Goal: Task Accomplishment & Management: Use online tool/utility

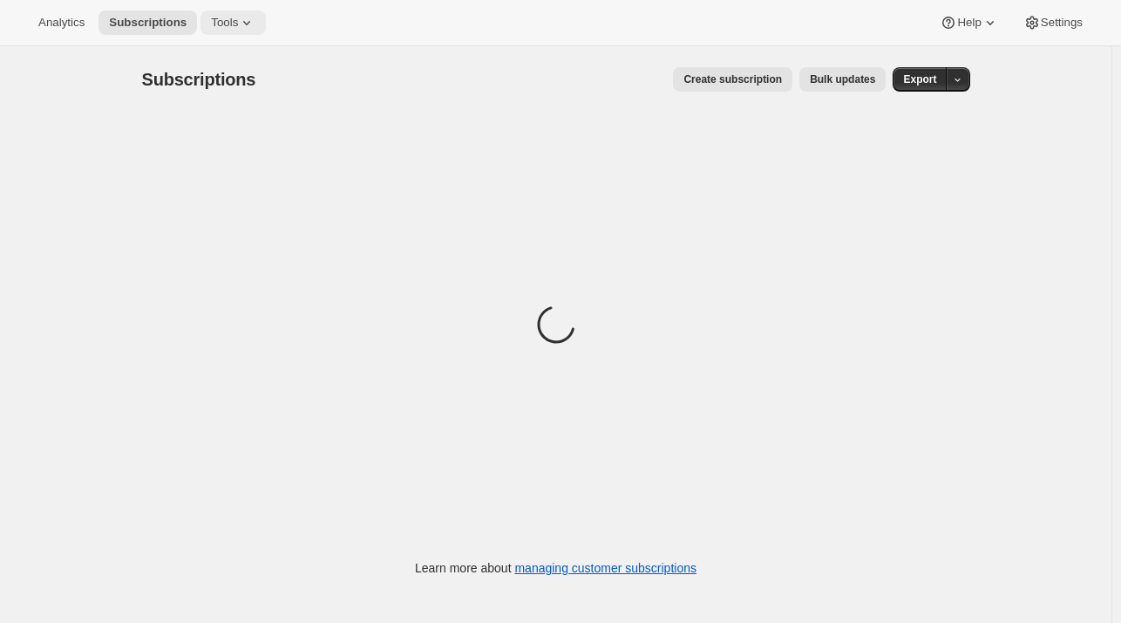
click at [215, 22] on span "Tools" at bounding box center [224, 23] width 27 height 14
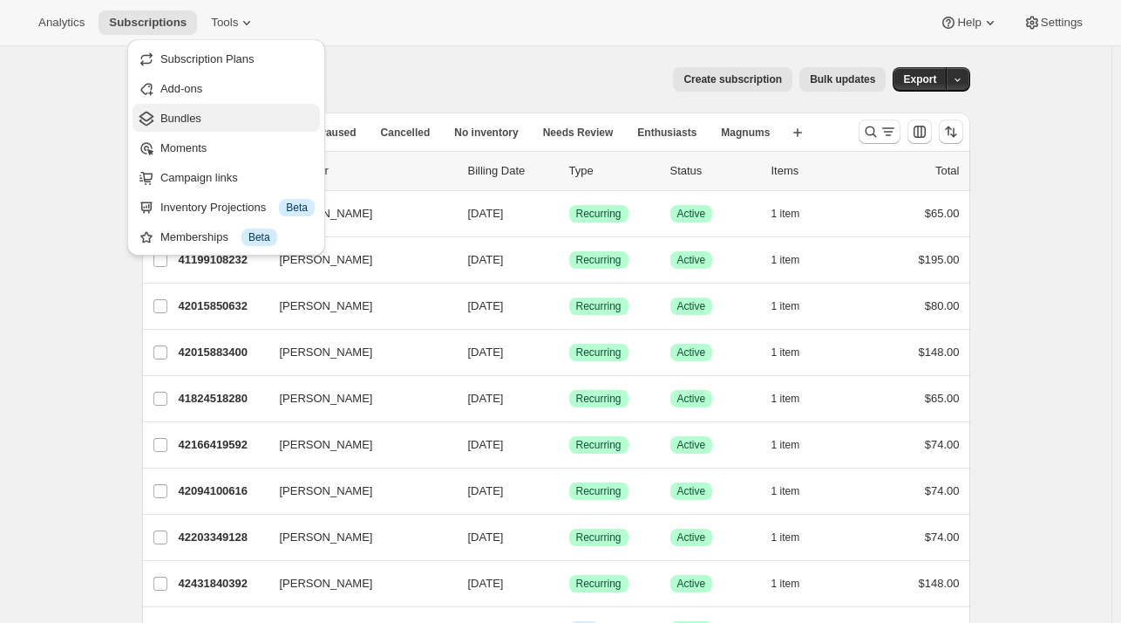
click at [192, 104] on button "Bundles" at bounding box center [226, 118] width 187 height 28
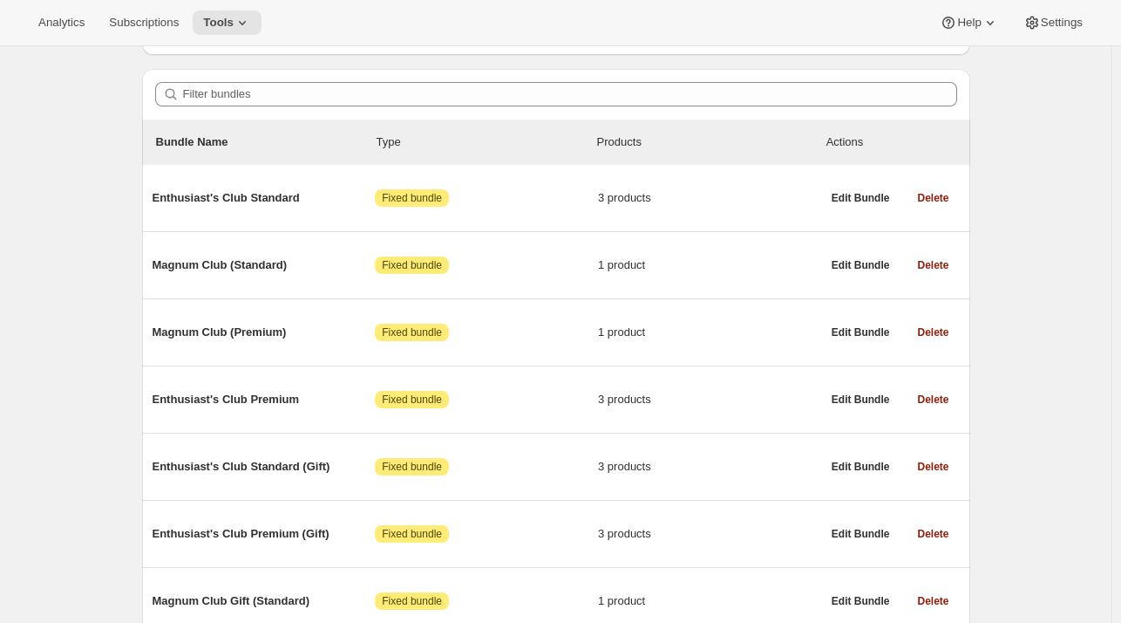
scroll to position [133, 0]
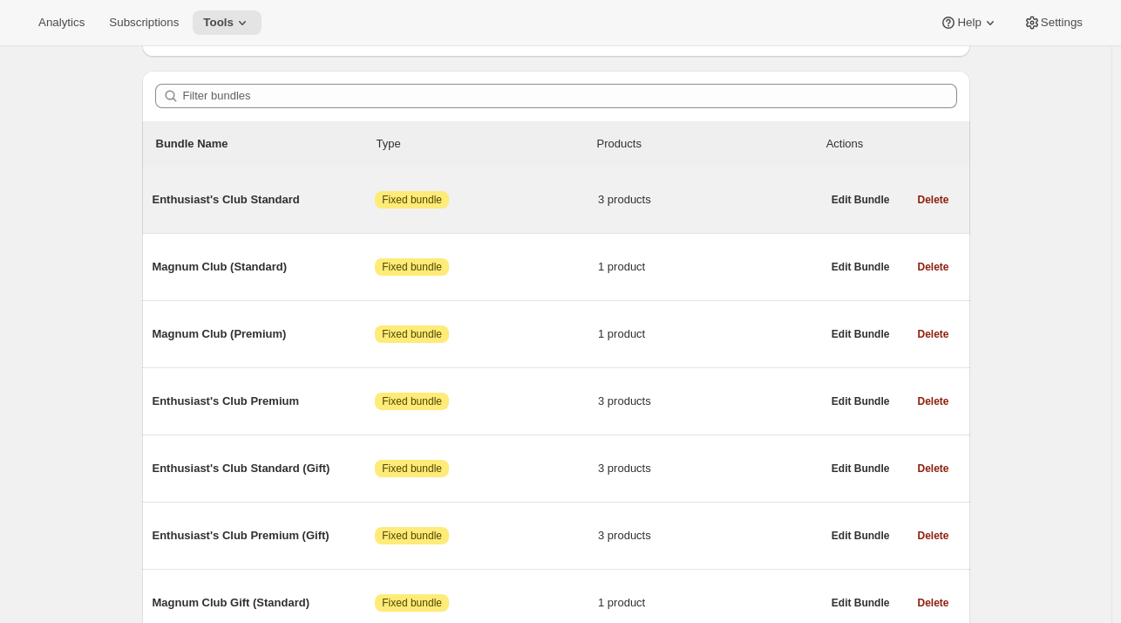
click at [251, 196] on span "Enthusiast's Club Standard" at bounding box center [264, 199] width 223 height 17
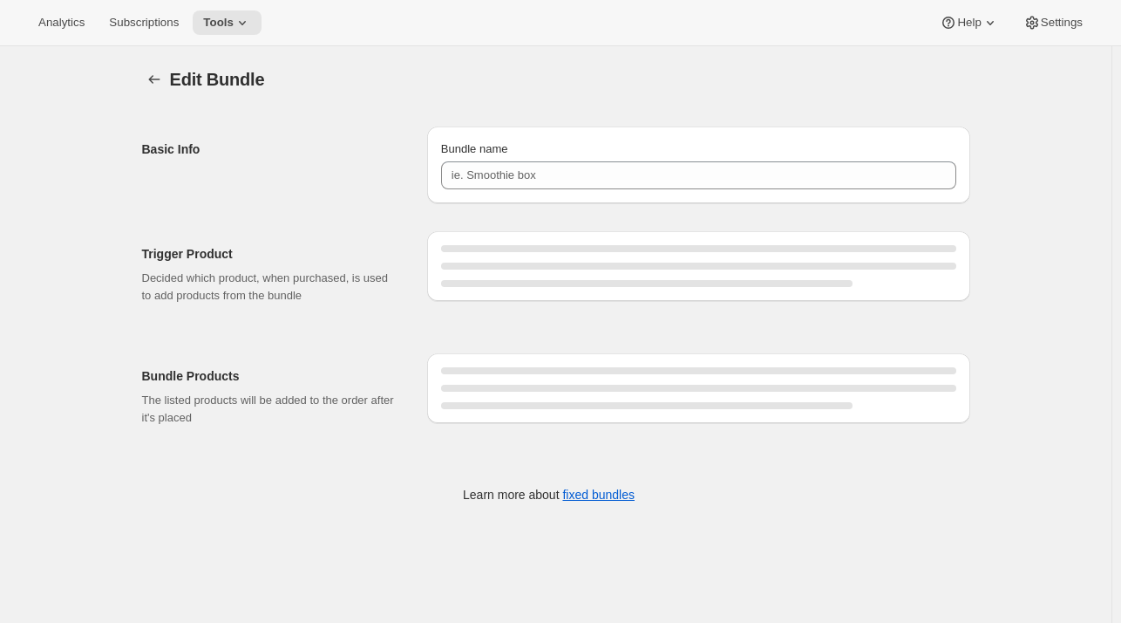
type input "Enthusiast's Club Standard"
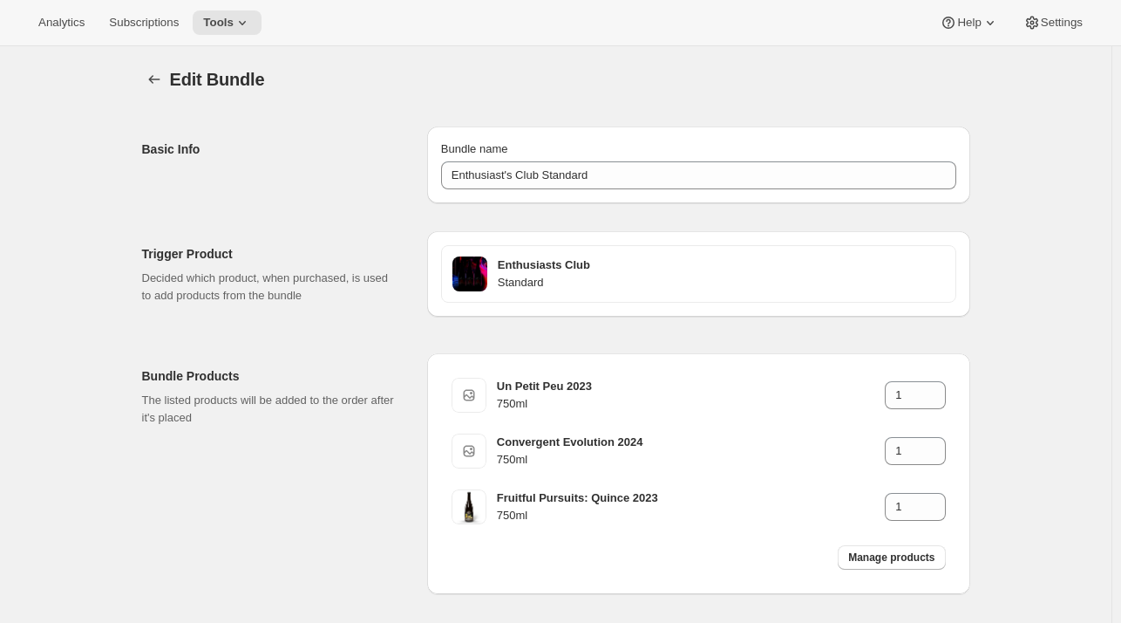
scroll to position [72, 0]
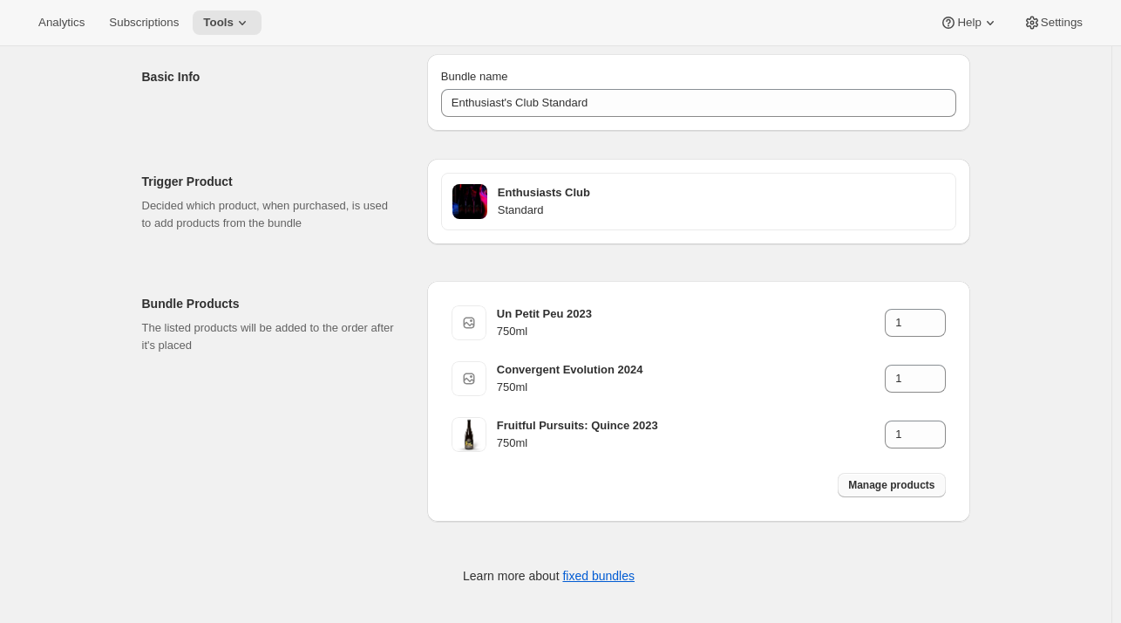
click at [866, 479] on span "Manage products" at bounding box center [891, 485] width 86 height 14
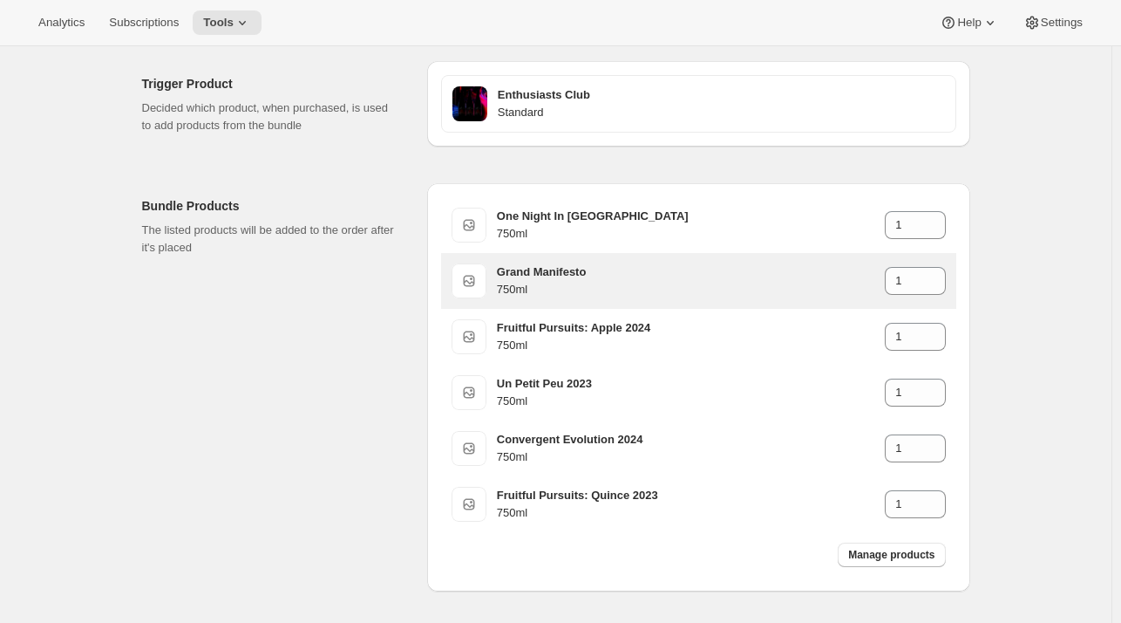
scroll to position [184, 0]
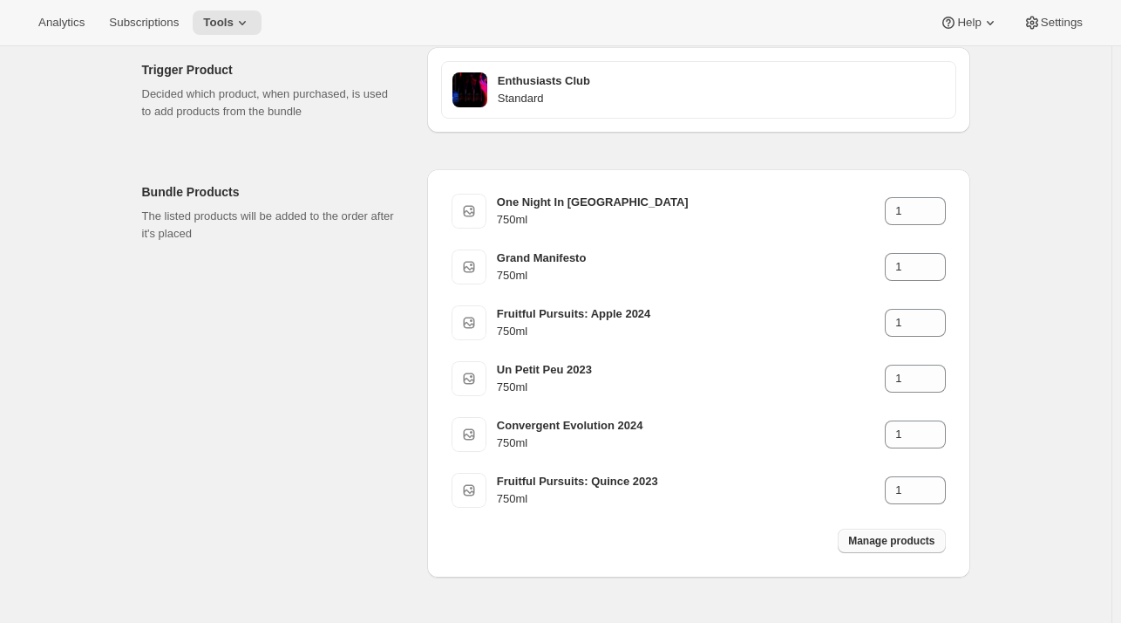
click at [888, 548] on button "Manage products" at bounding box center [891, 540] width 107 height 24
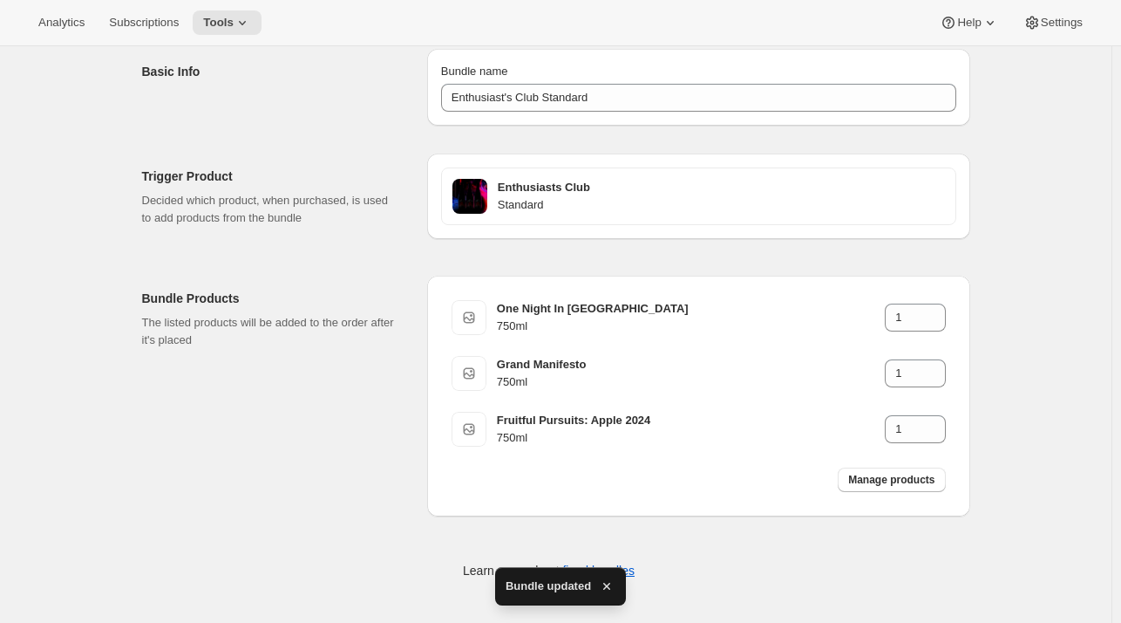
scroll to position [0, 0]
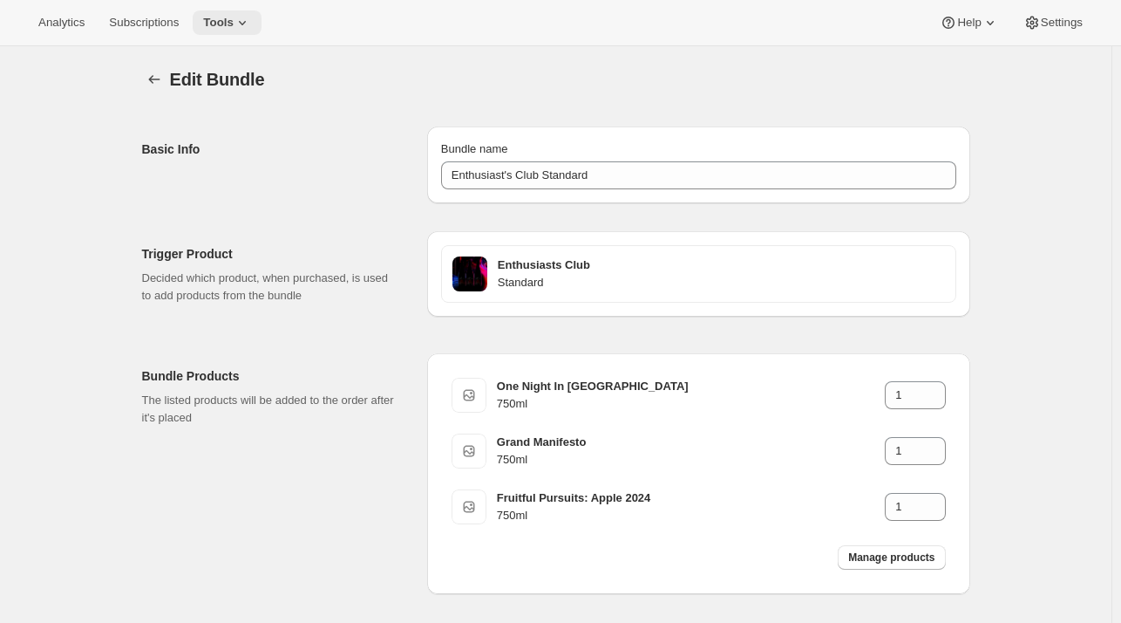
click at [234, 19] on icon at bounding box center [242, 22] width 17 height 17
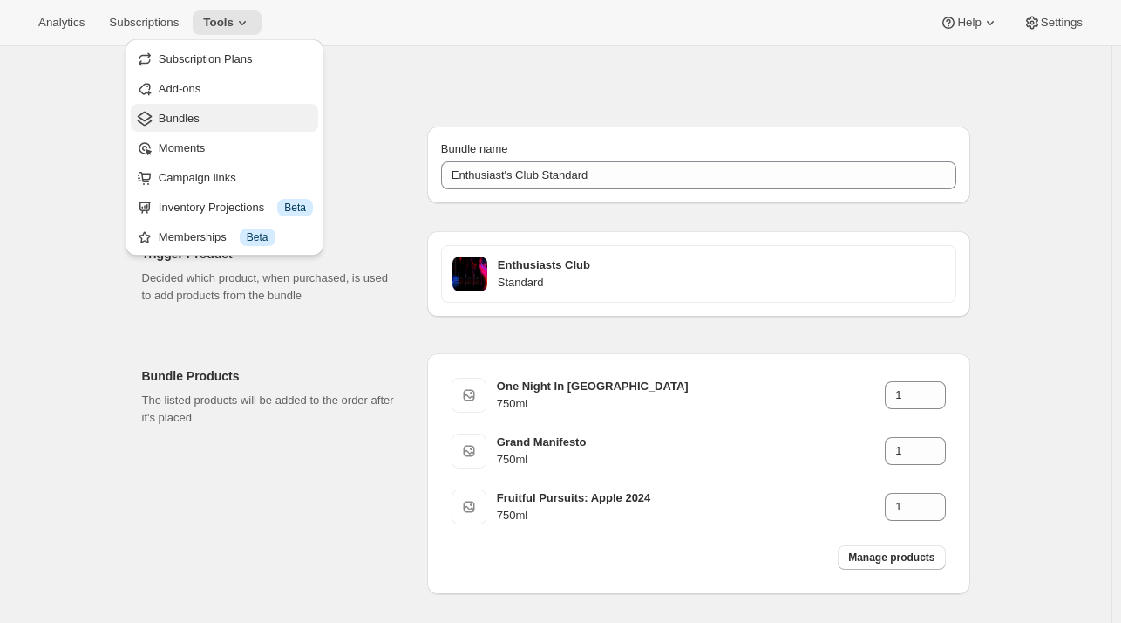
click at [199, 111] on span "Bundles" at bounding box center [236, 118] width 154 height 17
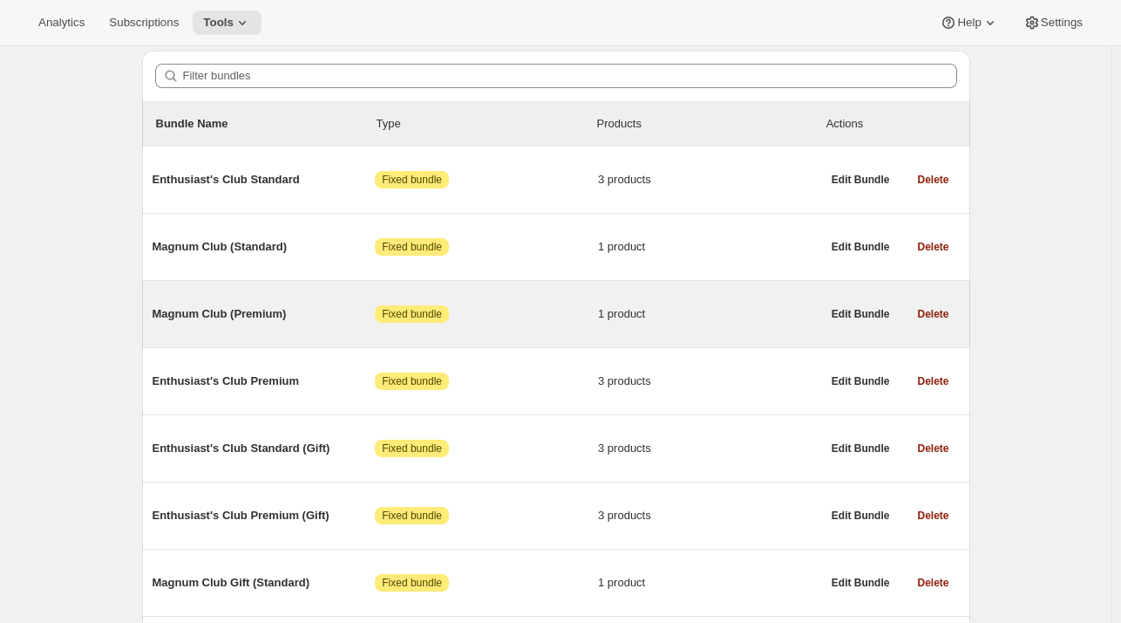
scroll to position [212, 0]
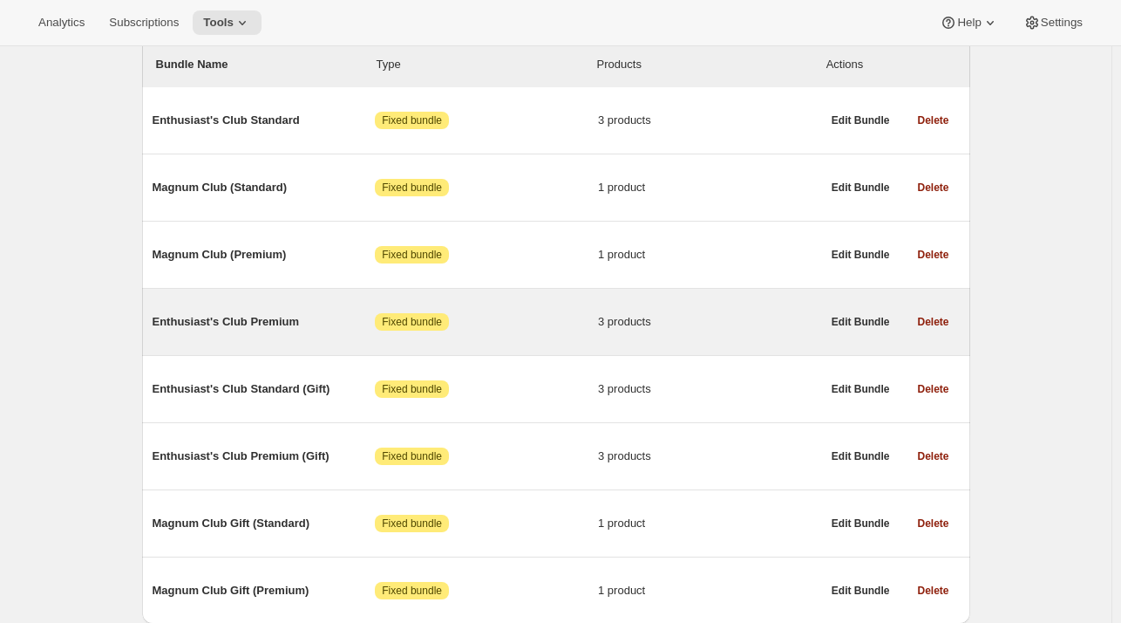
click at [230, 320] on span "Enthusiast's Club Premium" at bounding box center [264, 321] width 223 height 17
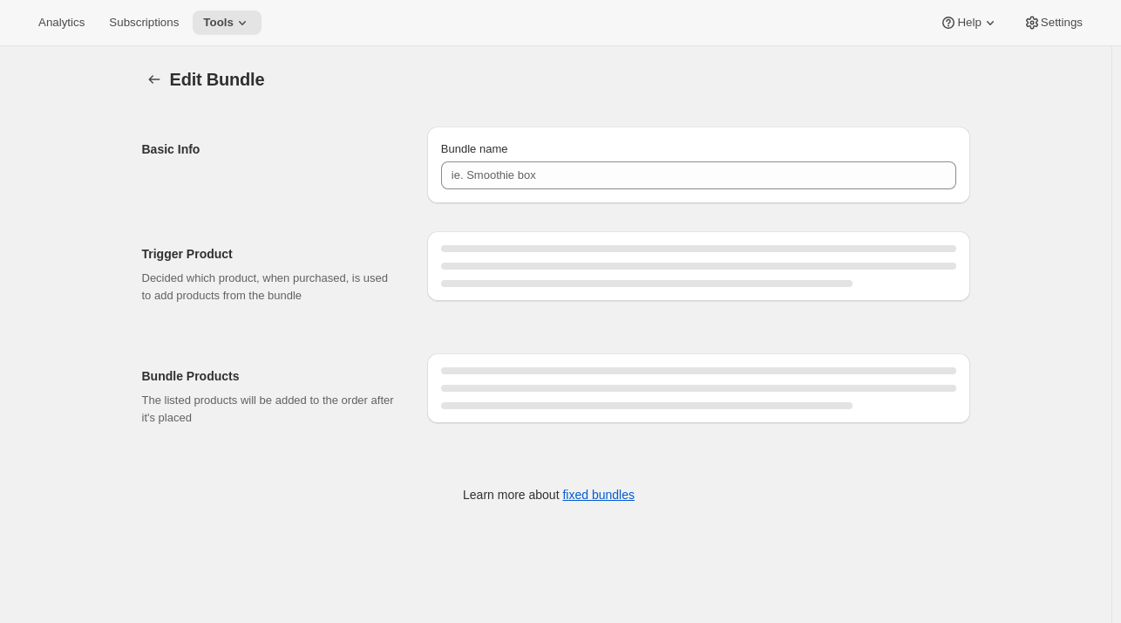
type input "Enthusiast's Club Premium"
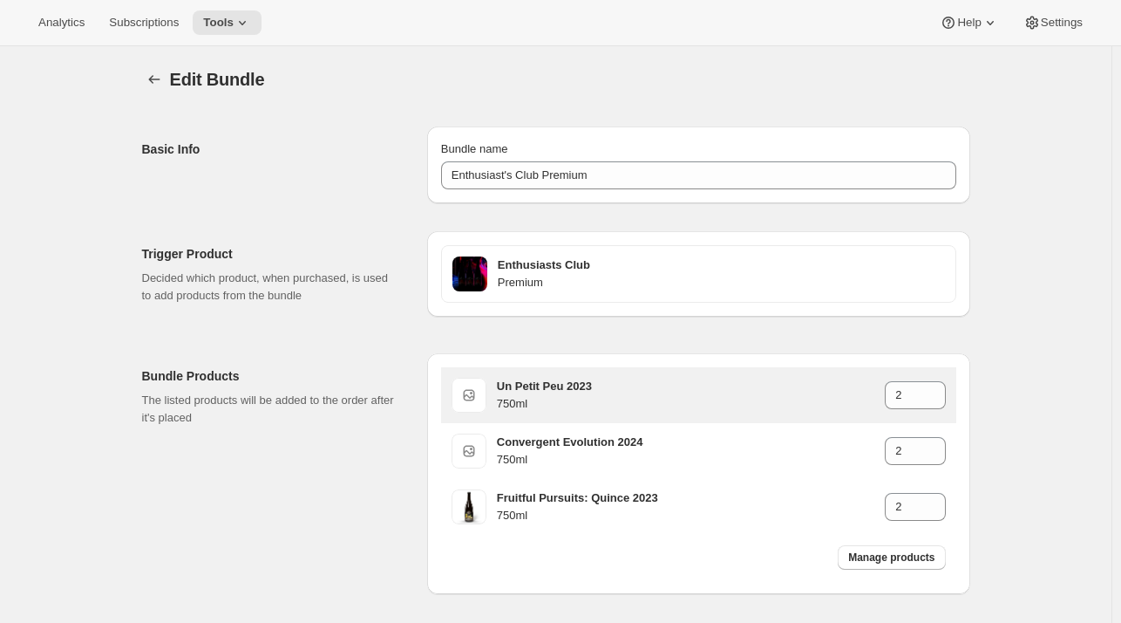
click at [638, 386] on h3 "Un Petit Peu 2023" at bounding box center [691, 386] width 388 height 17
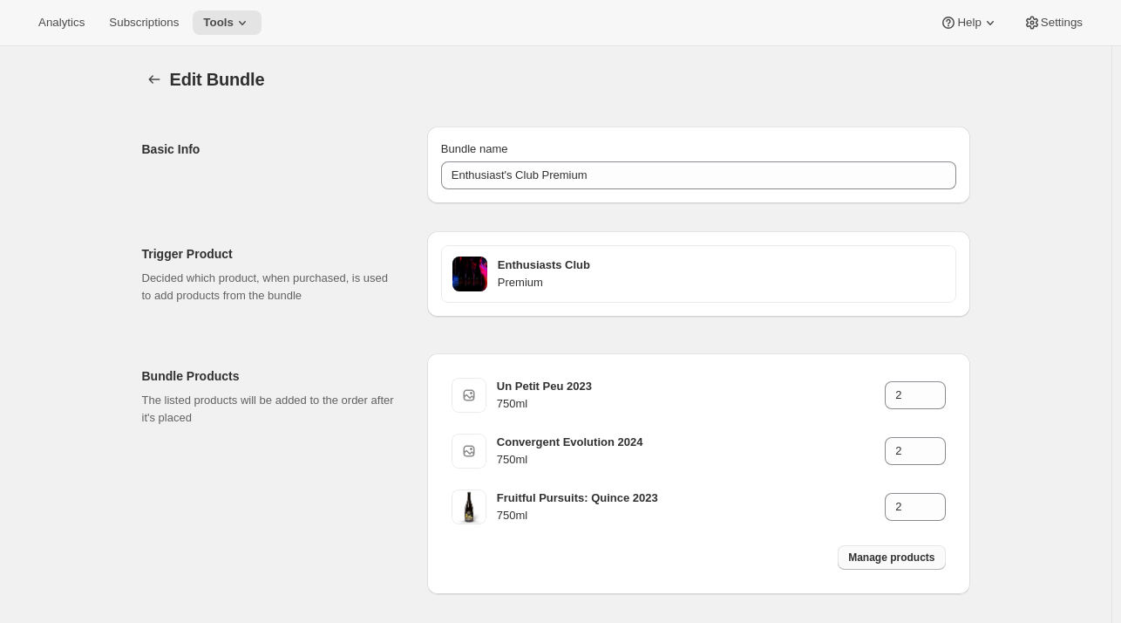
click at [914, 561] on span "Manage products" at bounding box center [891, 557] width 86 height 14
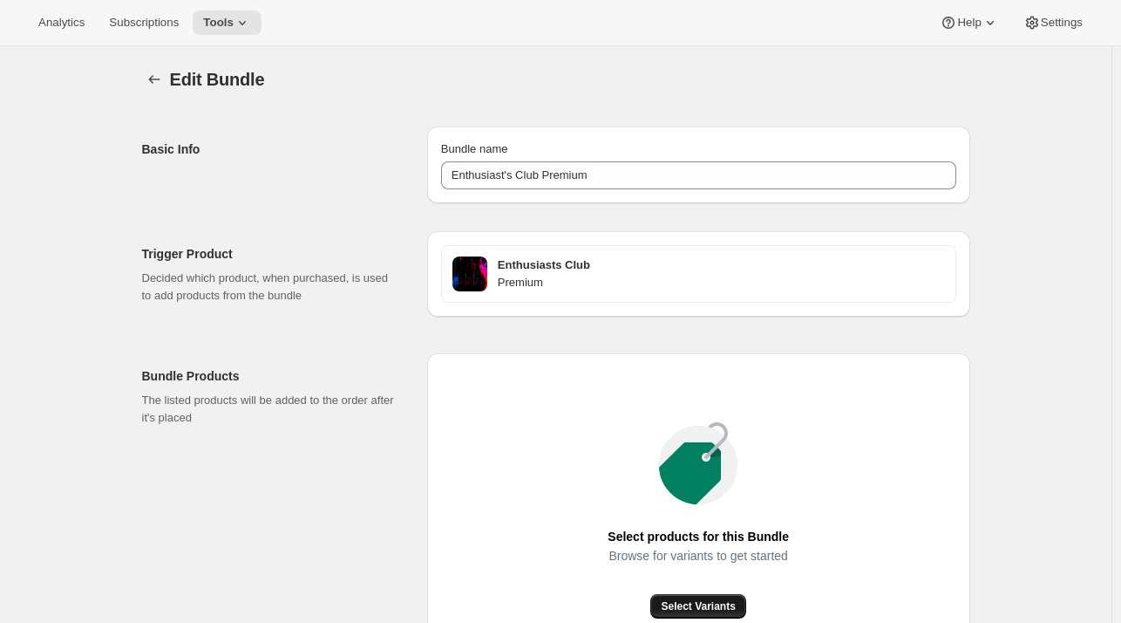
click at [687, 599] on span "Select Variants" at bounding box center [698, 606] width 74 height 14
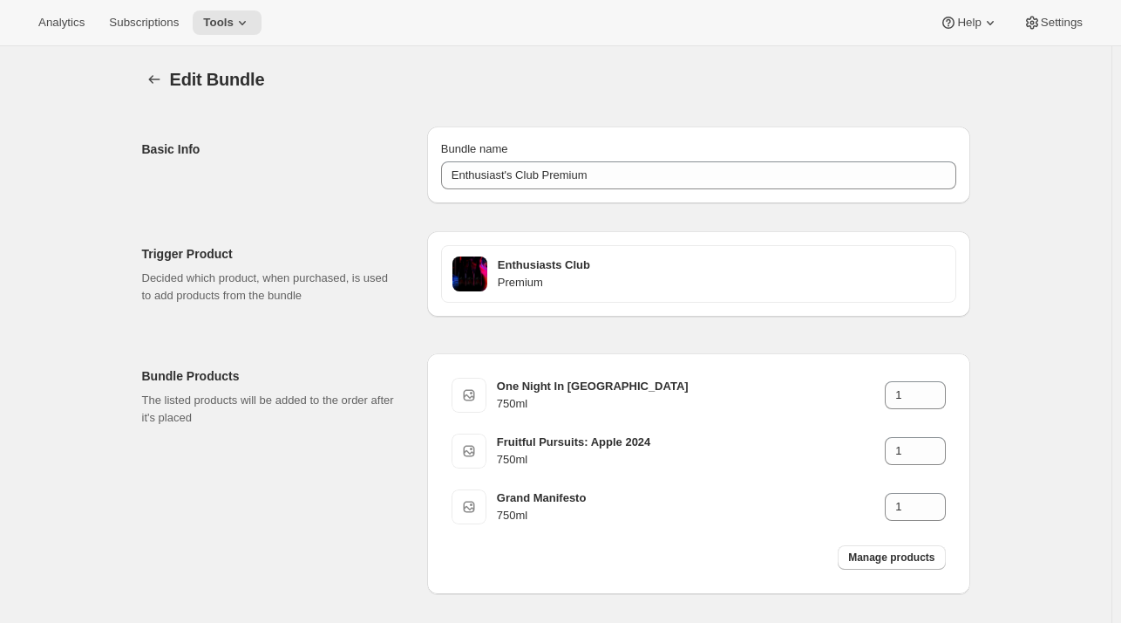
scroll to position [78, 0]
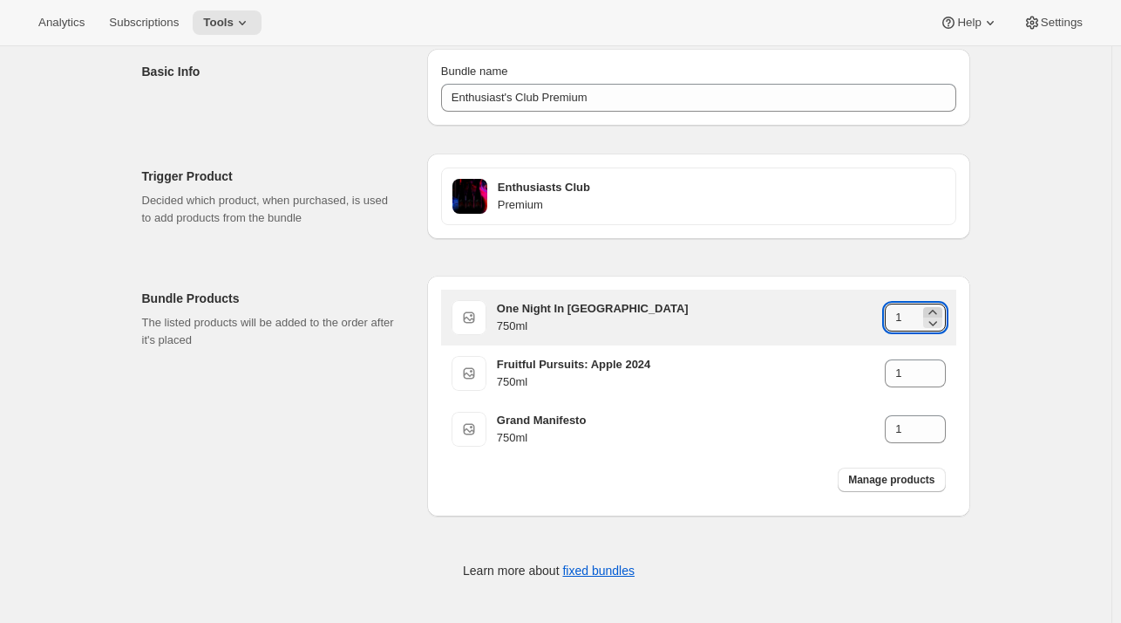
click at [935, 308] on icon at bounding box center [932, 311] width 17 height 17
type input "2"
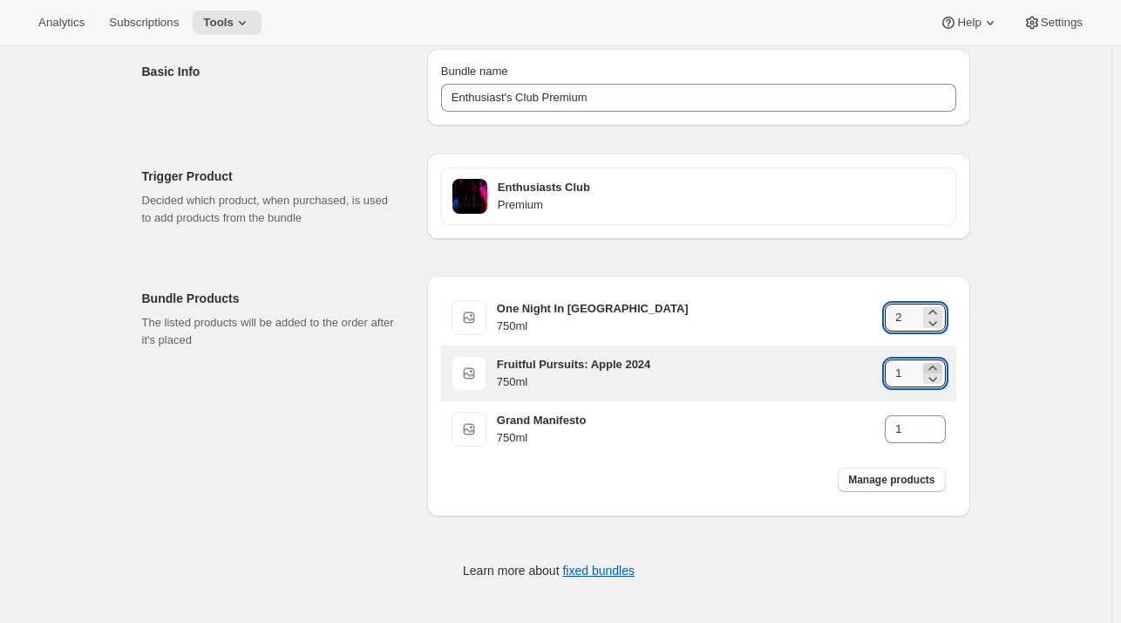
click at [942, 364] on icon at bounding box center [932, 367] width 17 height 17
type input "2"
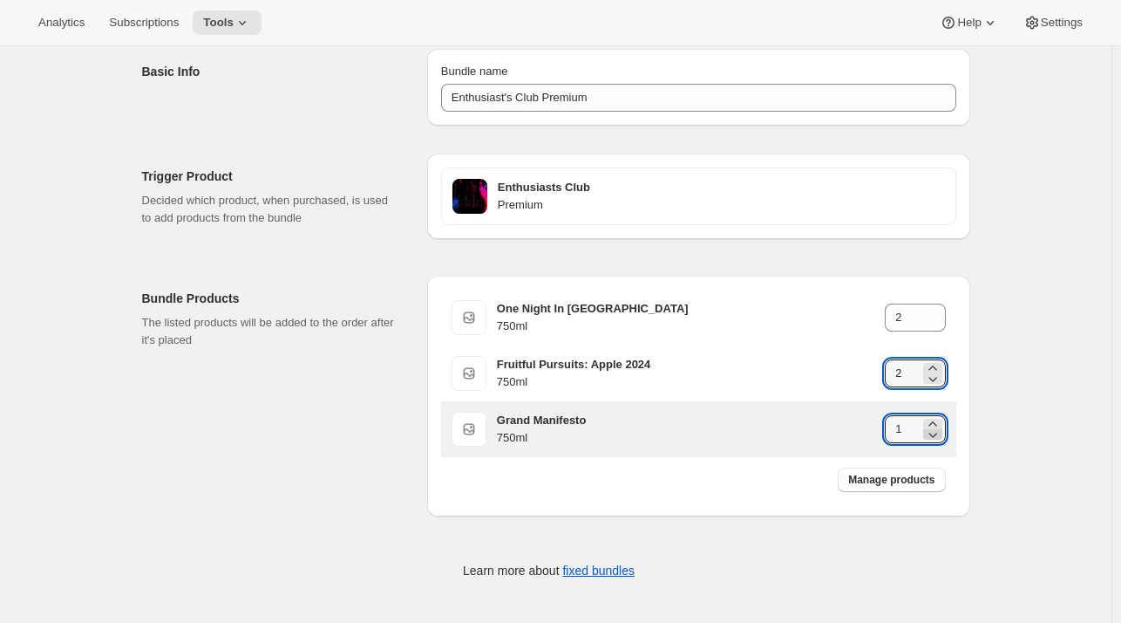
click at [936, 425] on icon at bounding box center [932, 433] width 17 height 17
click at [932, 415] on icon at bounding box center [932, 423] width 17 height 17
type input "2"
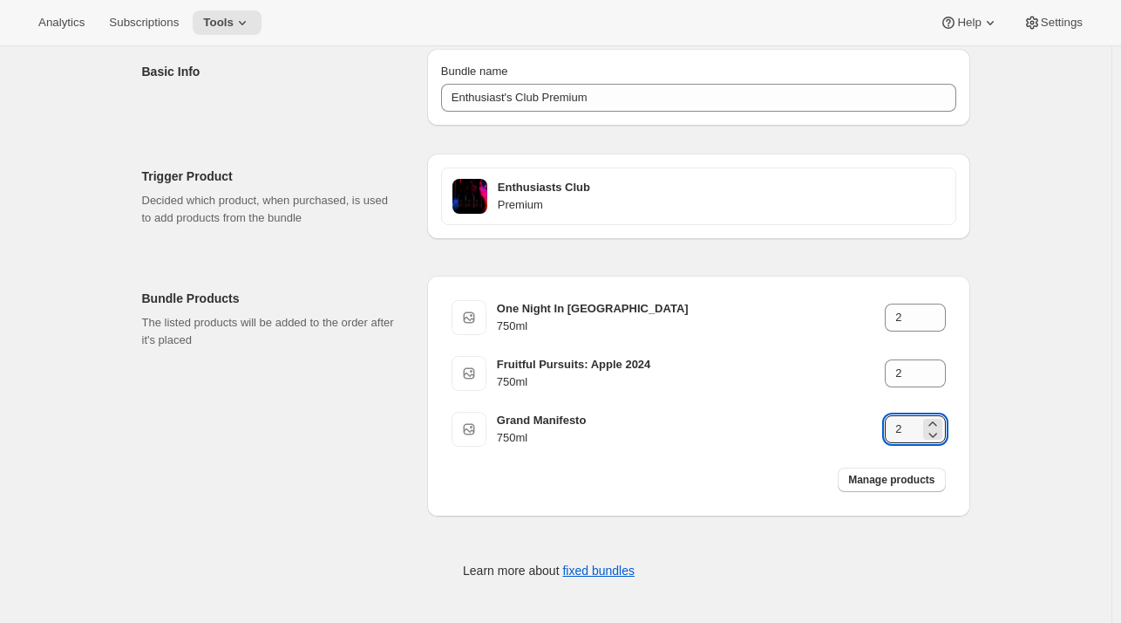
click at [1026, 401] on div "Edit Bundle. This page is ready Edit Bundle Basic Info Bundle name Enthusiast's…" at bounding box center [556, 296] width 1112 height 654
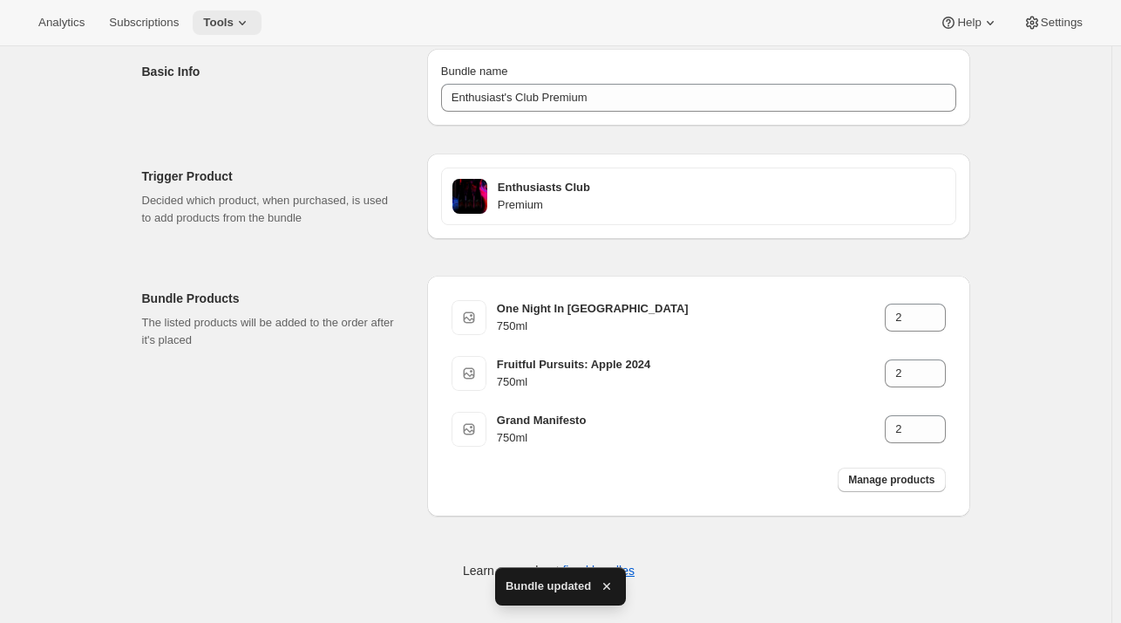
click at [235, 20] on icon at bounding box center [242, 22] width 17 height 17
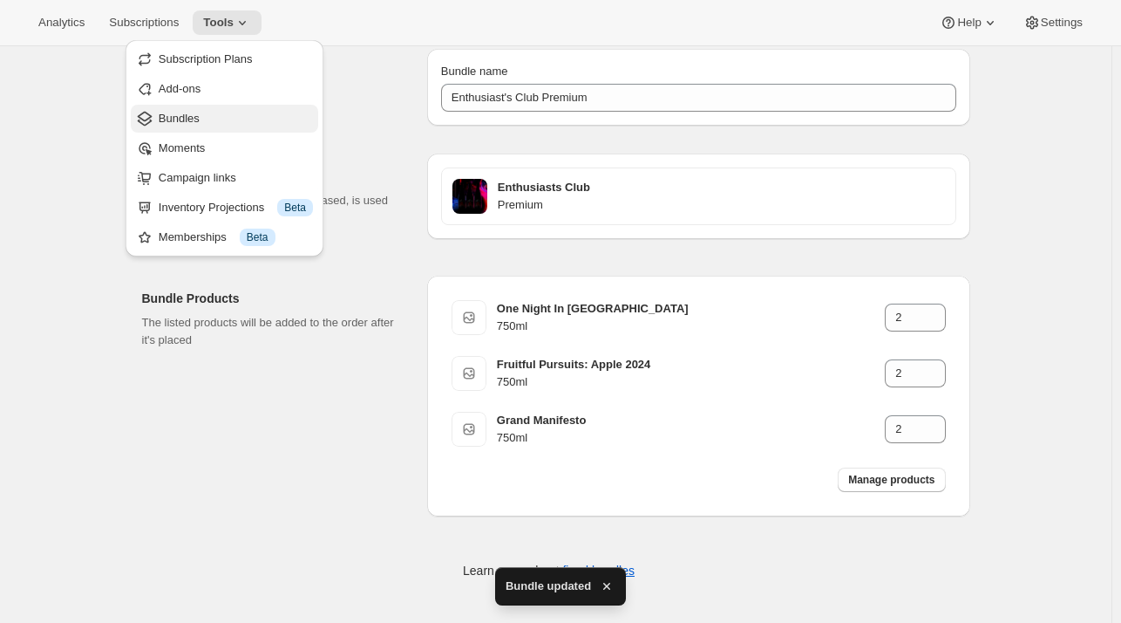
click at [206, 106] on button "Bundles" at bounding box center [224, 119] width 187 height 28
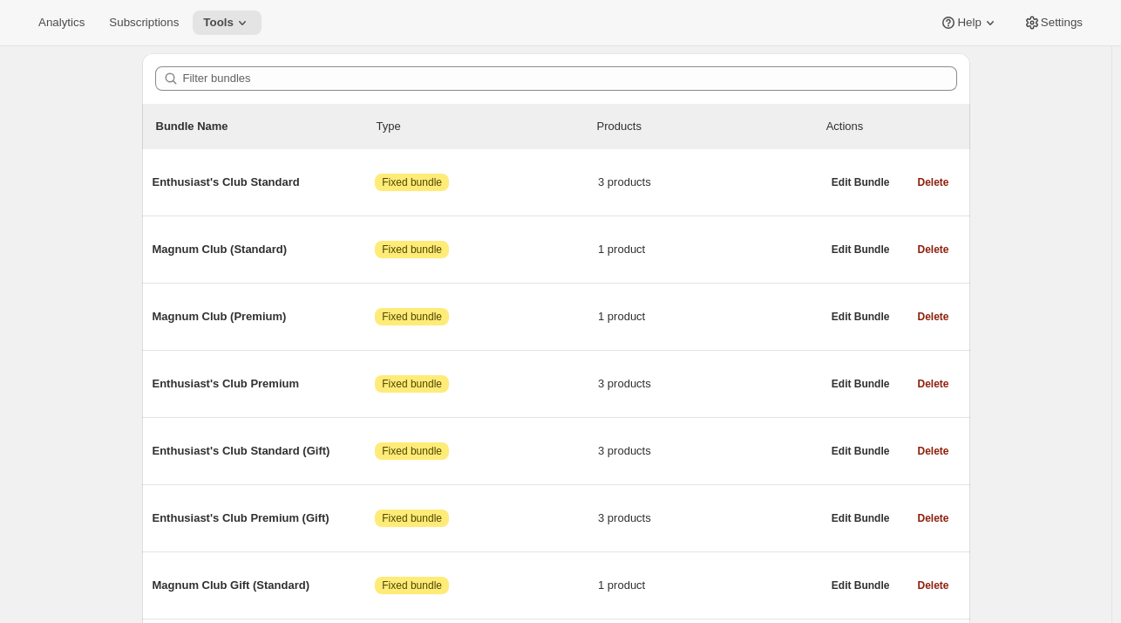
scroll to position [152, 0]
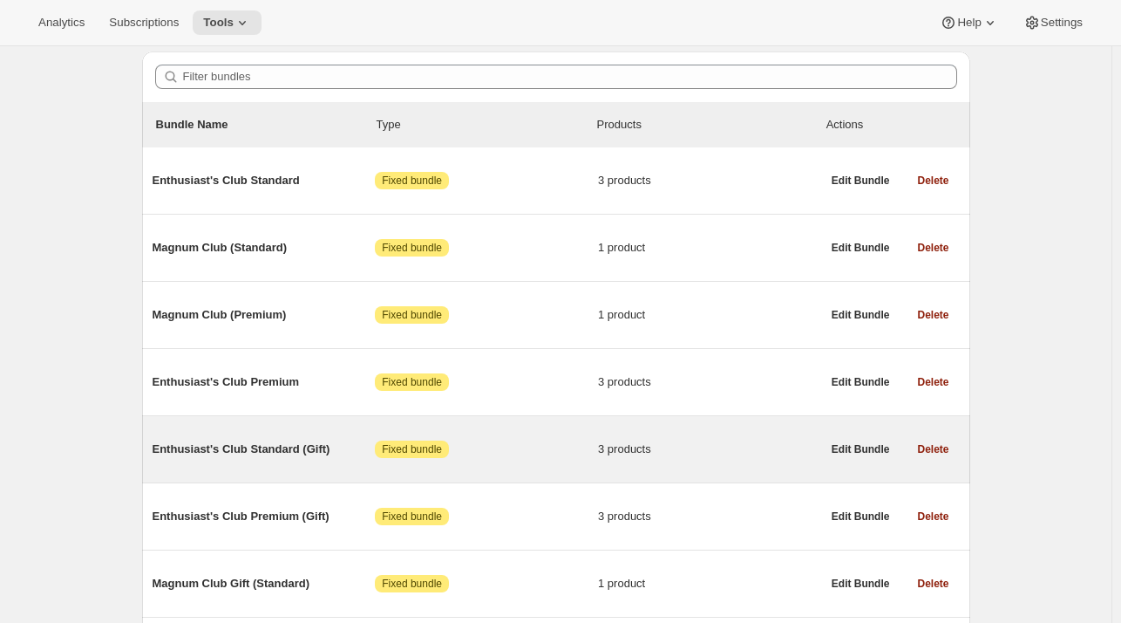
click at [227, 451] on span "Enthusiast's Club Standard (Gift)" at bounding box center [264, 448] width 223 height 17
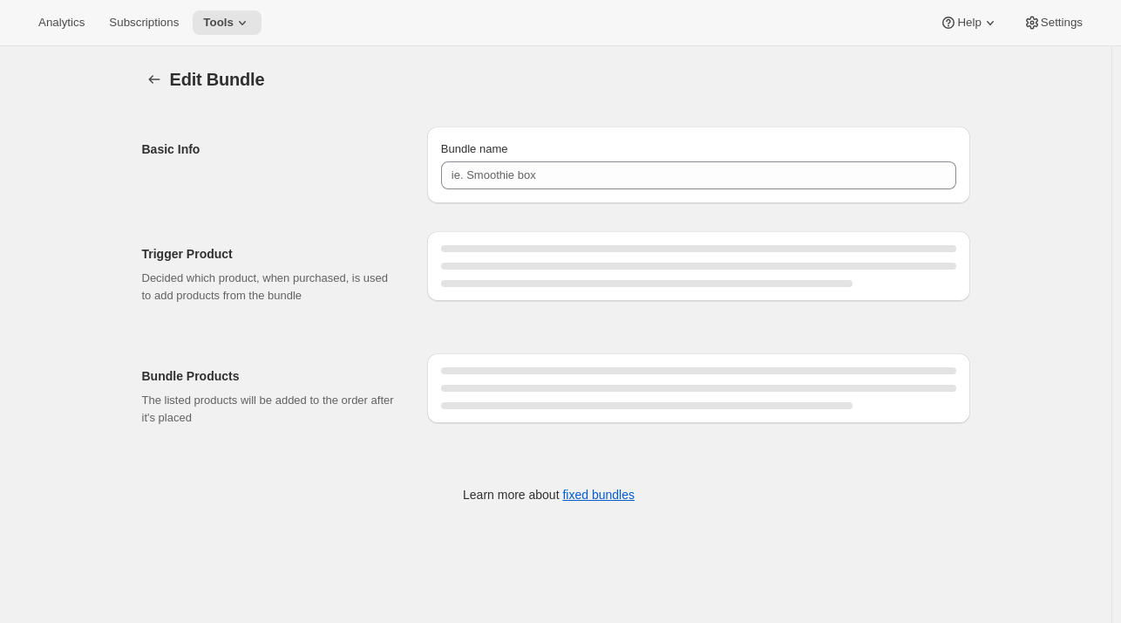
type input "Enthusiast's Club Standard (Gift)"
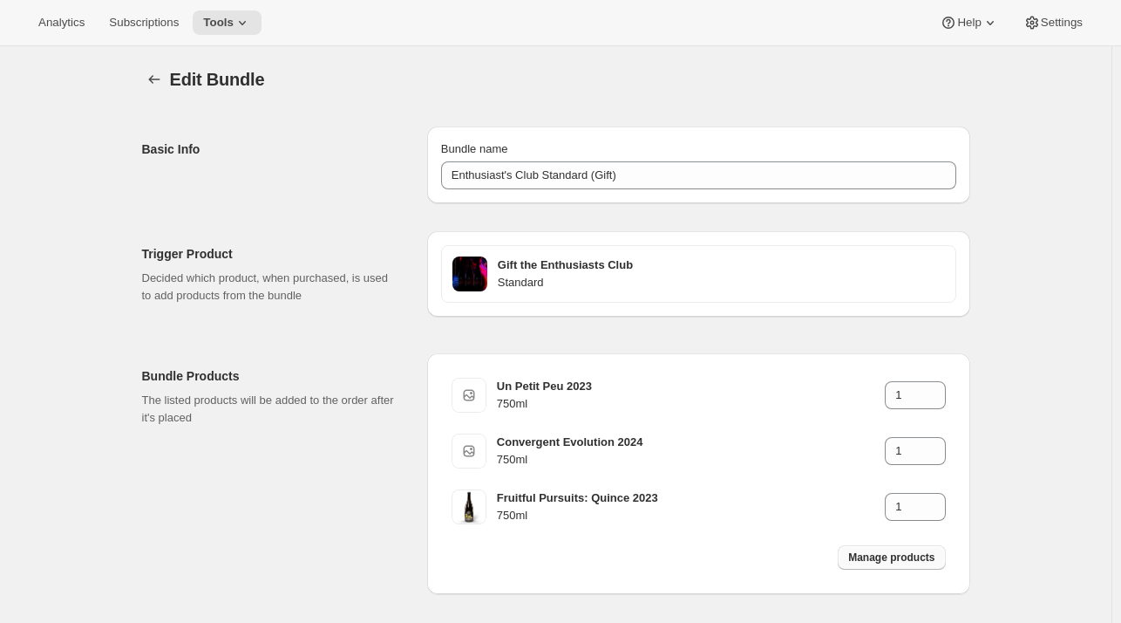
click at [912, 557] on span "Manage products" at bounding box center [891, 557] width 86 height 14
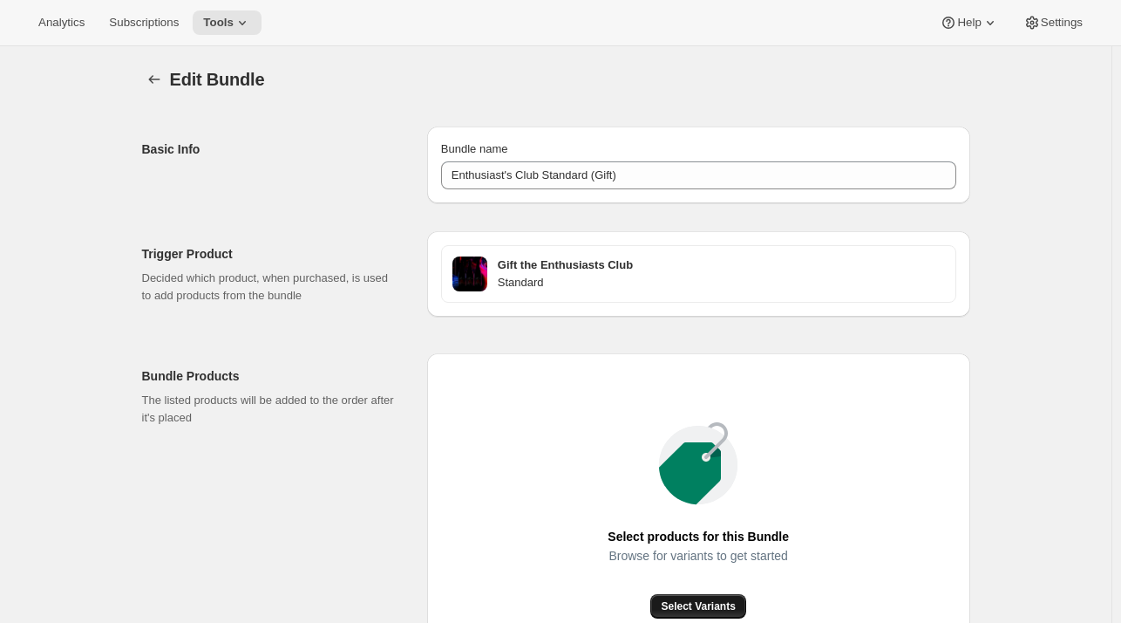
click at [719, 604] on span "Select Variants" at bounding box center [698, 606] width 74 height 14
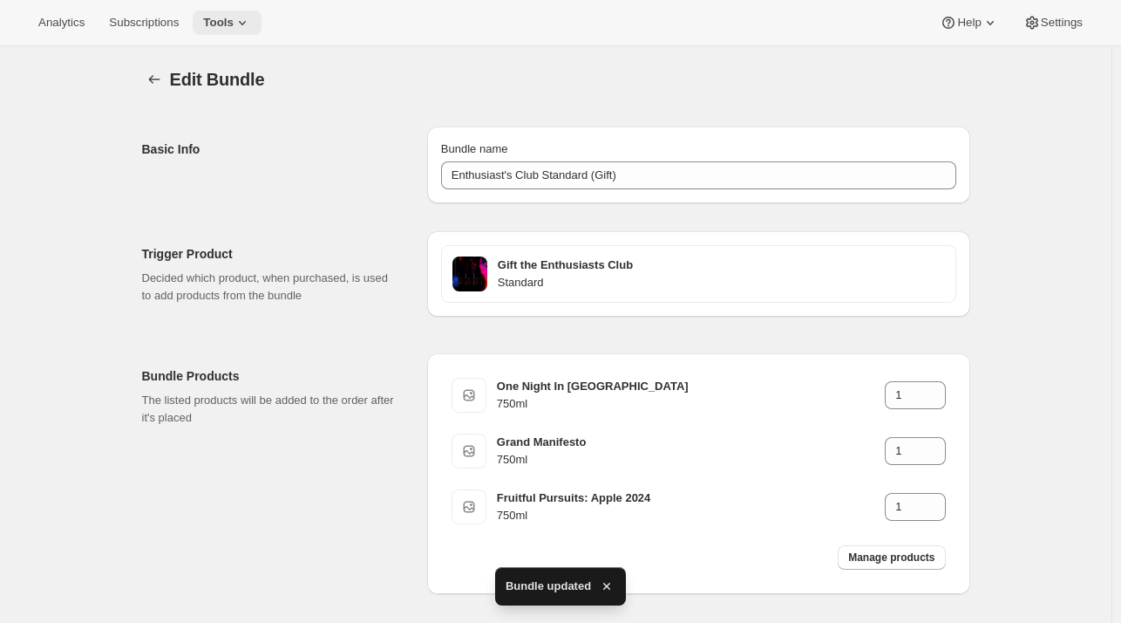
click at [213, 13] on button "Tools" at bounding box center [227, 22] width 69 height 24
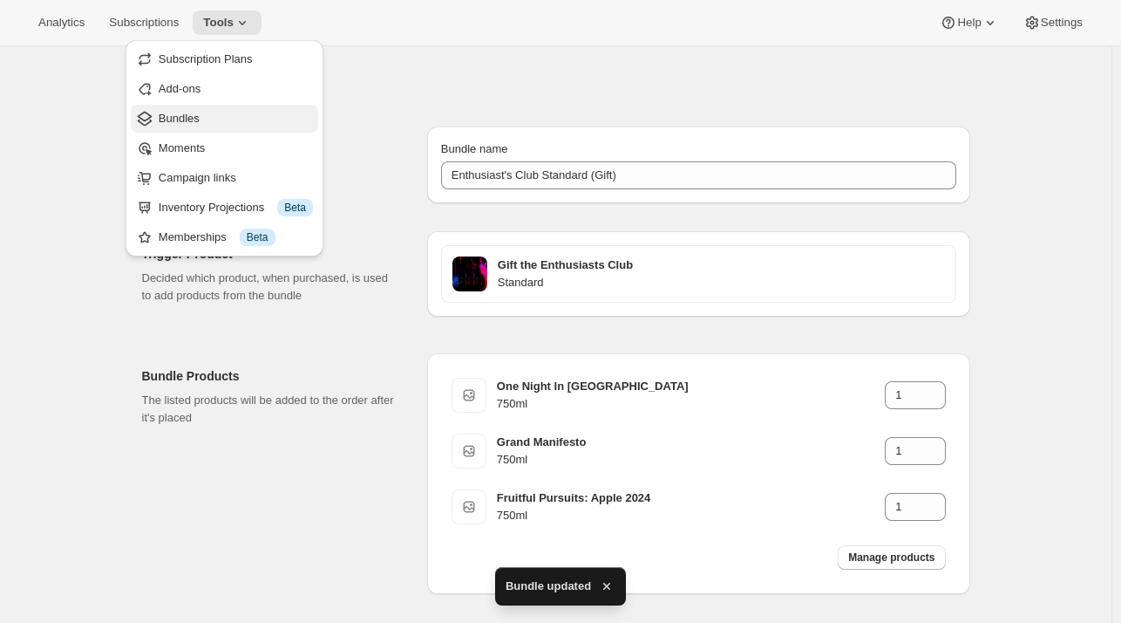
click at [202, 112] on span "Bundles" at bounding box center [236, 118] width 154 height 17
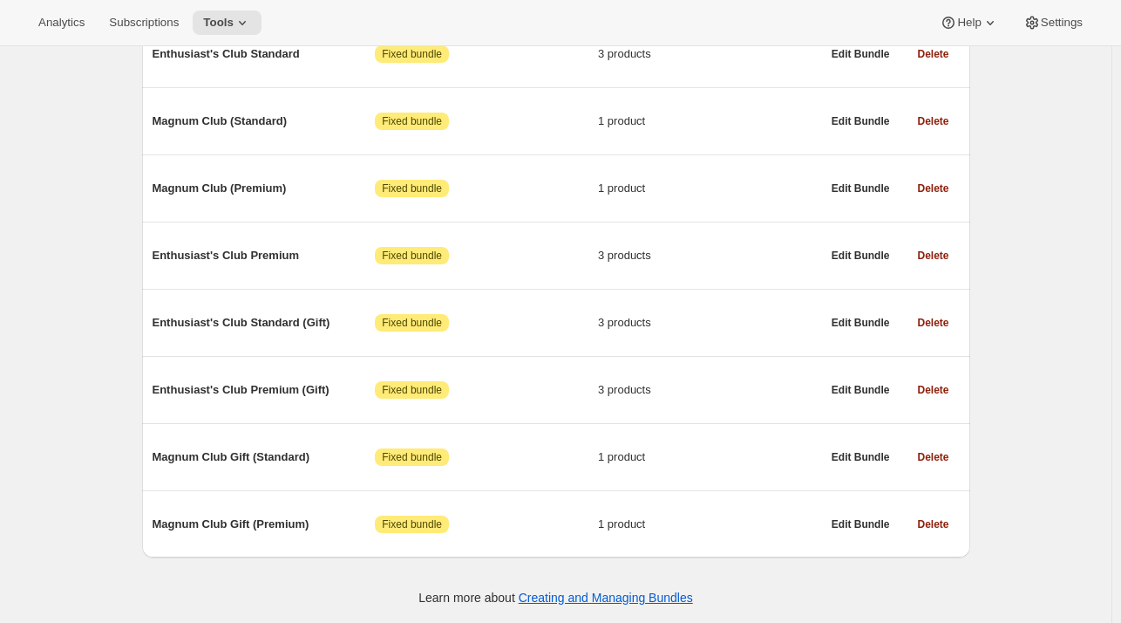
scroll to position [281, 0]
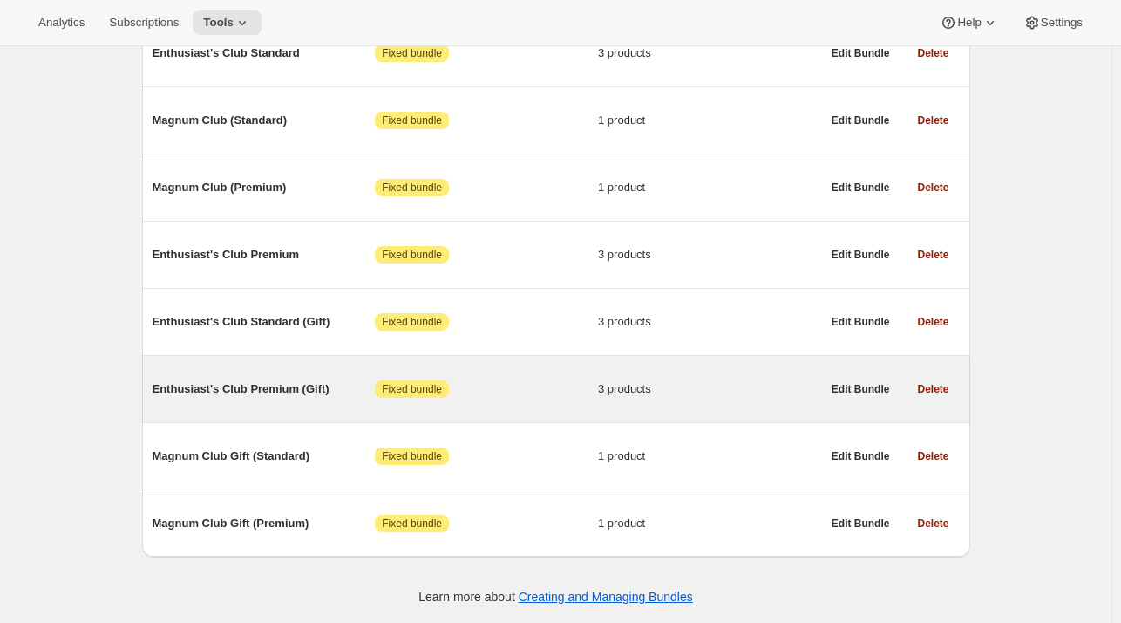
click at [276, 386] on span "Enthusiast's Club Premium (Gift)" at bounding box center [264, 388] width 223 height 17
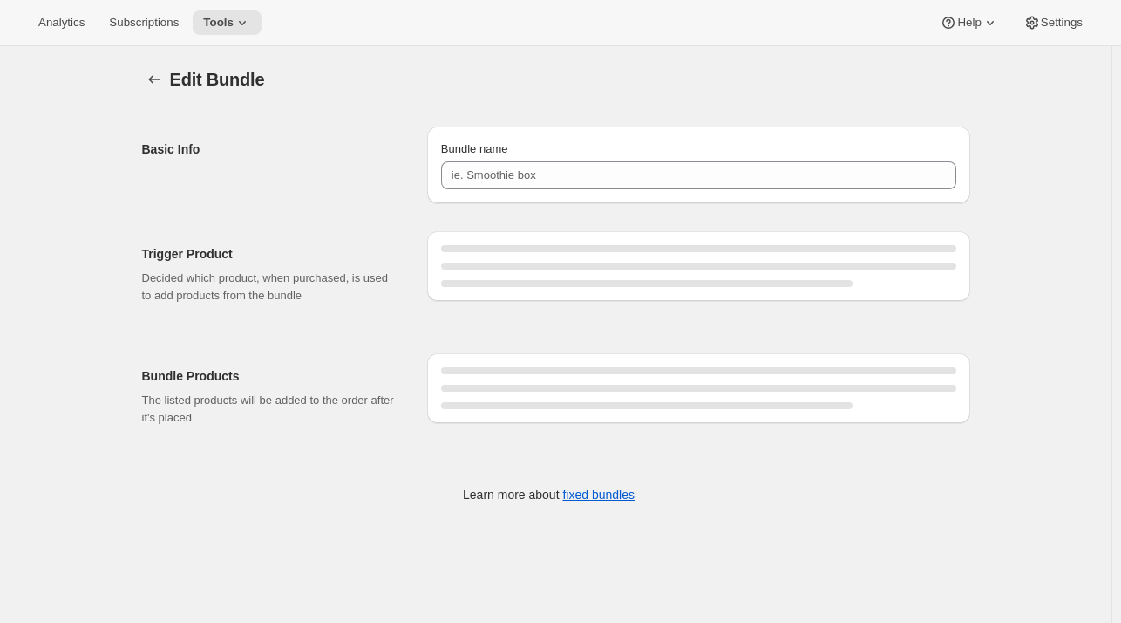
type input "Enthusiast's Club Premium (Gift)"
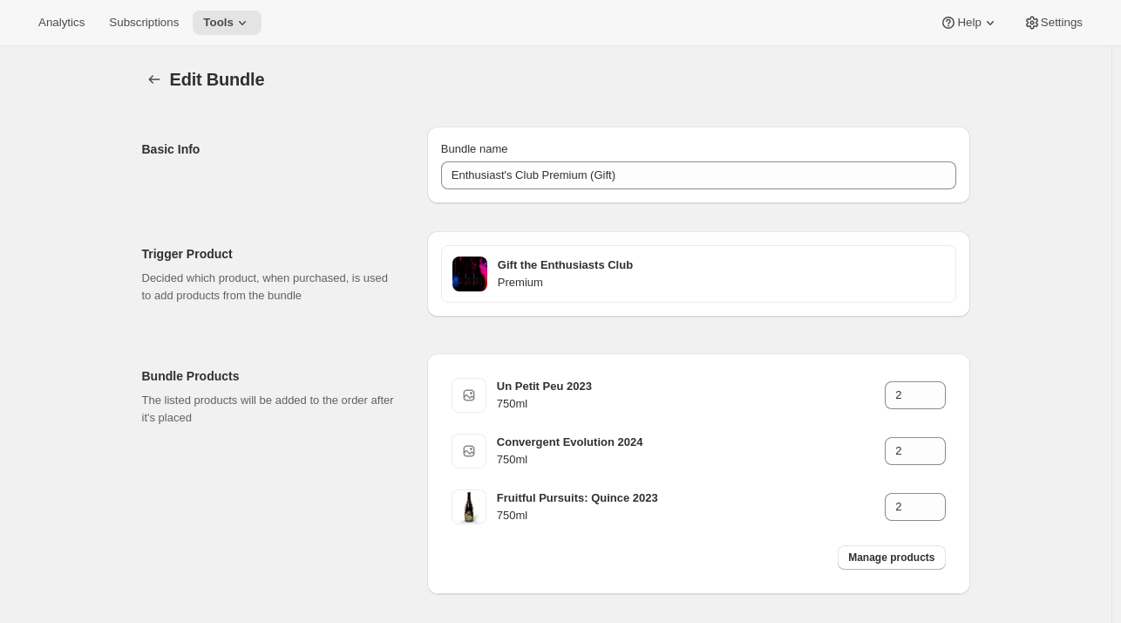
scroll to position [78, 0]
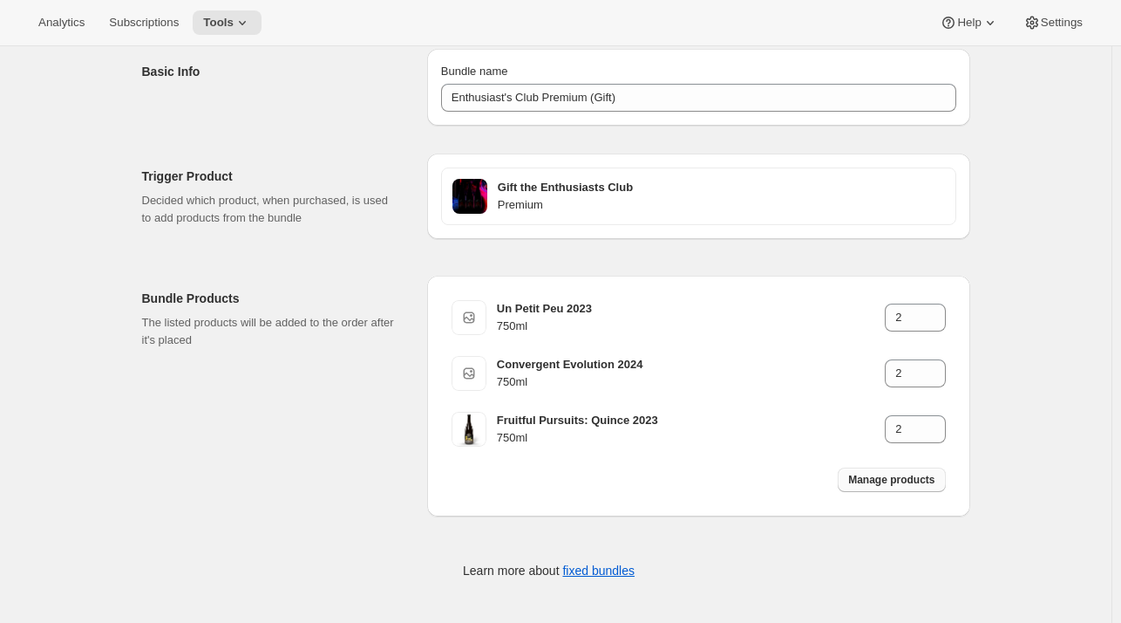
click at [897, 489] on button "Manage products" at bounding box center [891, 479] width 107 height 24
type input "1"
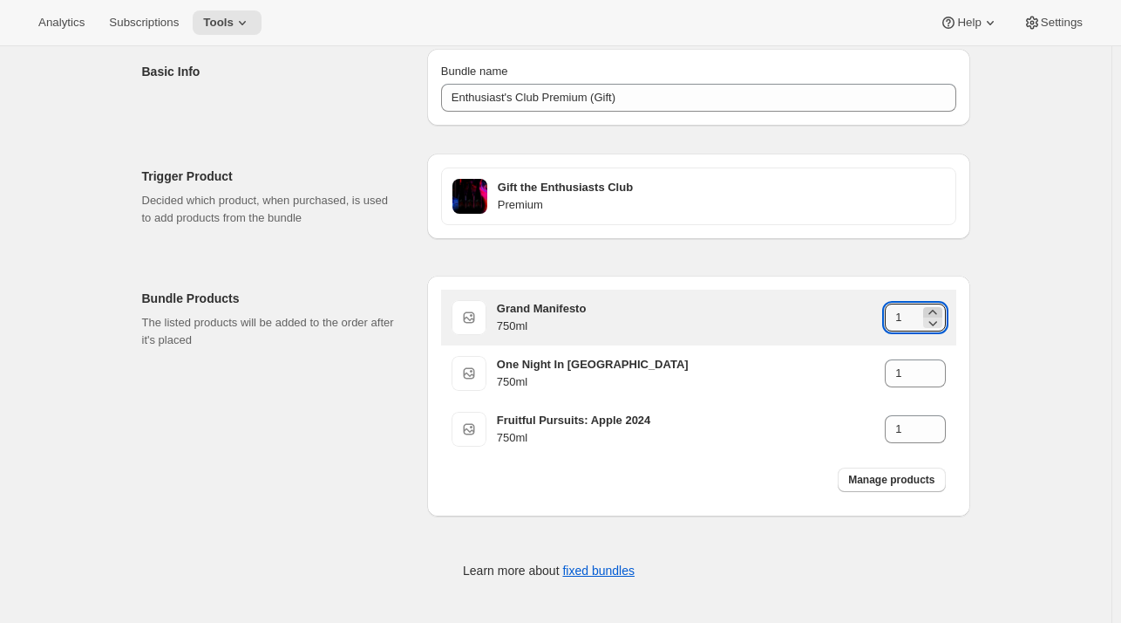
click at [941, 306] on icon at bounding box center [932, 311] width 17 height 17
type input "2"
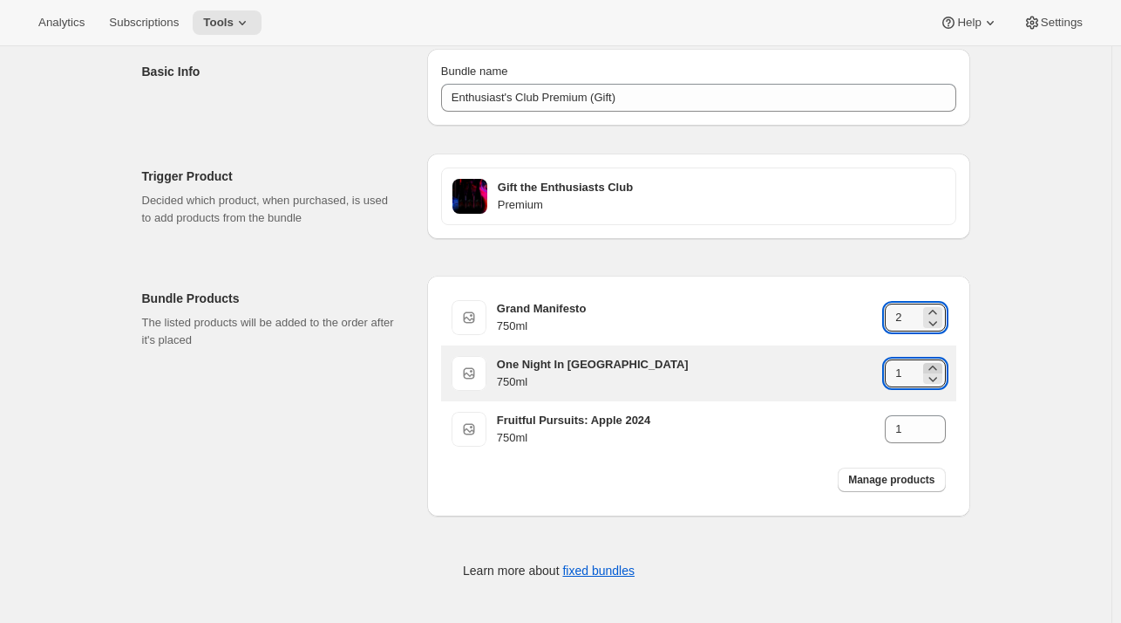
click at [941, 362] on icon at bounding box center [932, 367] width 17 height 17
type input "2"
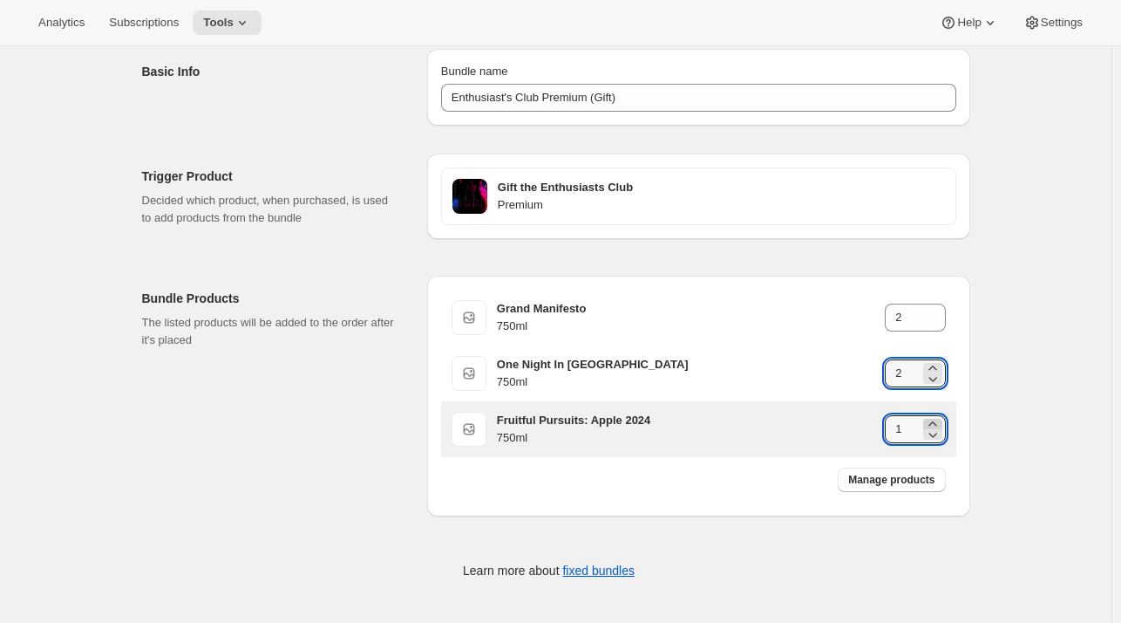
click at [939, 422] on icon at bounding box center [932, 423] width 17 height 17
type input "2"
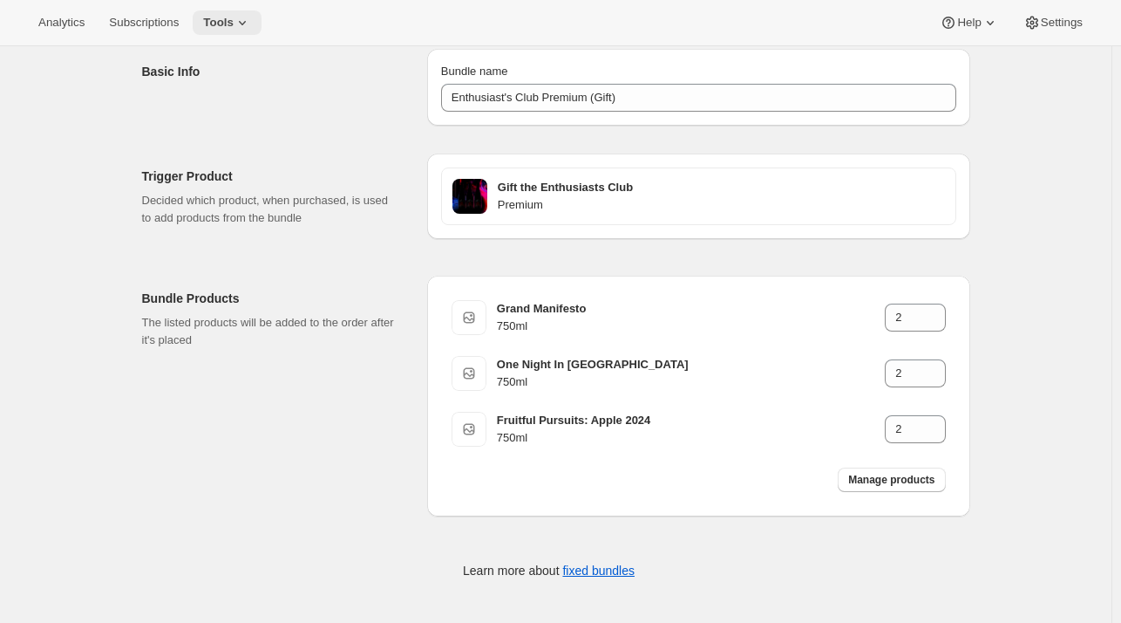
click at [221, 29] on span "Tools" at bounding box center [218, 23] width 31 height 14
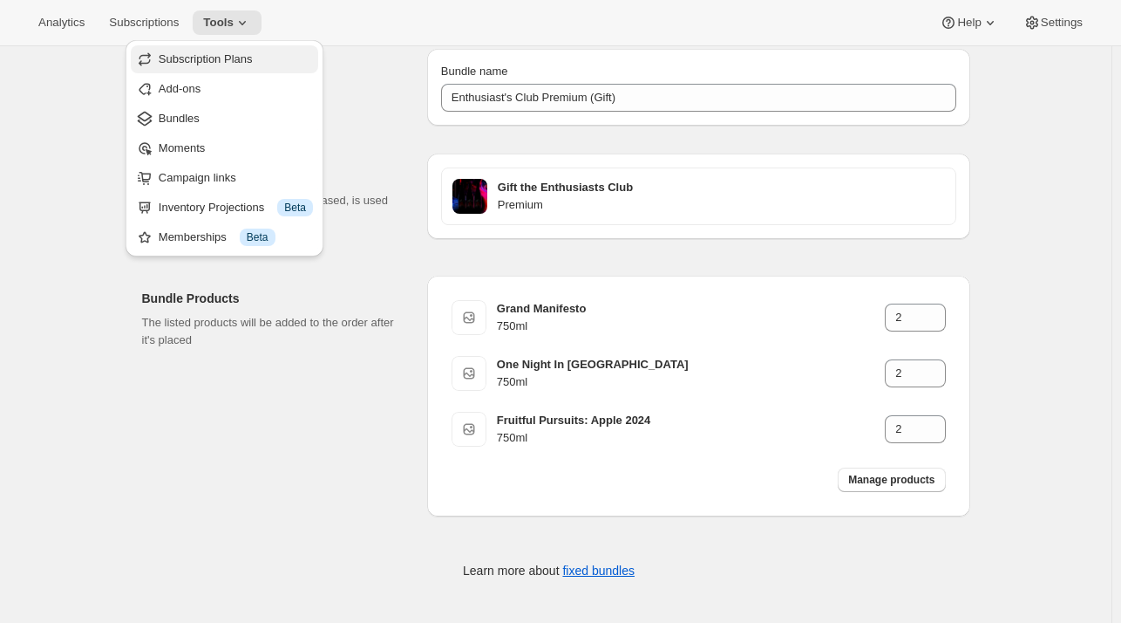
click at [209, 64] on span "Subscription Plans" at bounding box center [206, 58] width 94 height 13
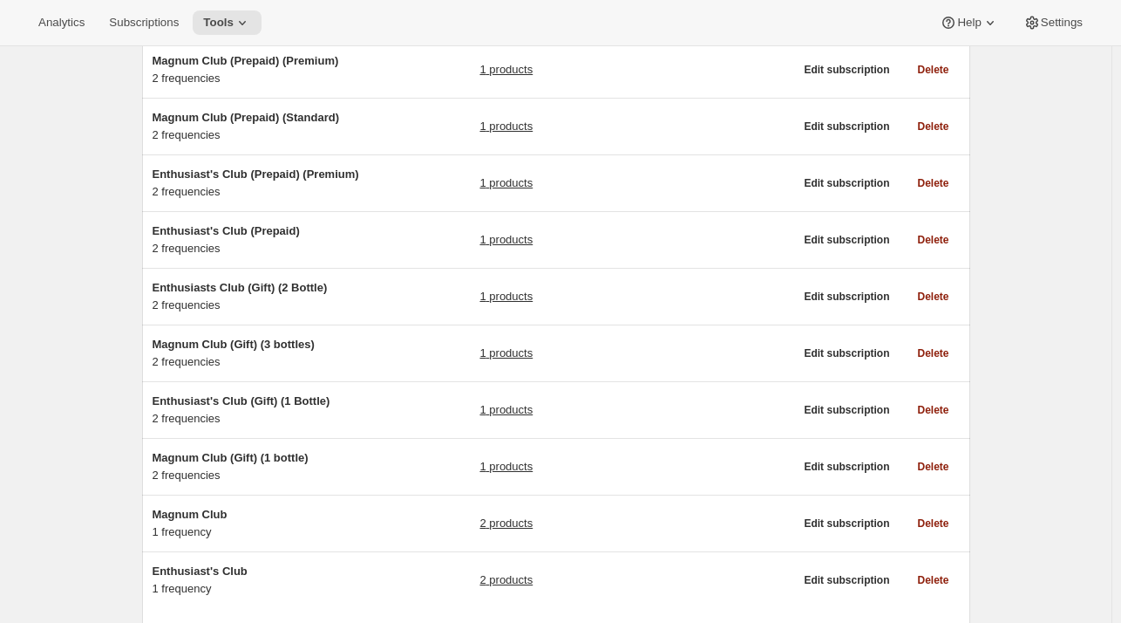
scroll to position [164, 0]
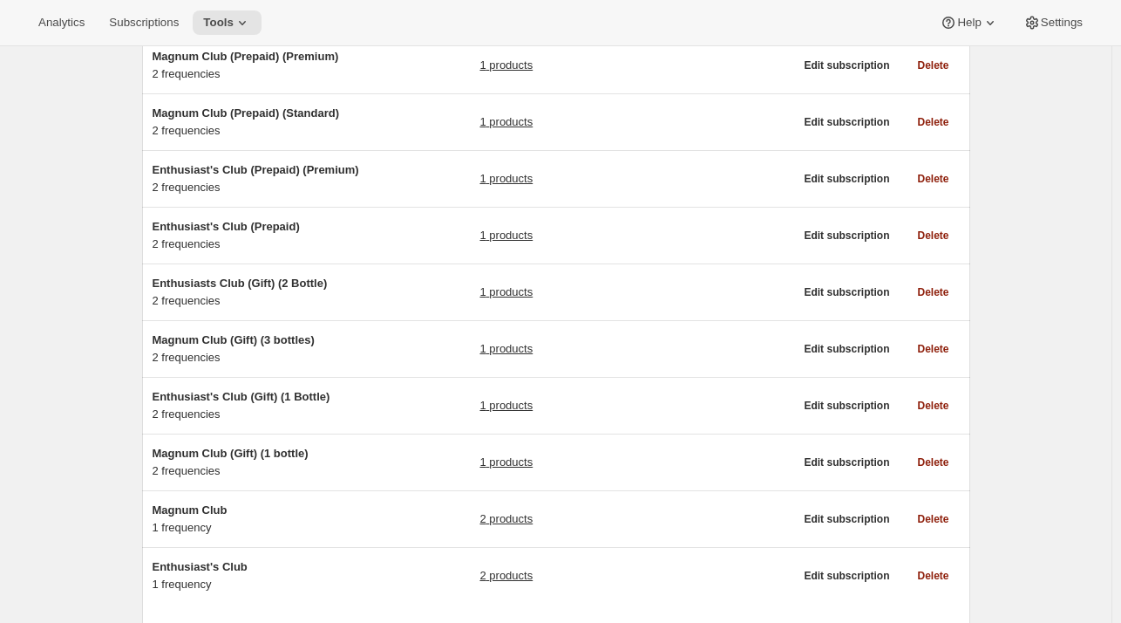
click at [221, 37] on div "Analytics Subscriptions Tools Help Settings" at bounding box center [560, 23] width 1121 height 46
click at [211, 18] on span "Tools" at bounding box center [218, 23] width 31 height 14
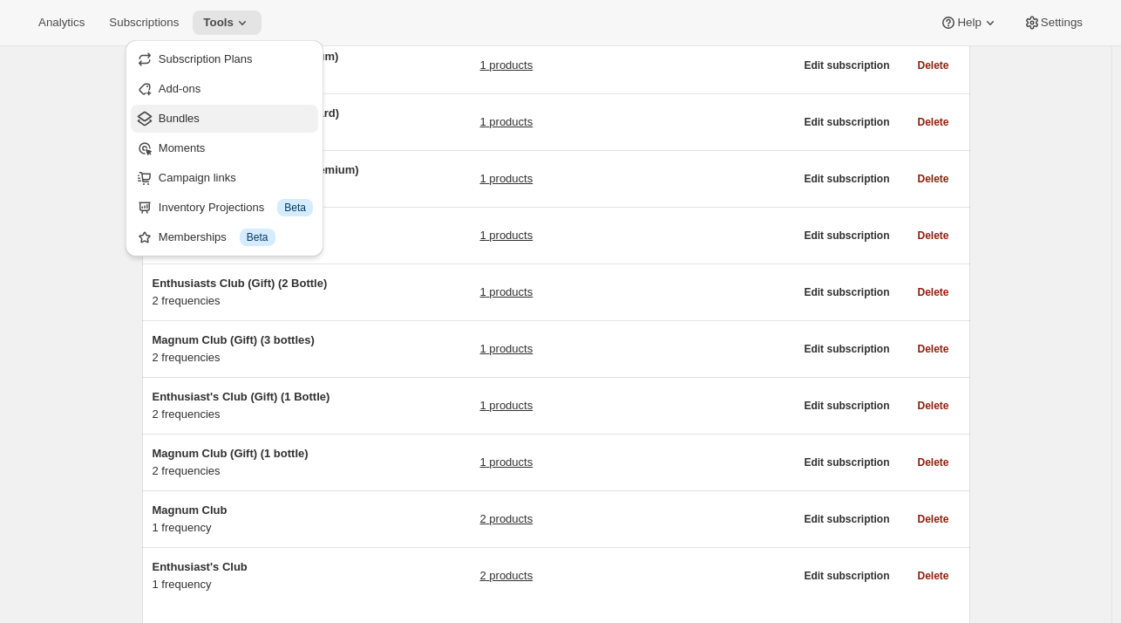
click at [173, 119] on span "Bundles" at bounding box center [179, 118] width 41 height 13
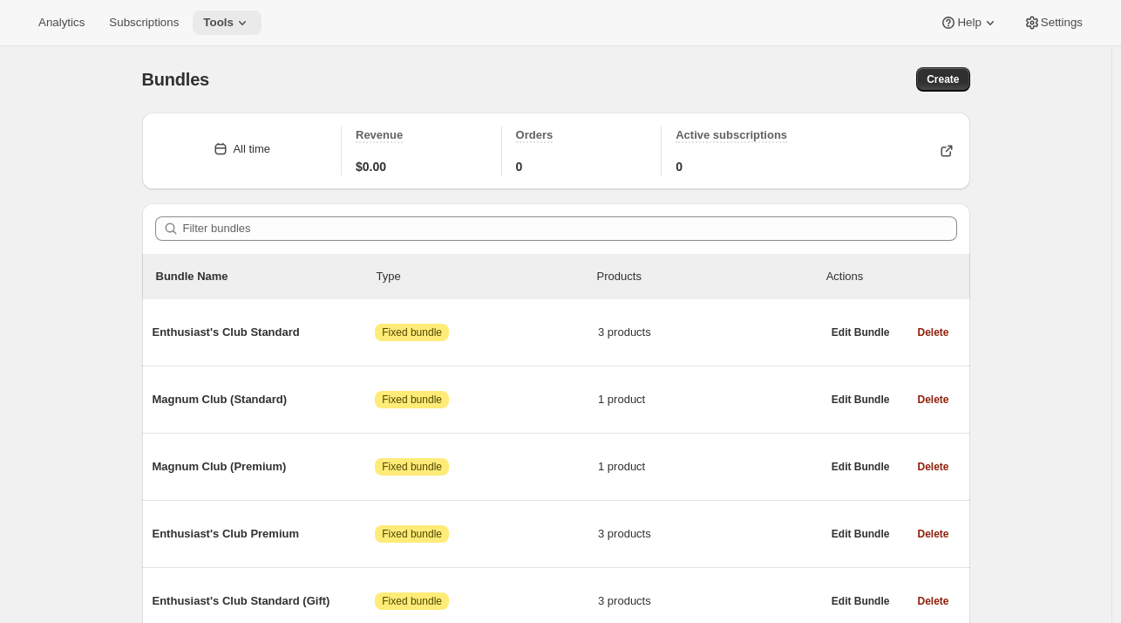
click at [236, 28] on icon at bounding box center [242, 22] width 17 height 17
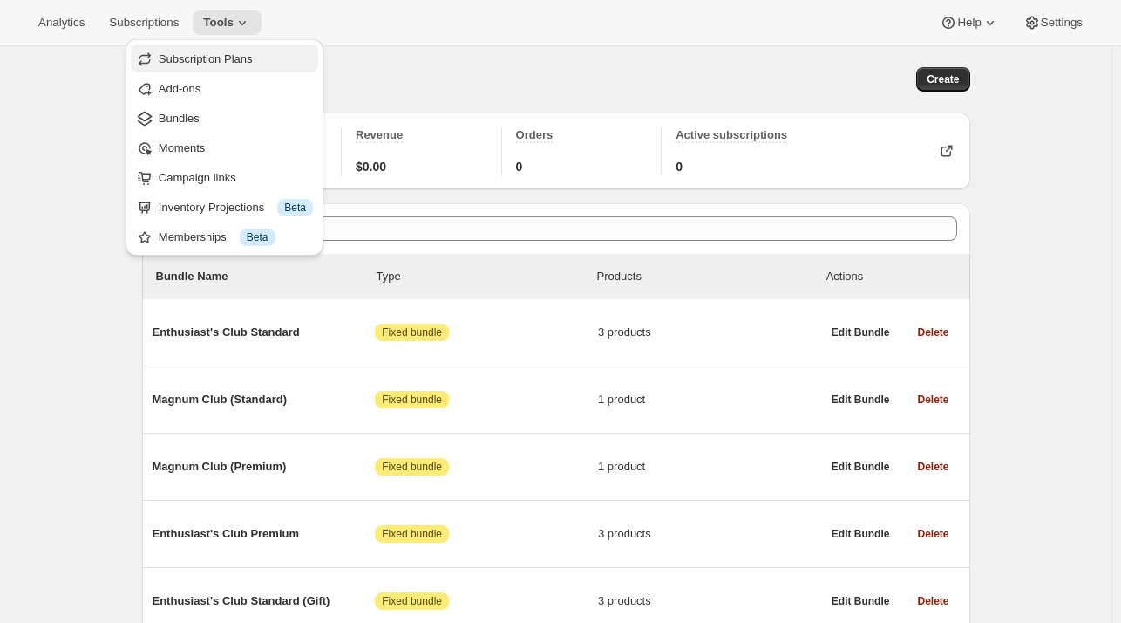
click at [201, 62] on span "Subscription Plans" at bounding box center [206, 58] width 94 height 13
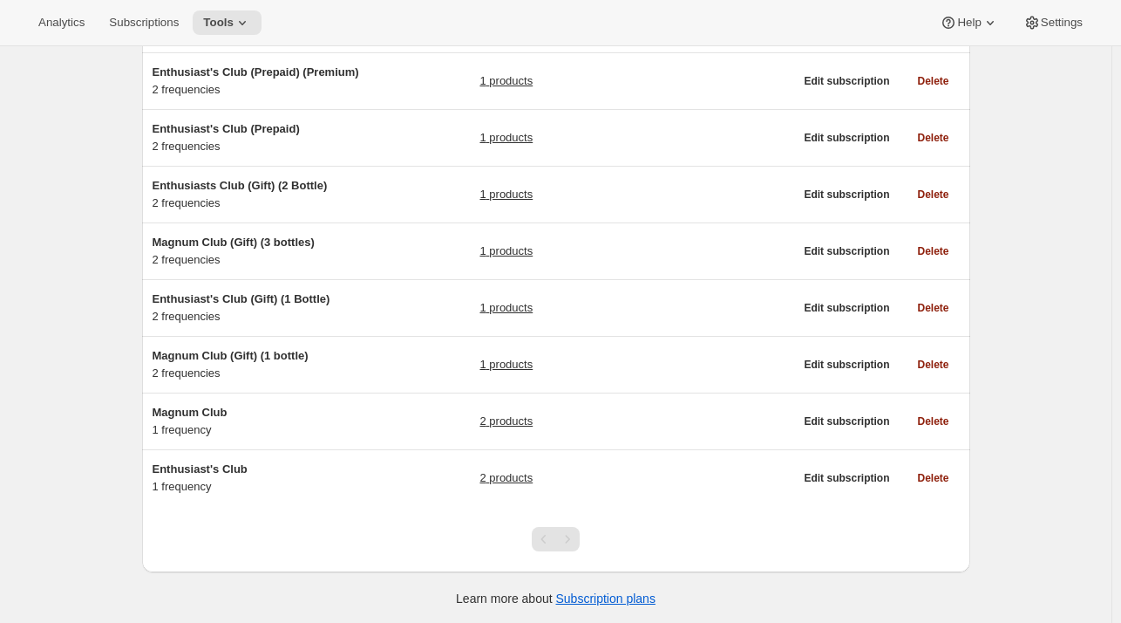
scroll to position [85, 0]
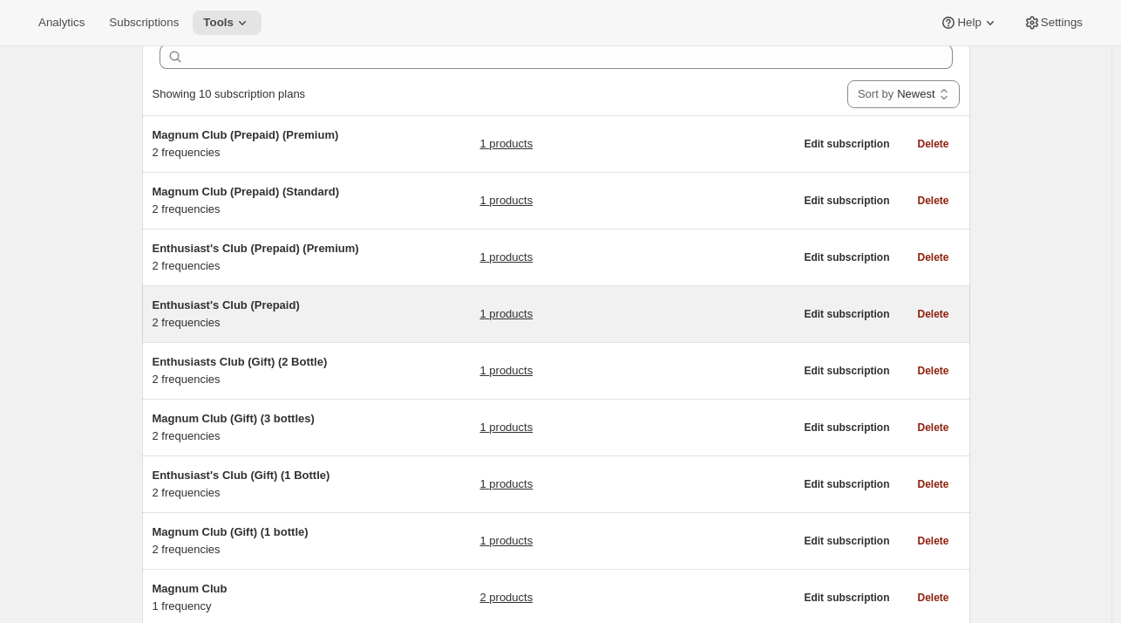
click at [208, 307] on span "Enthusiast's Club (Prepaid)" at bounding box center [226, 304] width 147 height 13
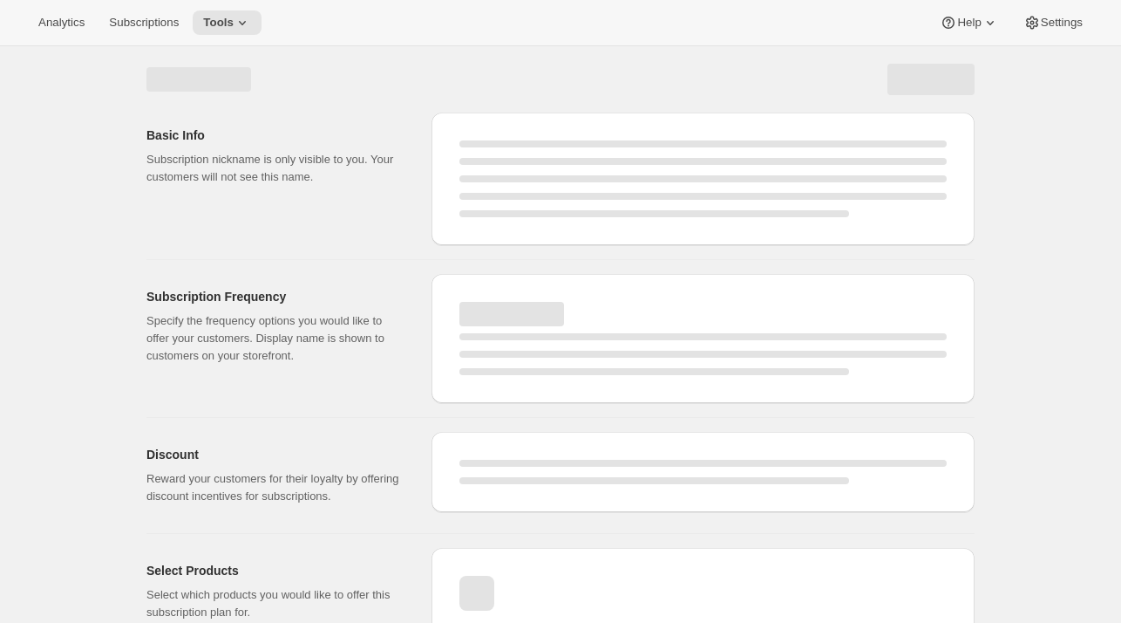
select select "WEEK"
select select "MONTH"
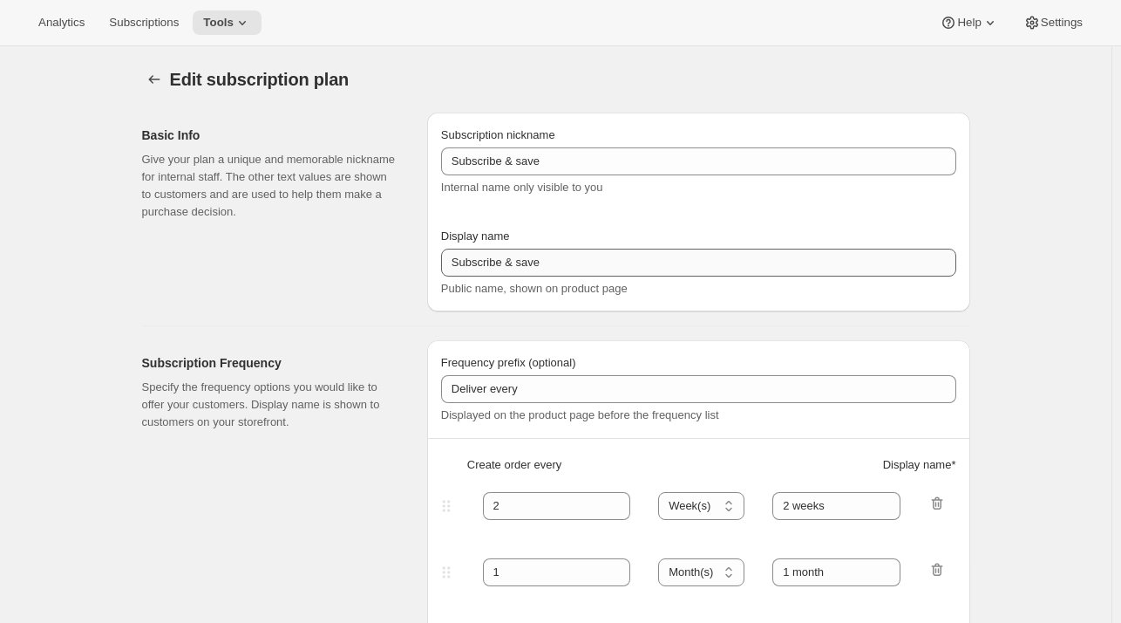
type input "Enthusiast's Club (Prepaid)"
type input "Prepaid Standard"
checkbox input "true"
select select "ENABLED"
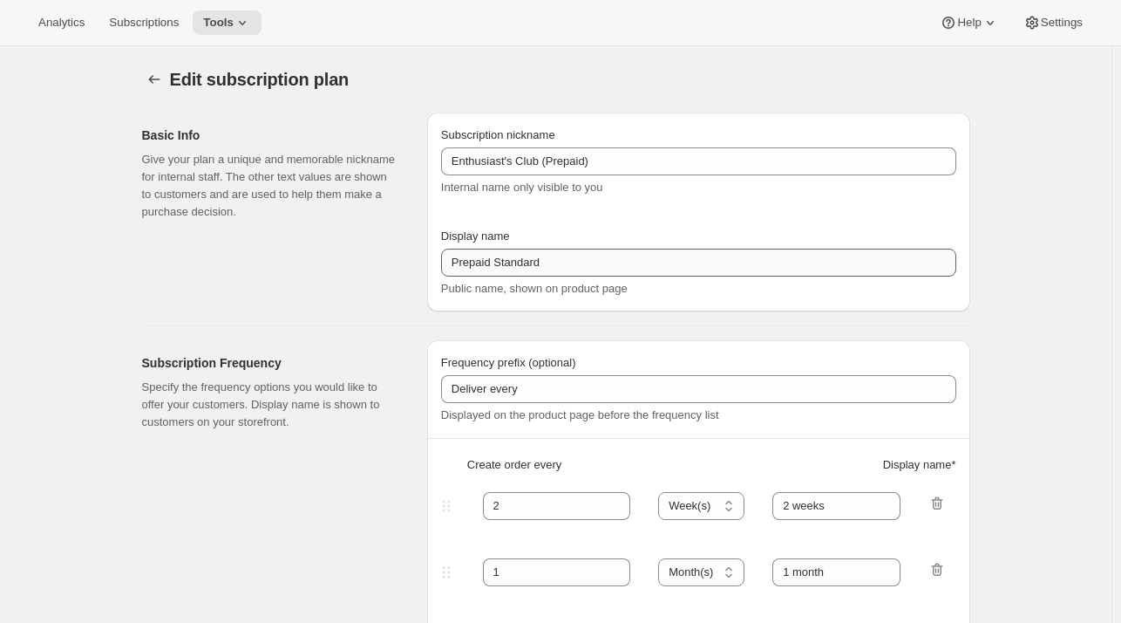
select select "MONTH"
select select "YEARDAY"
select select "6"
select select "4"
select select "6"
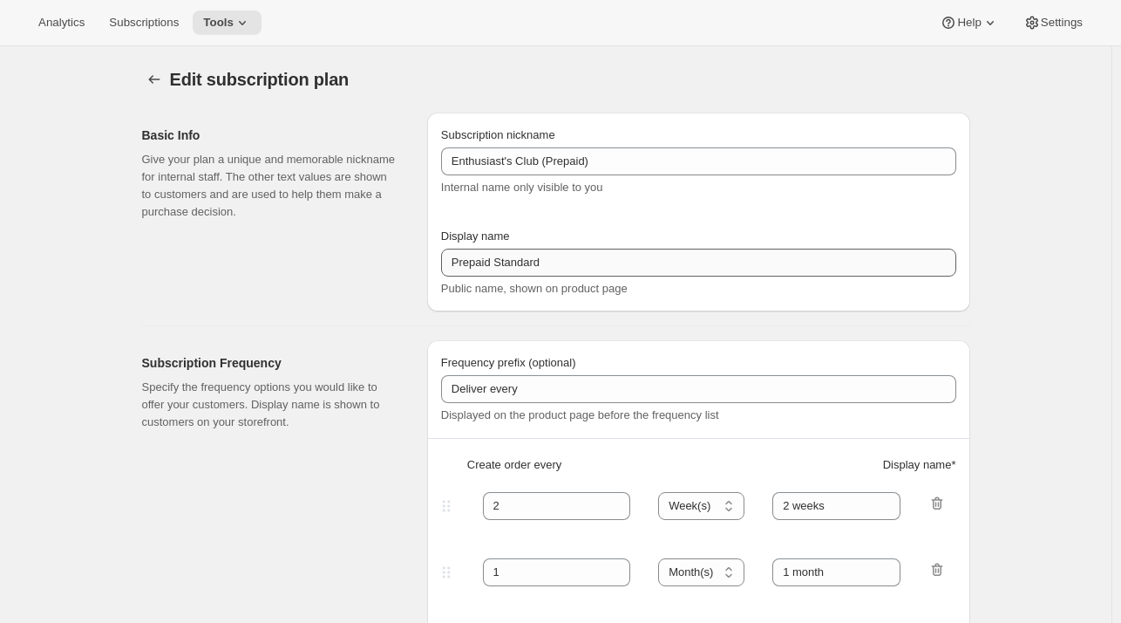
select select "7"
select select "6"
select select "10"
select select "6"
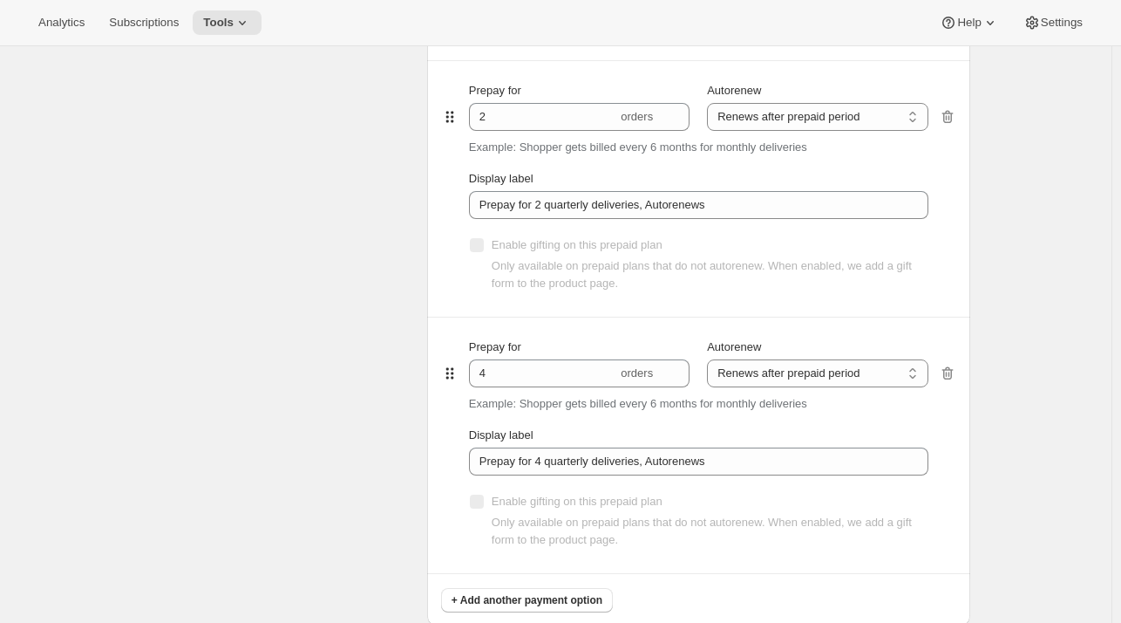
scroll to position [558, 0]
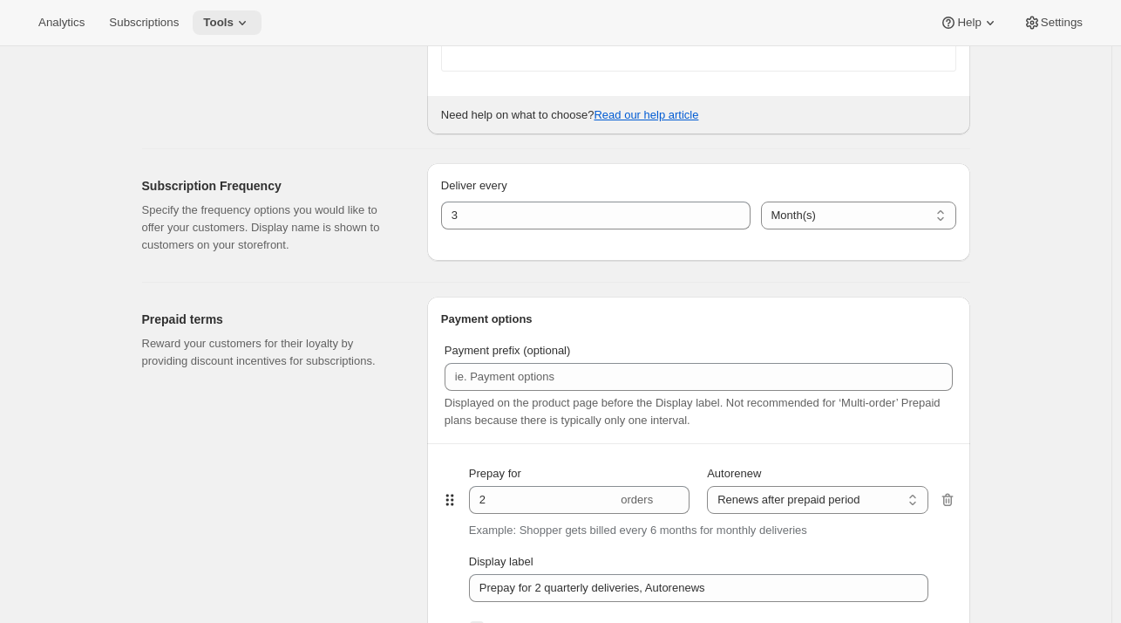
click at [213, 16] on span "Tools" at bounding box center [218, 23] width 31 height 14
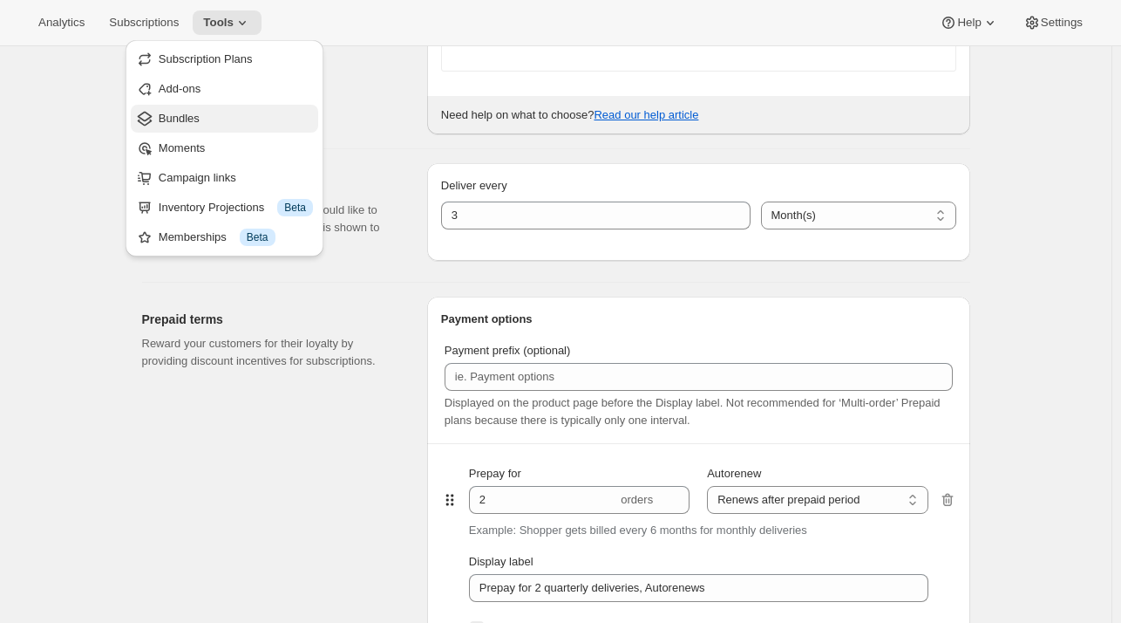
click at [202, 122] on span "Bundles" at bounding box center [236, 118] width 154 height 17
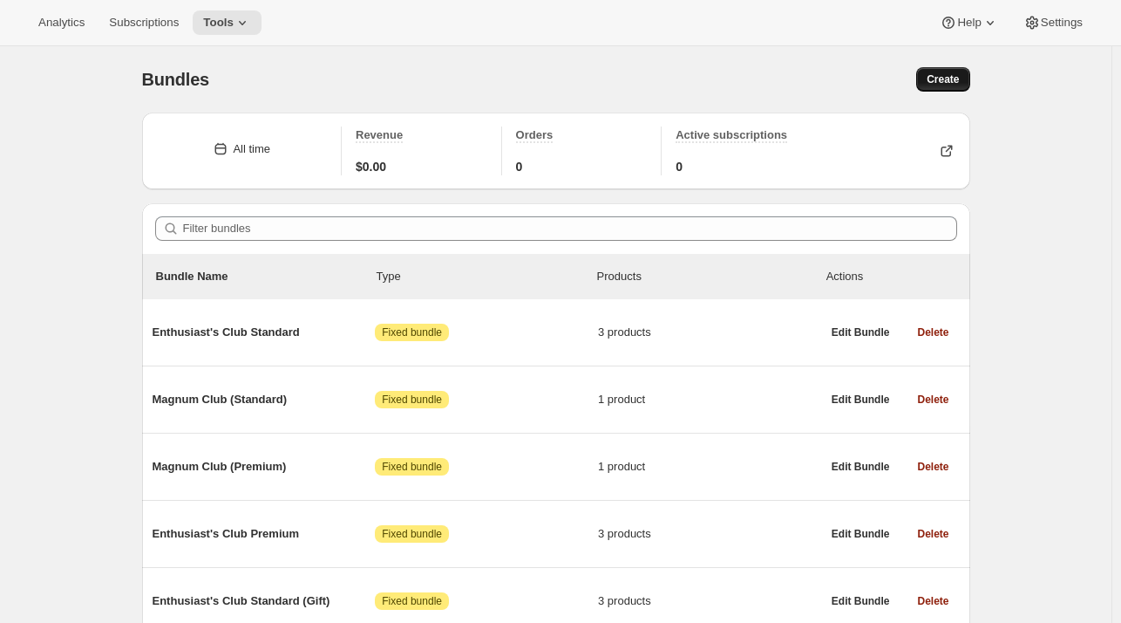
click at [948, 80] on span "Create" at bounding box center [943, 79] width 32 height 14
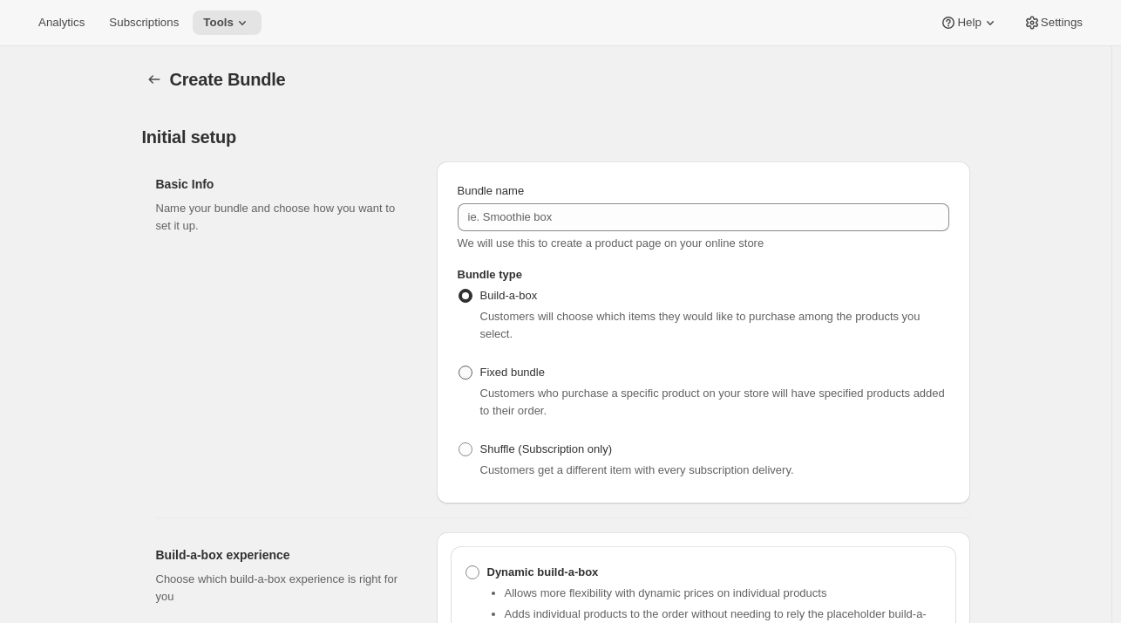
click at [515, 365] on span "Fixed bundle" at bounding box center [512, 371] width 65 height 13
click at [459, 365] on input "Fixed bundle" at bounding box center [459, 365] width 1 height 1
radio input "true"
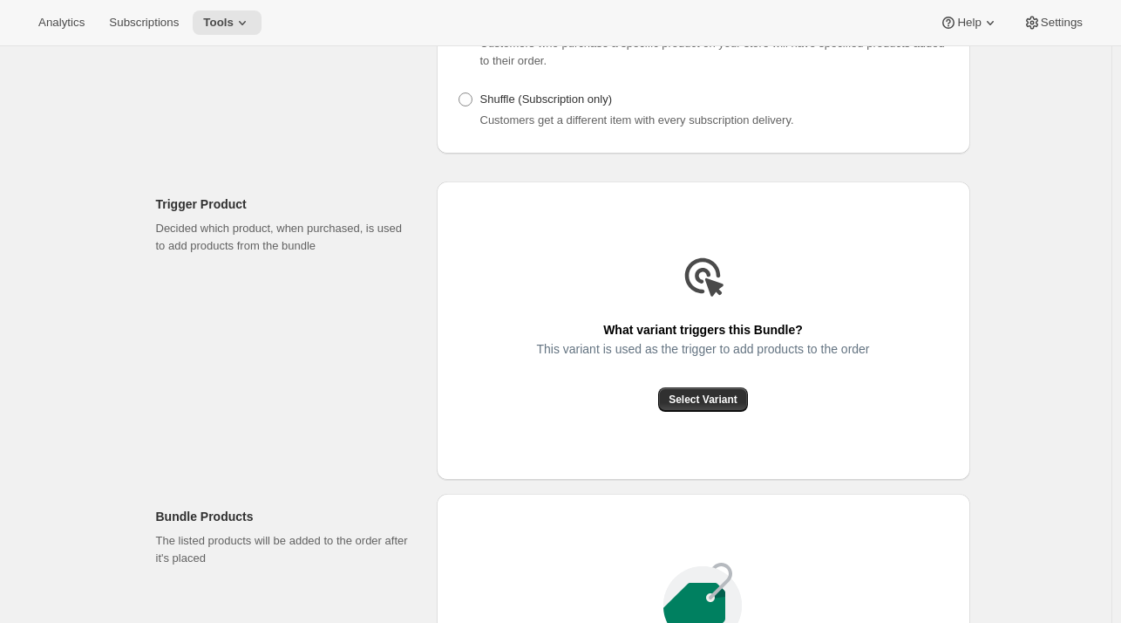
scroll to position [356, 0]
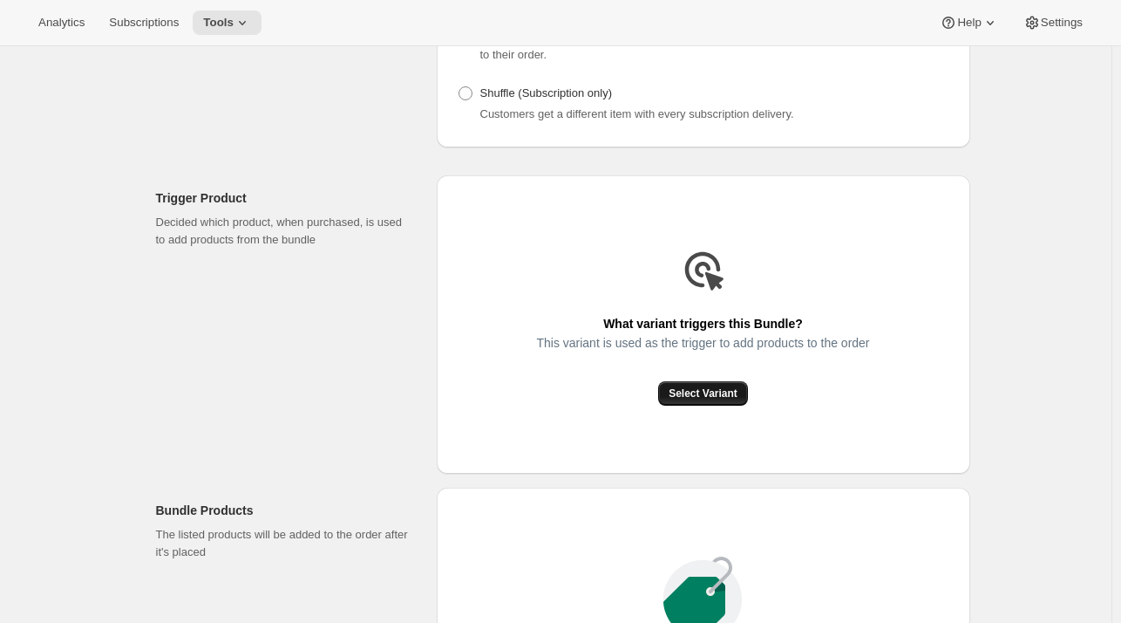
click at [706, 386] on span "Select Variant" at bounding box center [703, 393] width 69 height 14
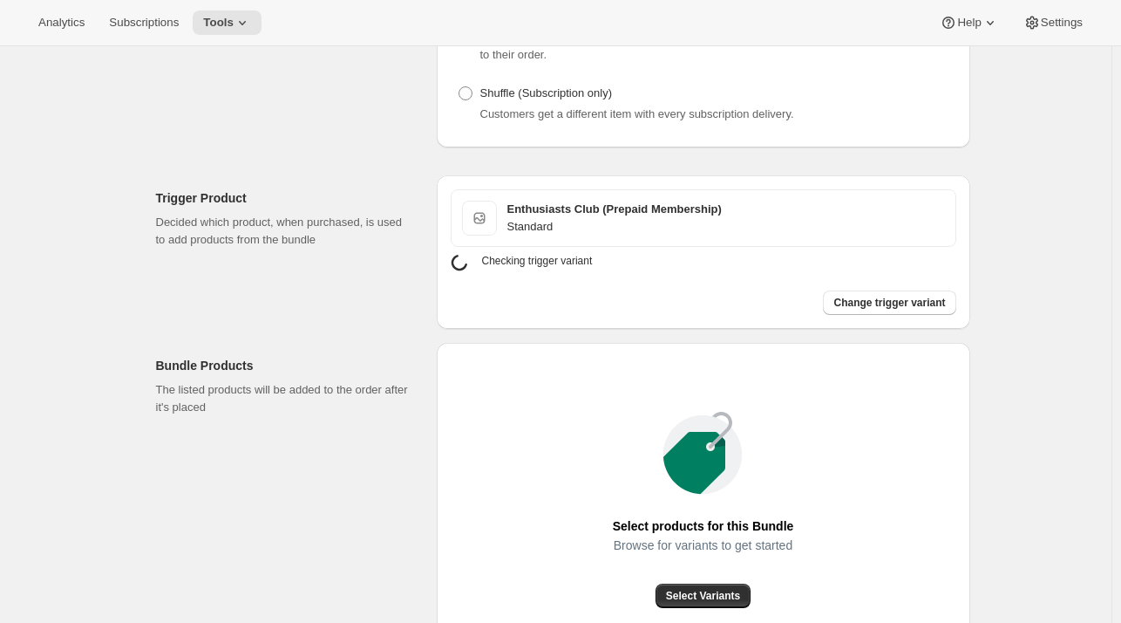
scroll to position [0, 0]
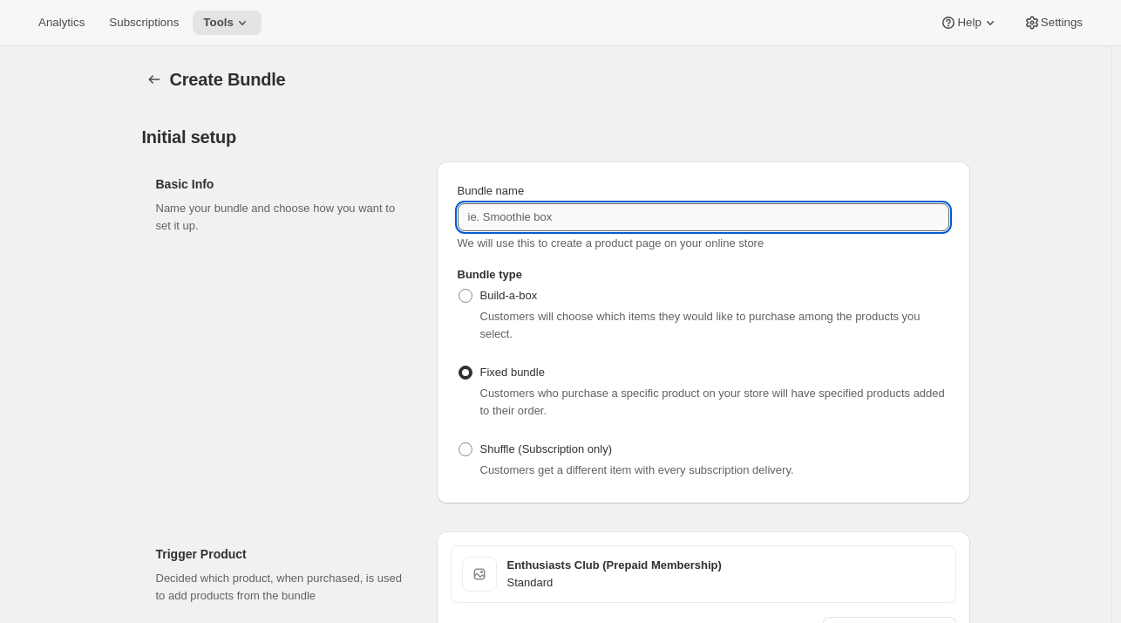
click at [563, 215] on input "Bundle name" at bounding box center [704, 217] width 492 height 28
click at [1103, 168] on div "Create Bundle. This page is ready Create Bundle Initial setup Basic Info Name y…" at bounding box center [556, 590] width 1112 height 1088
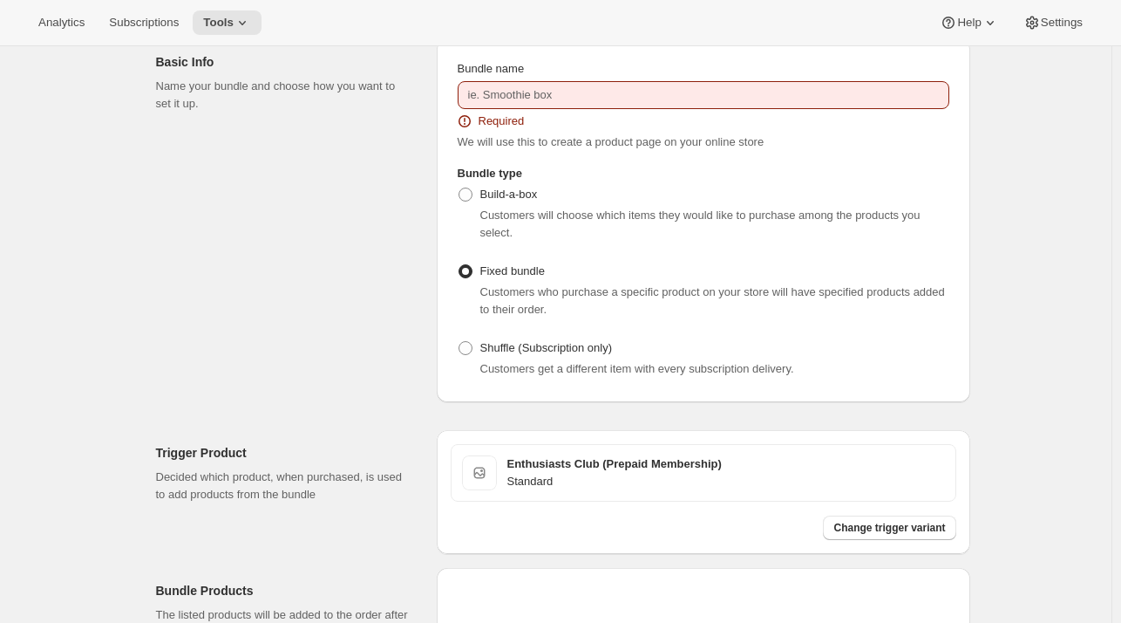
scroll to position [124, 0]
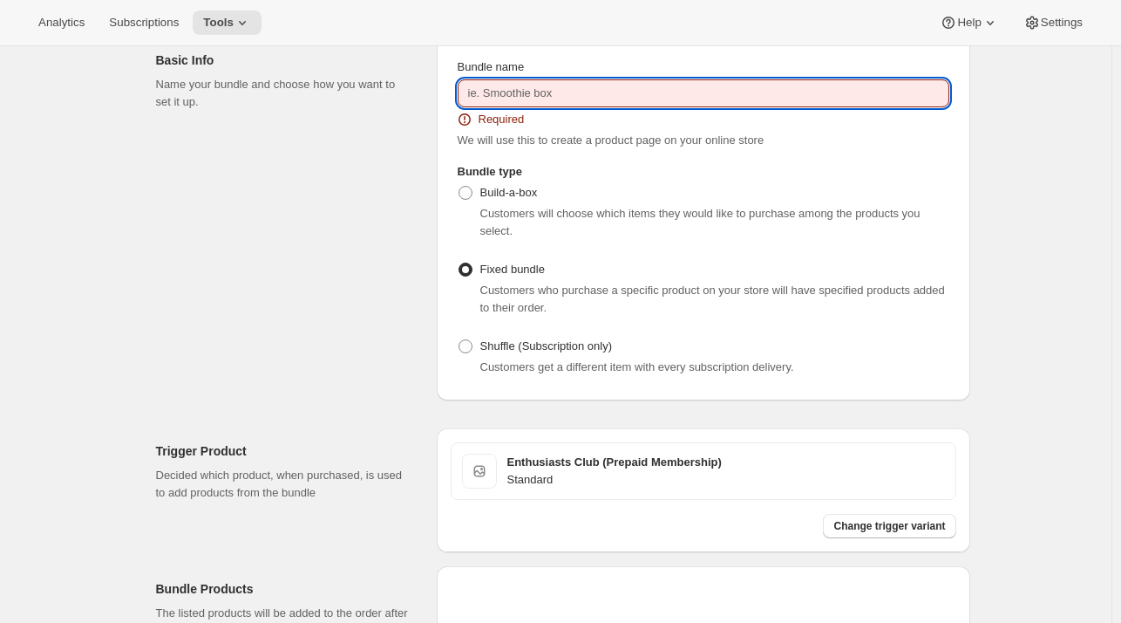
click at [749, 79] on input "Bundle name" at bounding box center [704, 93] width 492 height 28
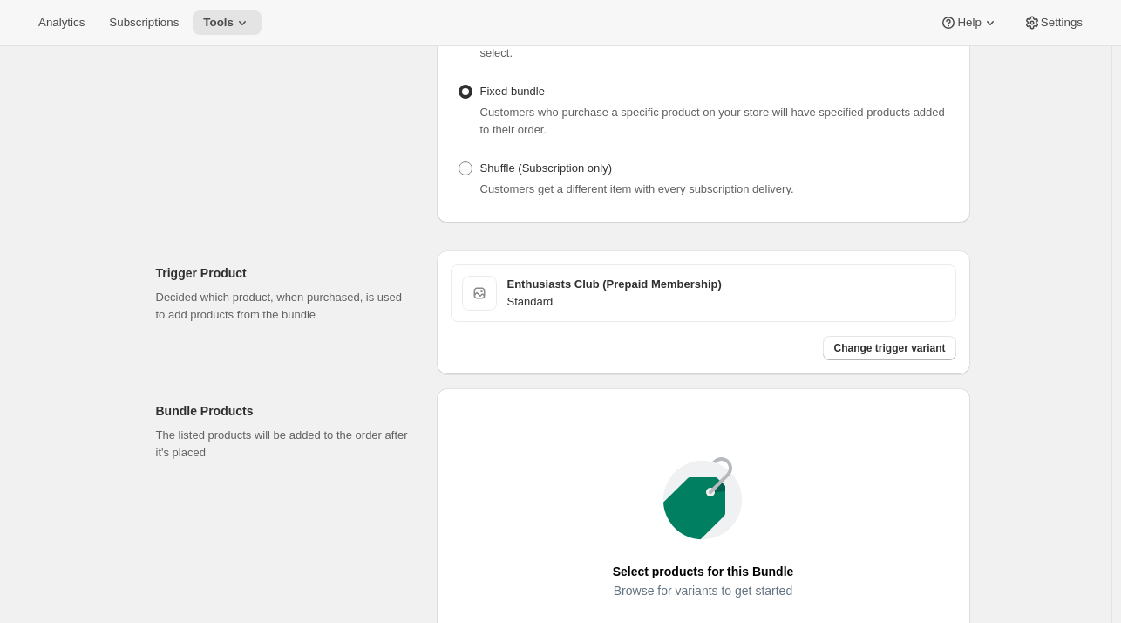
scroll to position [310, 0]
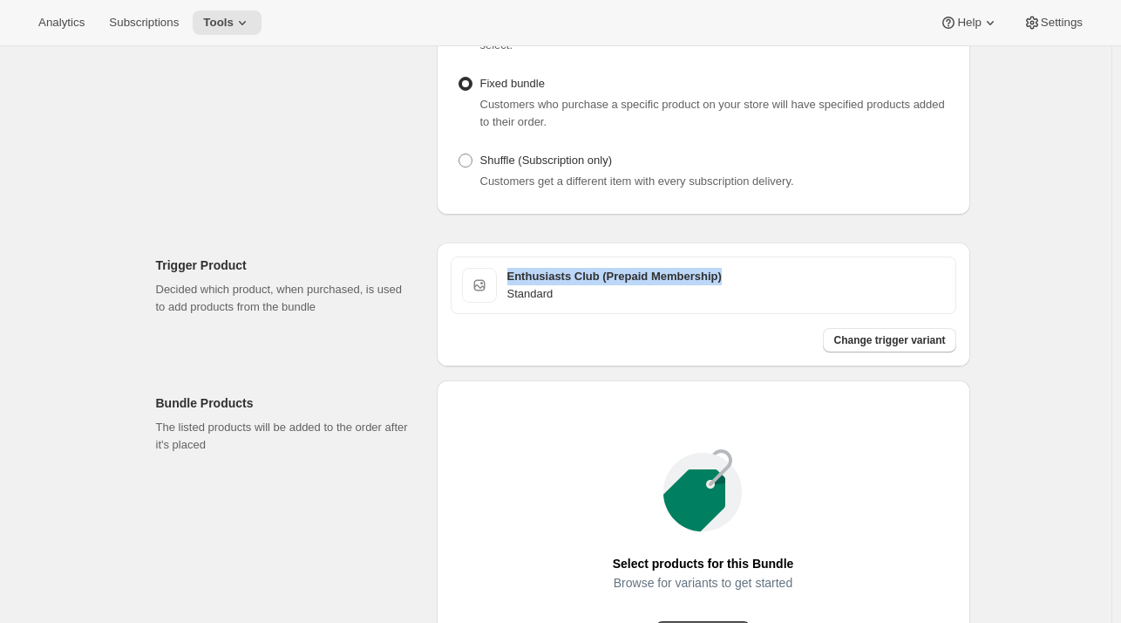
drag, startPoint x: 720, startPoint y: 250, endPoint x: 471, endPoint y: 228, distance: 250.3
click at [471, 242] on div "Enthusiasts Club (Prepaid Membership) Standard Change trigger variant" at bounding box center [704, 304] width 534 height 124
copy h3 "Enthusiasts Club (Prepaid Membership)"
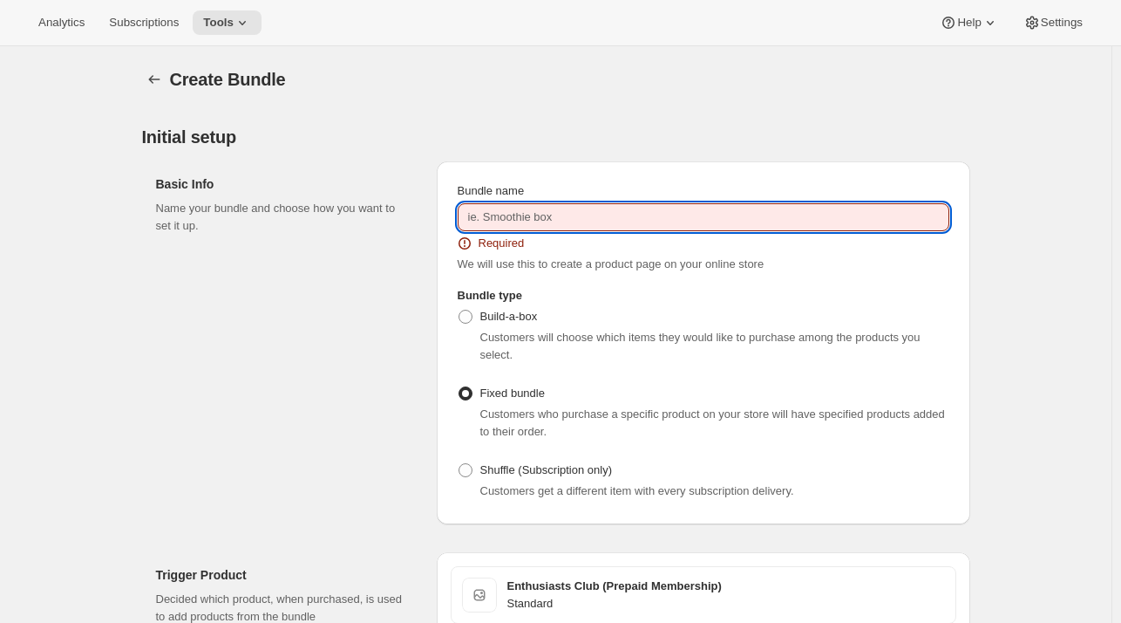
click at [486, 213] on input "Bundle name" at bounding box center [704, 217] width 492 height 28
paste input "Enthusiasts Club (Prepaid Membership)"
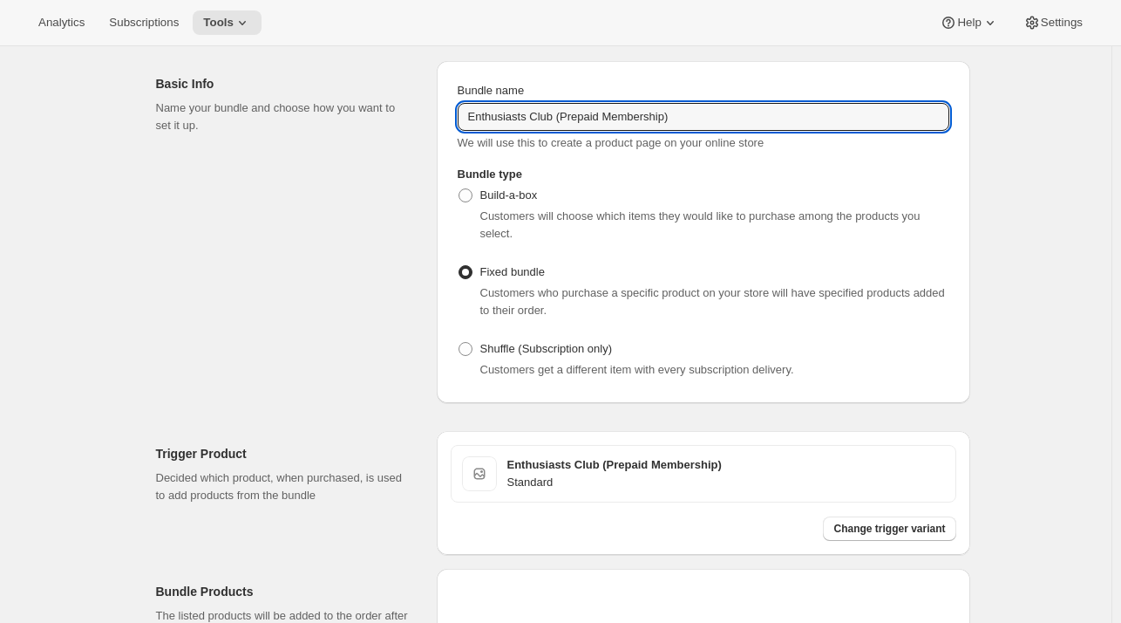
scroll to position [99, 0]
type input "Enthusiasts Club (Prepaid Membership)"
click at [572, 343] on span "Shuffle (Subscription only)" at bounding box center [546, 349] width 133 height 13
click at [459, 343] on input "Shuffle (Subscription only)" at bounding box center [459, 343] width 1 height 1
radio input "true"
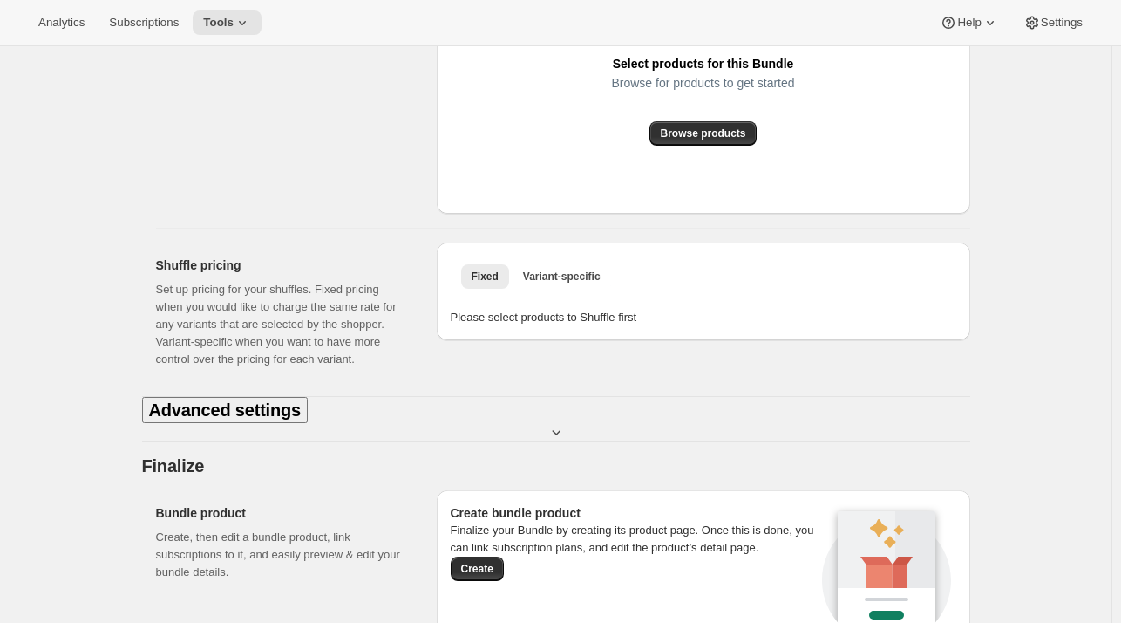
scroll to position [699, 0]
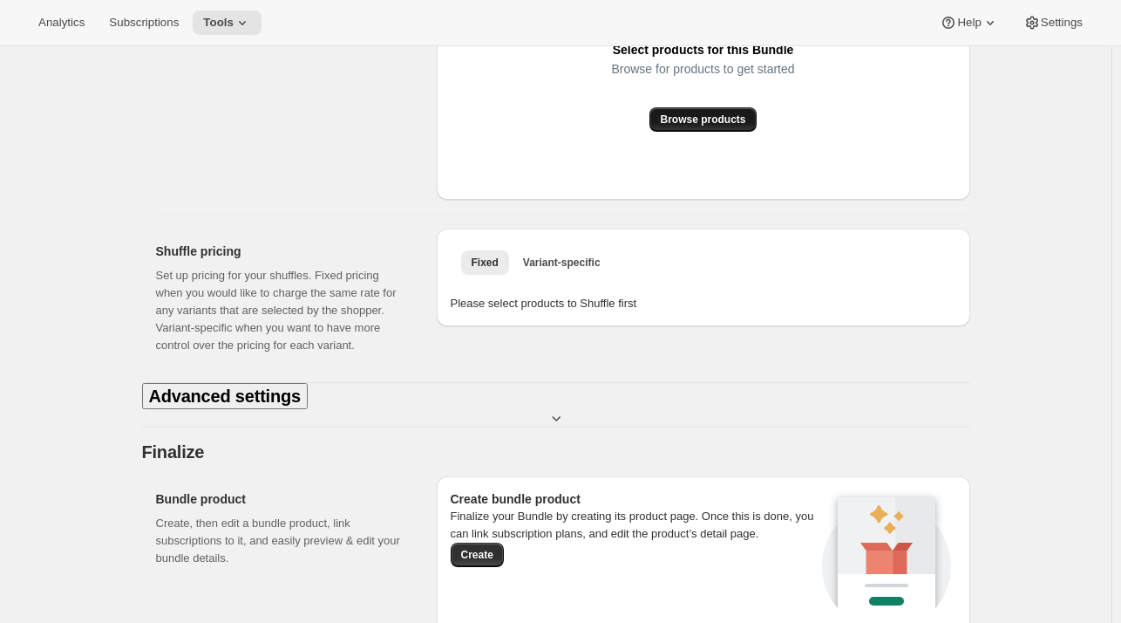
click at [685, 126] on span "Browse products" at bounding box center [702, 119] width 85 height 14
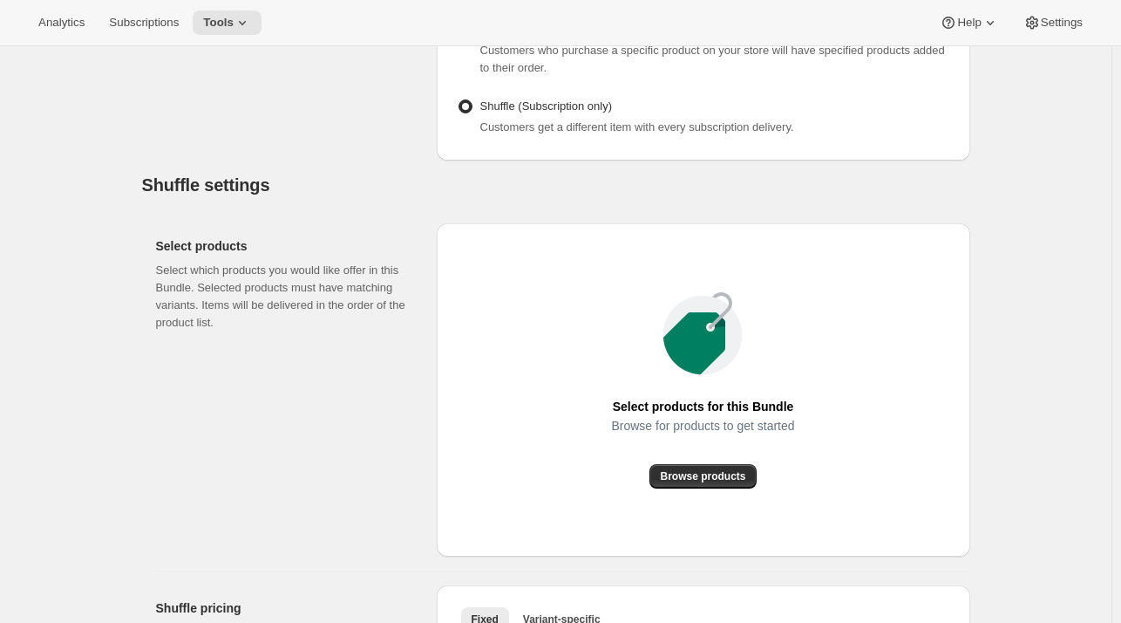
scroll to position [258, 0]
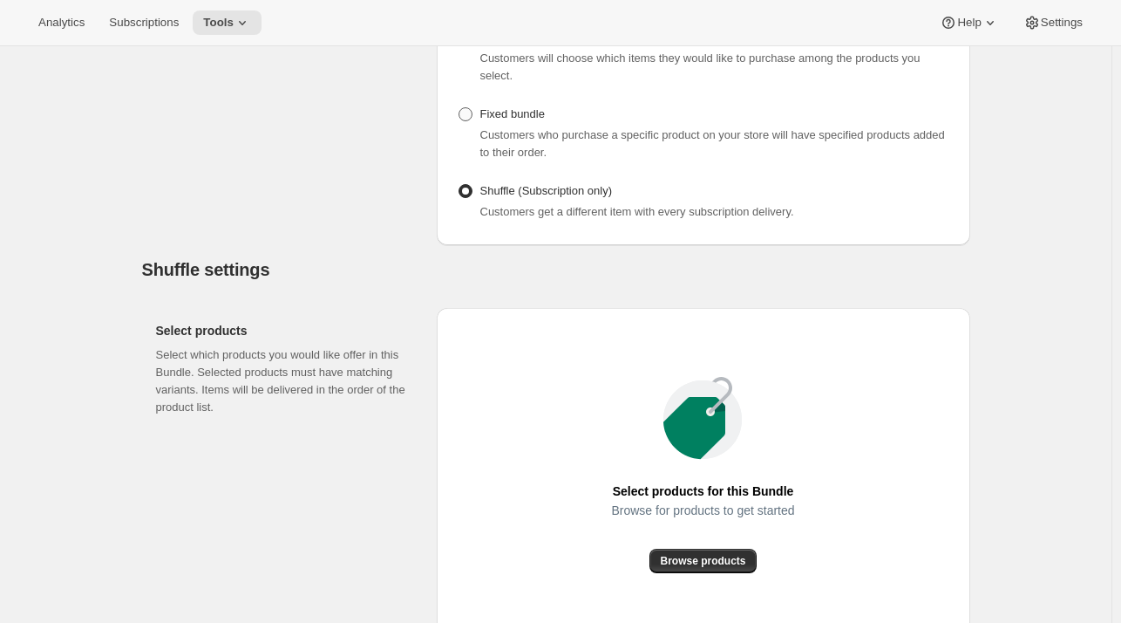
click at [511, 107] on span "Fixed bundle" at bounding box center [512, 113] width 65 height 13
click at [459, 107] on input "Fixed bundle" at bounding box center [459, 107] width 1 height 1
radio input "true"
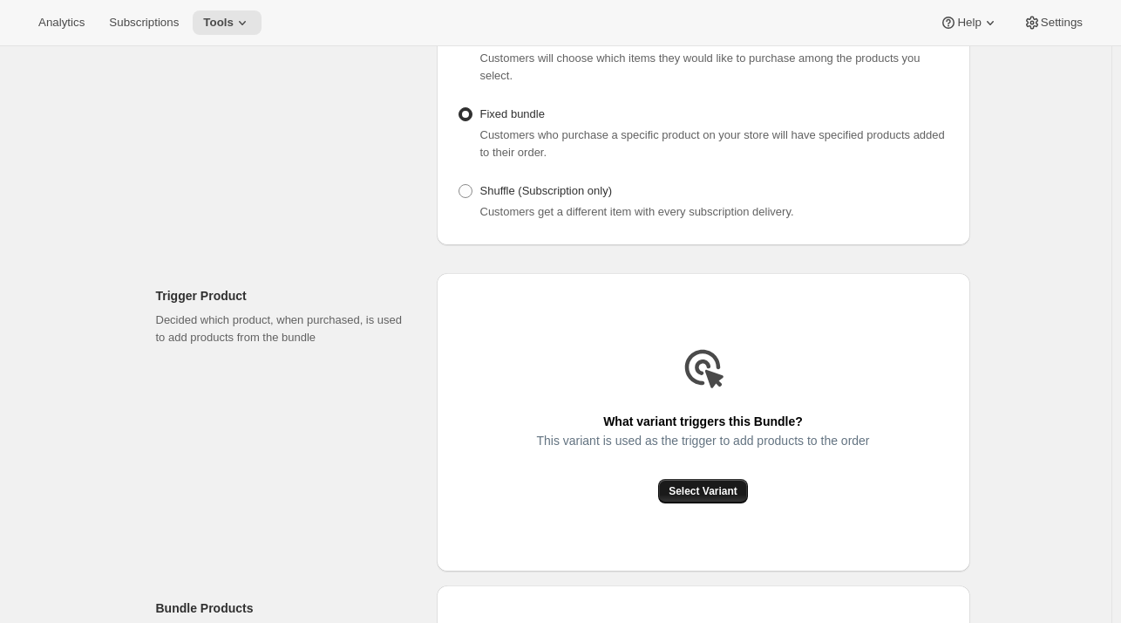
click at [709, 484] on span "Select Variant" at bounding box center [703, 491] width 69 height 14
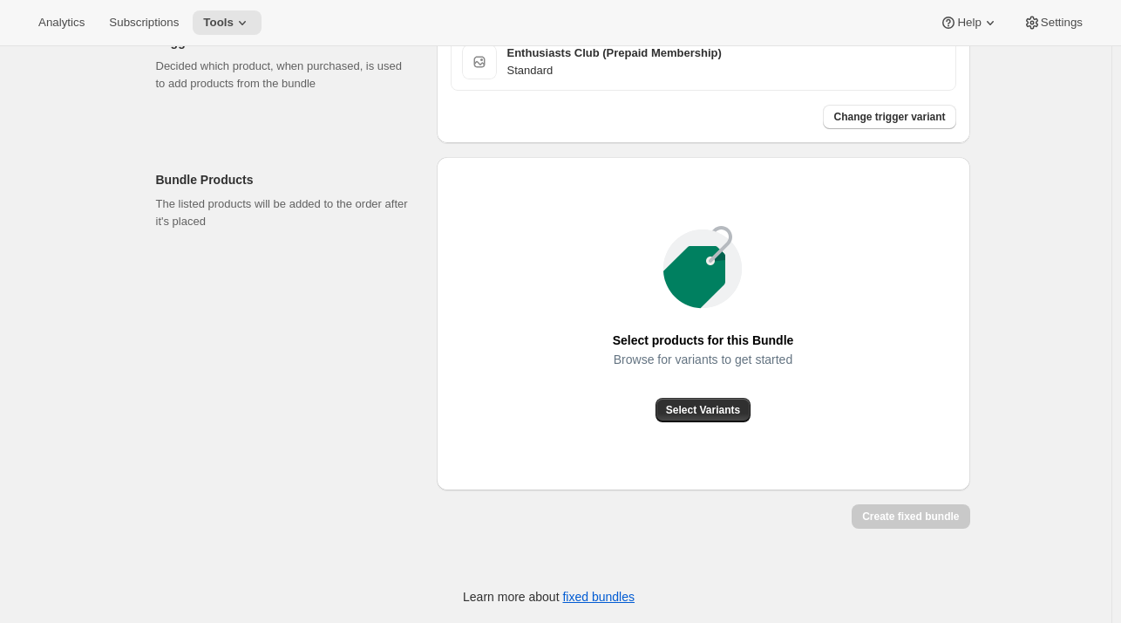
scroll to position [534, 0]
click at [693, 398] on button "Select Variants" at bounding box center [703, 410] width 95 height 24
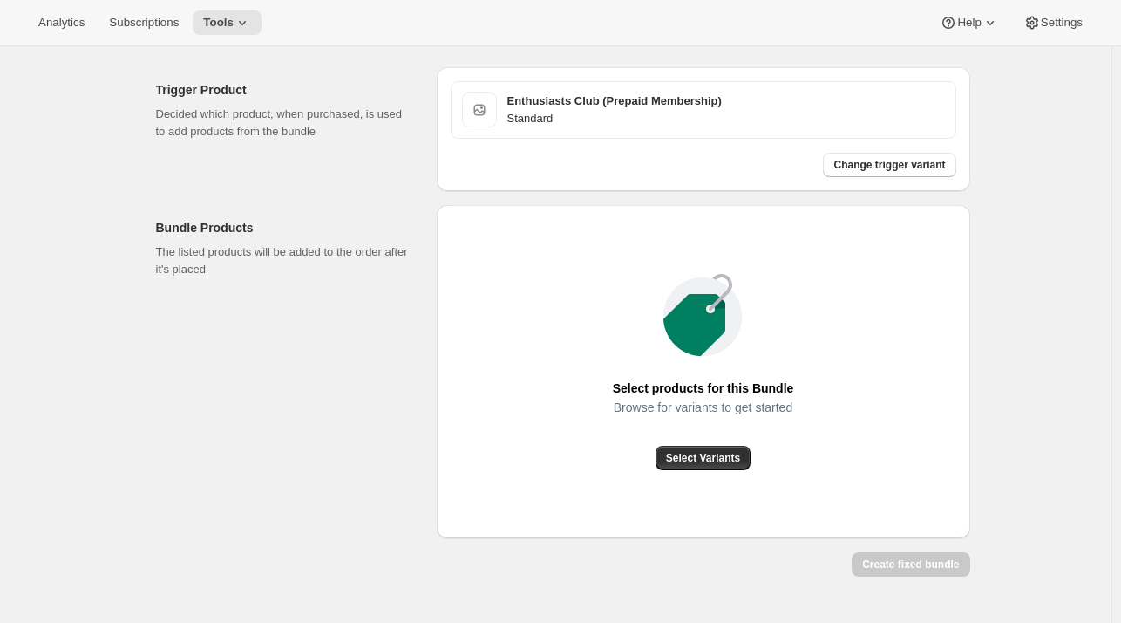
scroll to position [465, 0]
click at [726, 469] on button "Select Variants" at bounding box center [703, 457] width 95 height 24
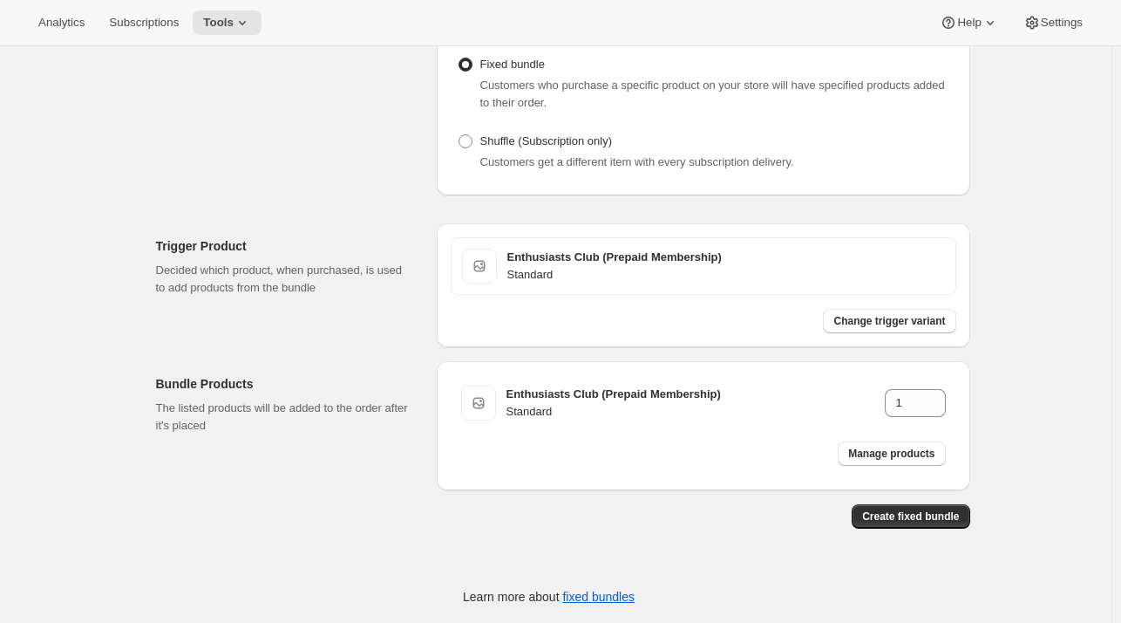
scroll to position [310, 0]
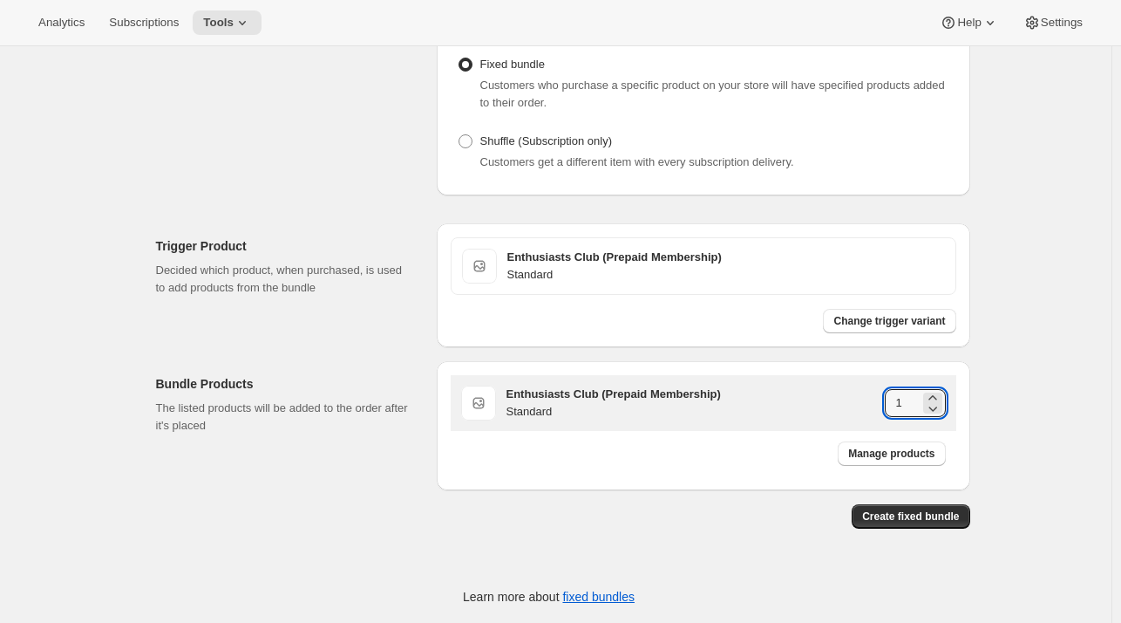
drag, startPoint x: 915, startPoint y: 418, endPoint x: 872, endPoint y: 423, distance: 43.8
click at [872, 420] on div "Enthusiasts Club (Prepaid Membership) Standard 1" at bounding box center [726, 402] width 439 height 35
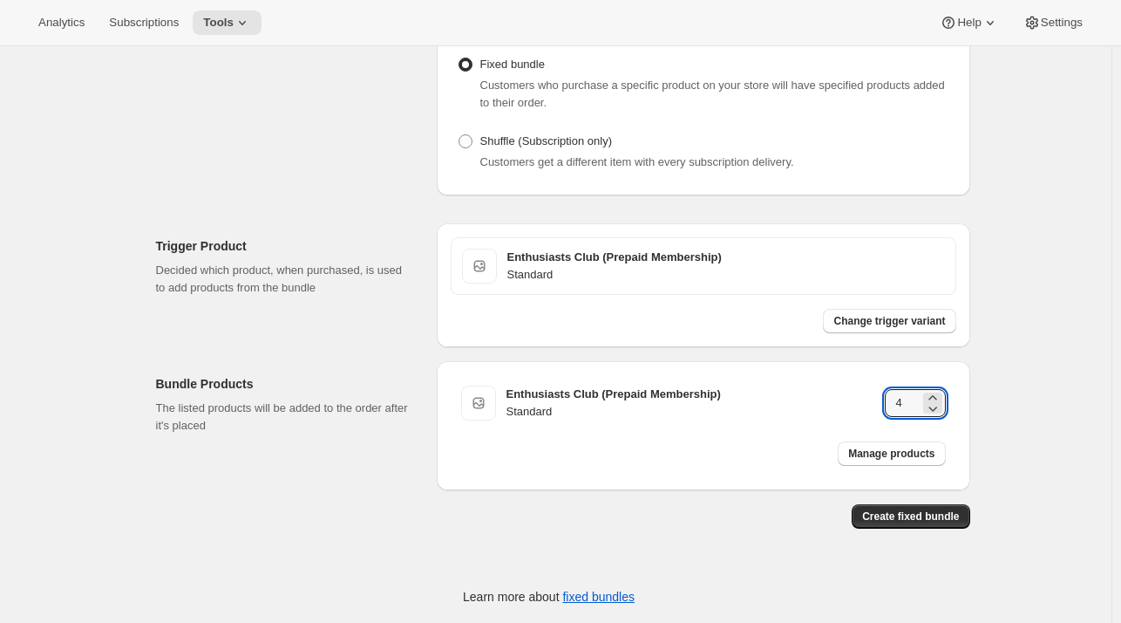
type input "4"
click at [1023, 372] on div "Create Bundle. This page is ready Create Bundle Initial setup Basic Info Name y…" at bounding box center [556, 180] width 1112 height 884
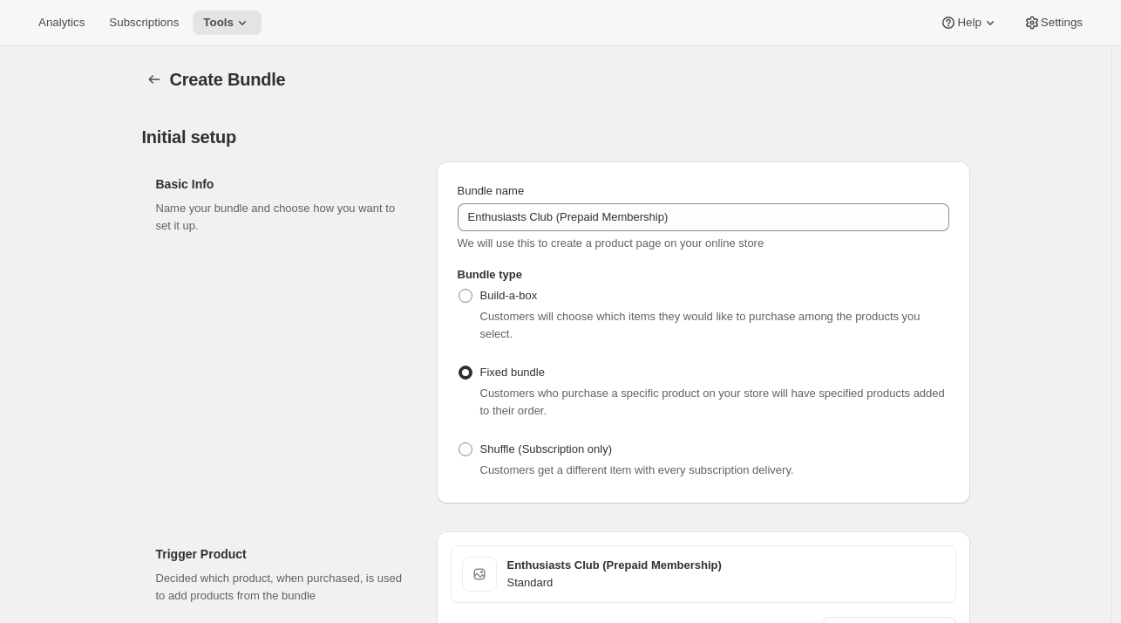
scroll to position [359, 0]
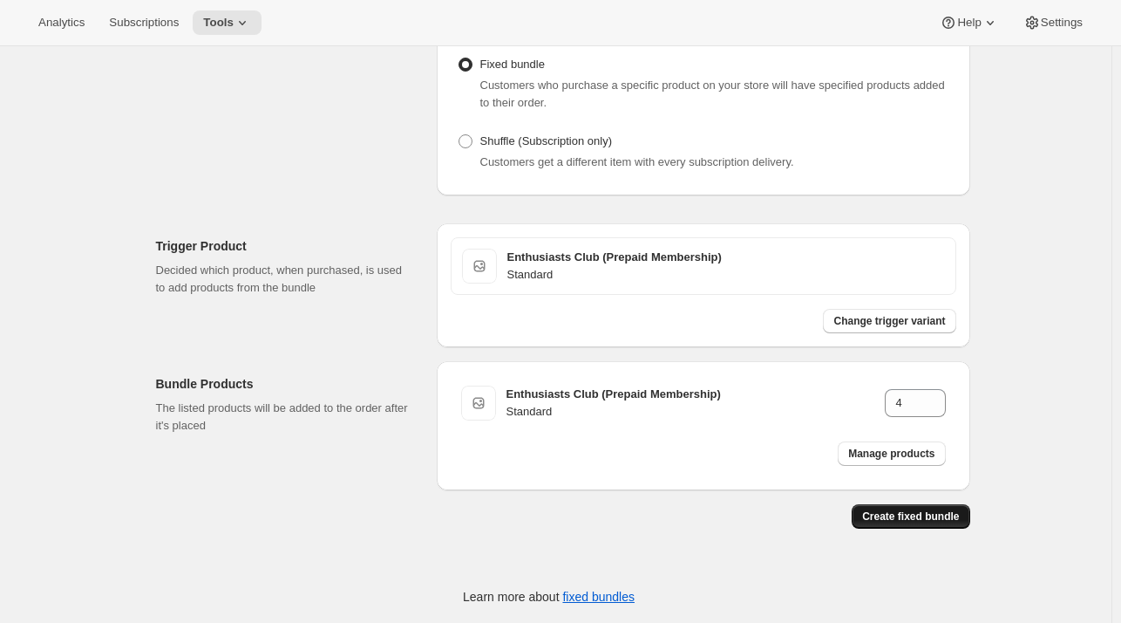
click at [934, 513] on span "Create fixed bundle" at bounding box center [910, 516] width 97 height 14
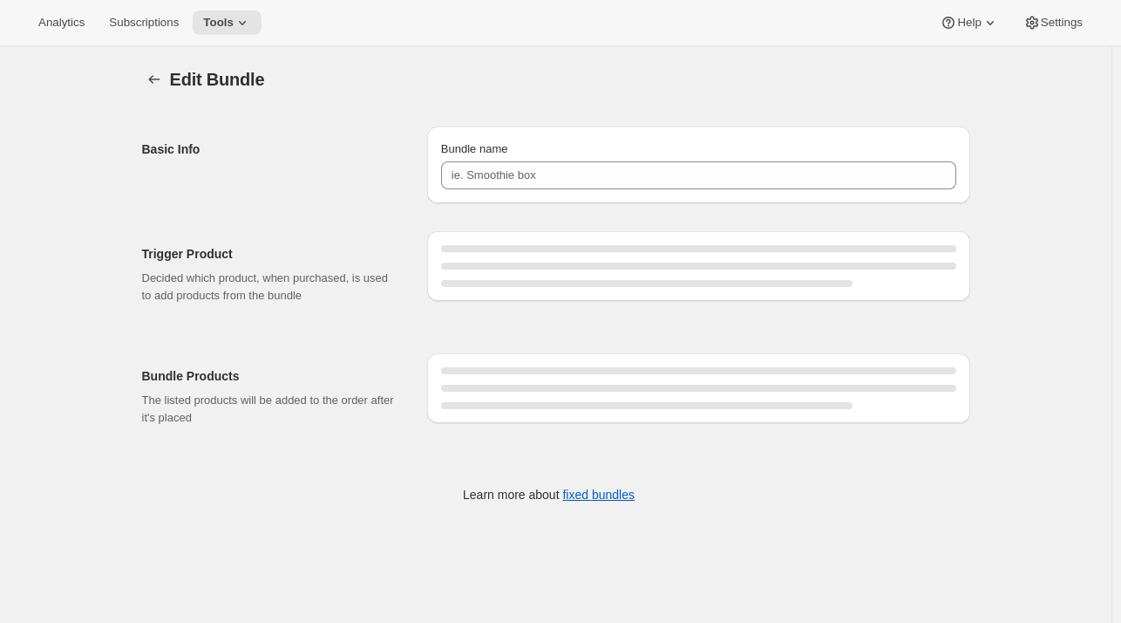
type input "Enthusiasts Club (Prepaid Membership)"
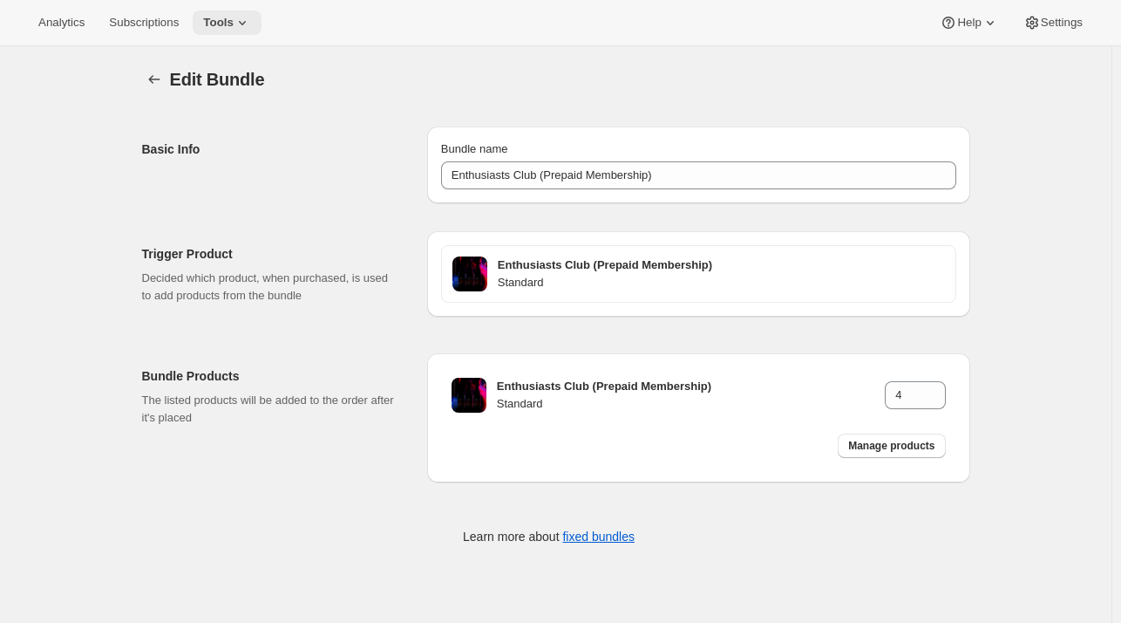
click at [216, 19] on span "Tools" at bounding box center [218, 23] width 31 height 14
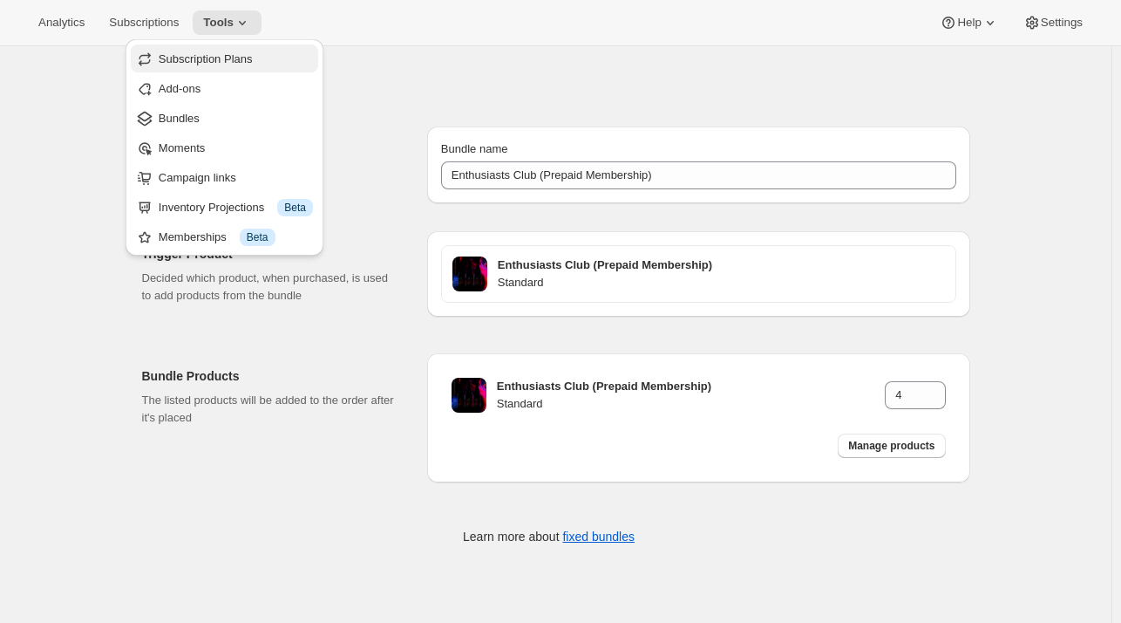
click at [199, 57] on span "Subscription Plans" at bounding box center [206, 58] width 94 height 13
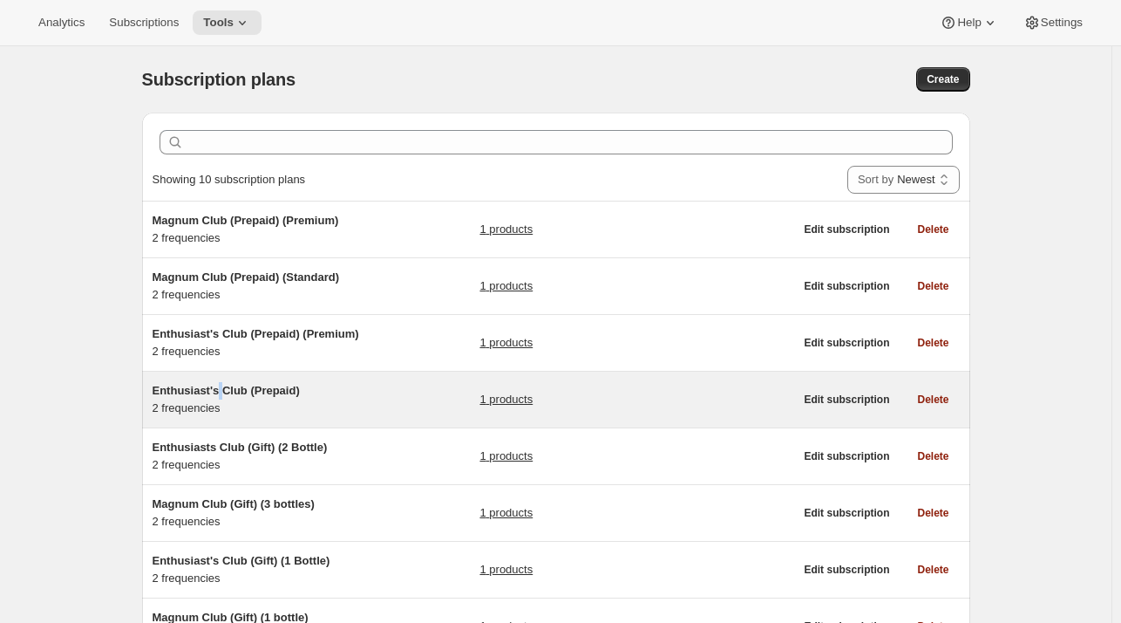
click at [224, 391] on span "Enthusiast's Club (Prepaid)" at bounding box center [226, 390] width 147 height 13
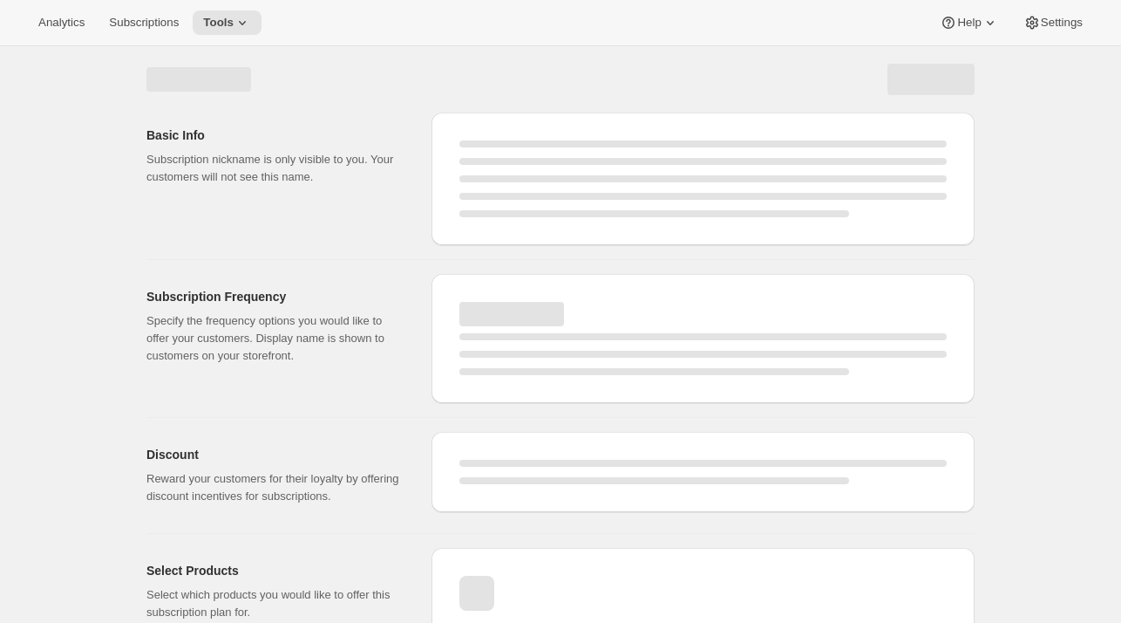
select select "WEEK"
select select "MONTH"
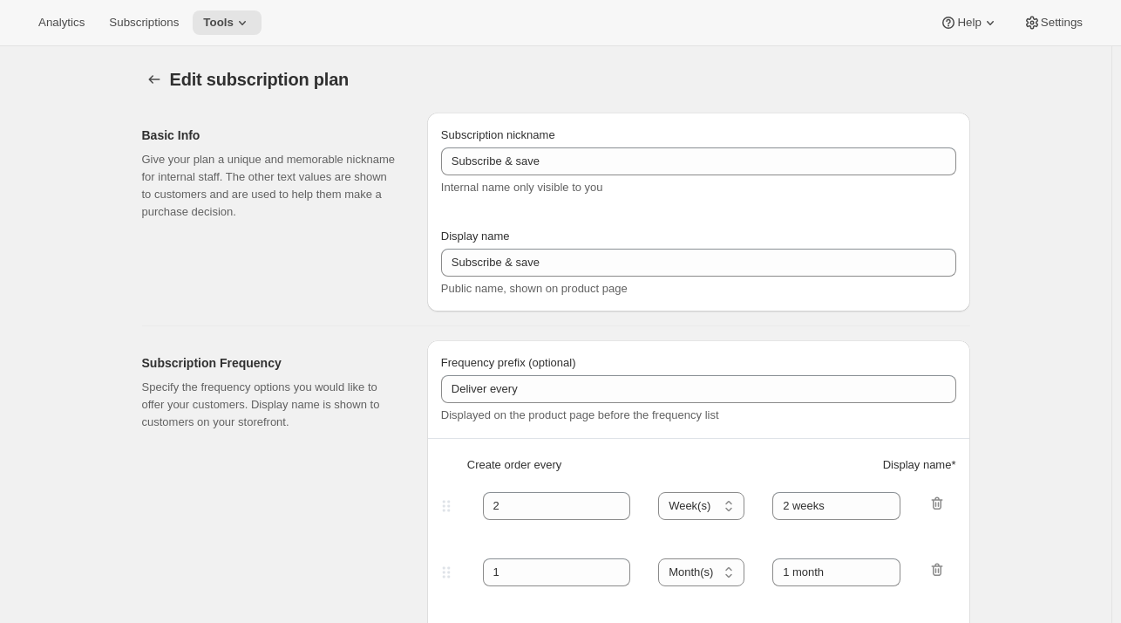
type input "Enthusiast's Club (Prepaid)"
type input "Prepaid Standard"
checkbox input "true"
select select "ENABLED"
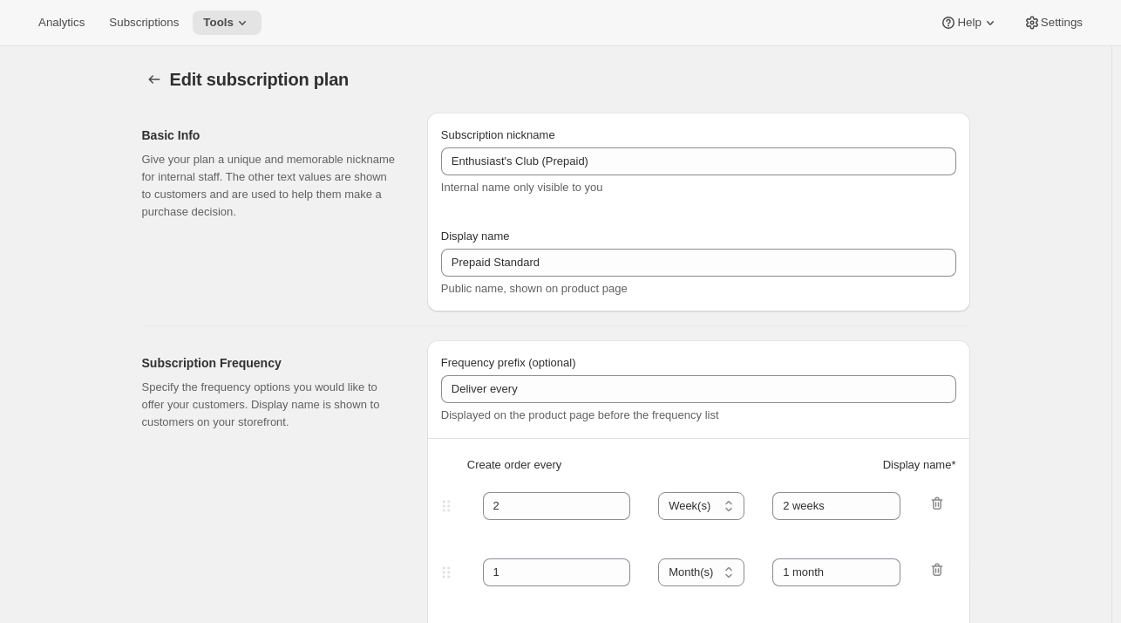
select select "MONTH"
select select "YEARDAY"
select select "6"
select select "4"
select select "6"
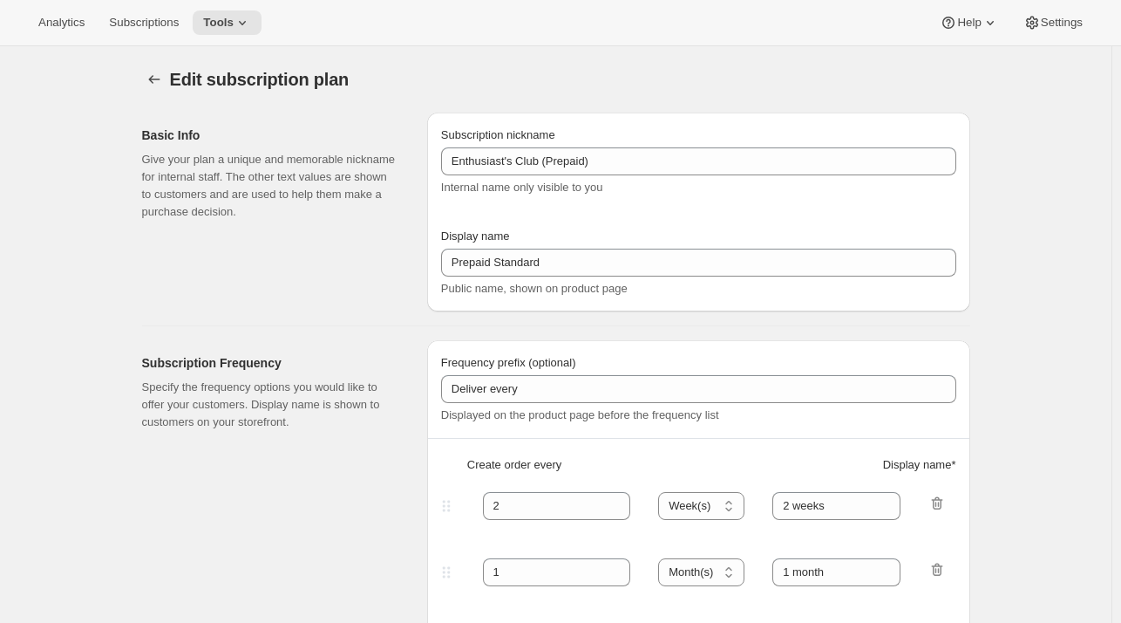
select select "7"
select select "6"
select select "10"
select select "6"
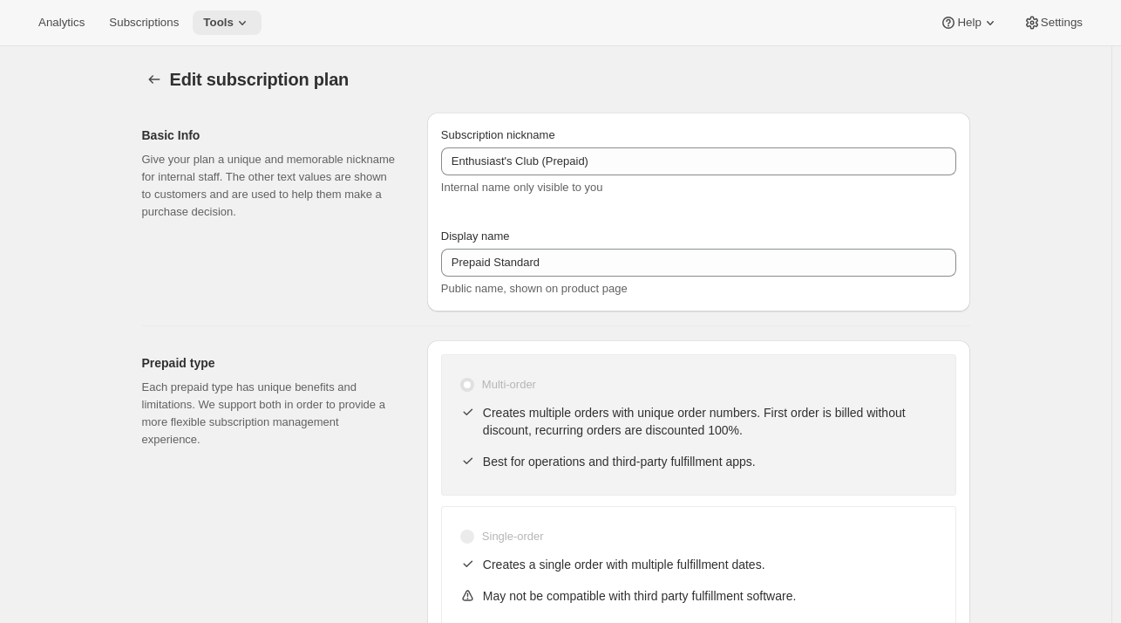
click at [237, 32] on button "Tools" at bounding box center [227, 22] width 69 height 24
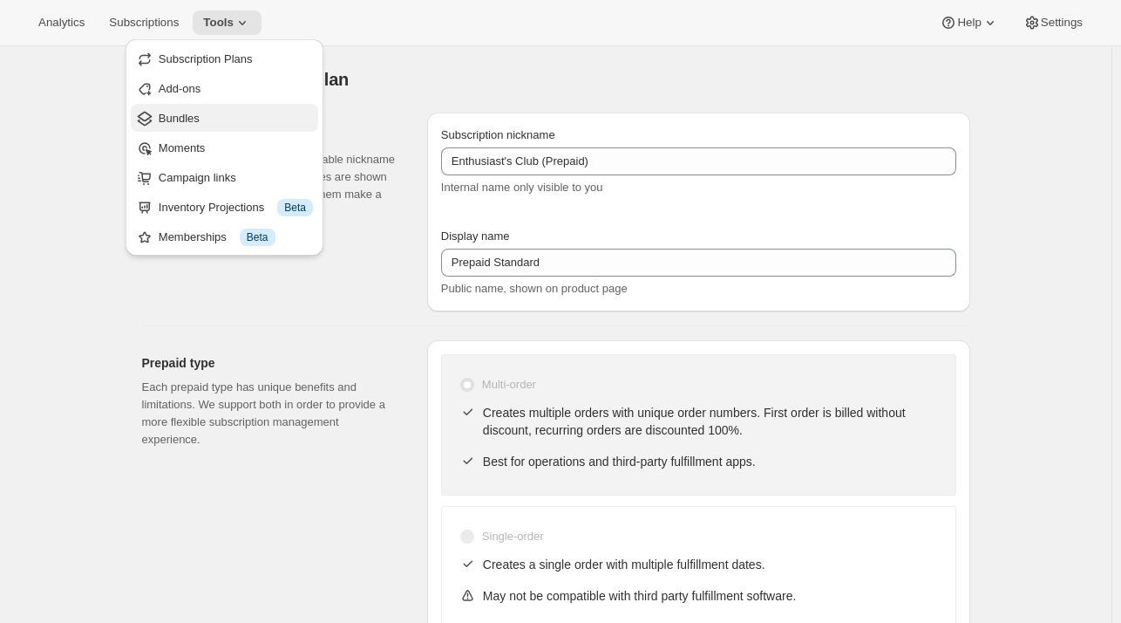
click at [214, 121] on span "Bundles" at bounding box center [236, 118] width 154 height 17
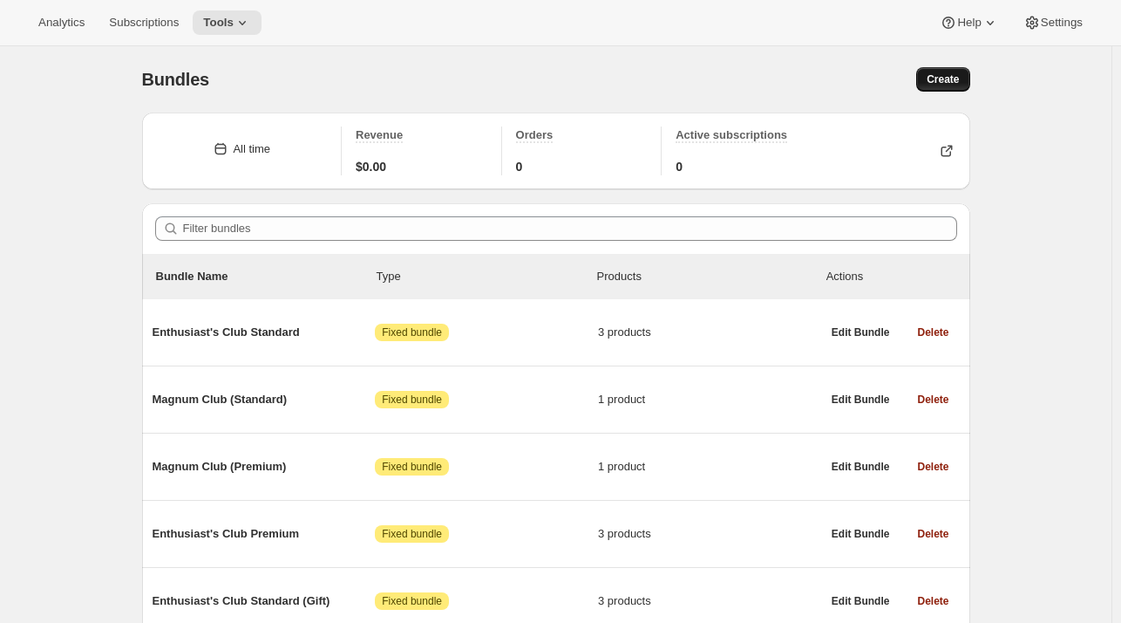
click at [956, 77] on span "Create" at bounding box center [943, 79] width 32 height 14
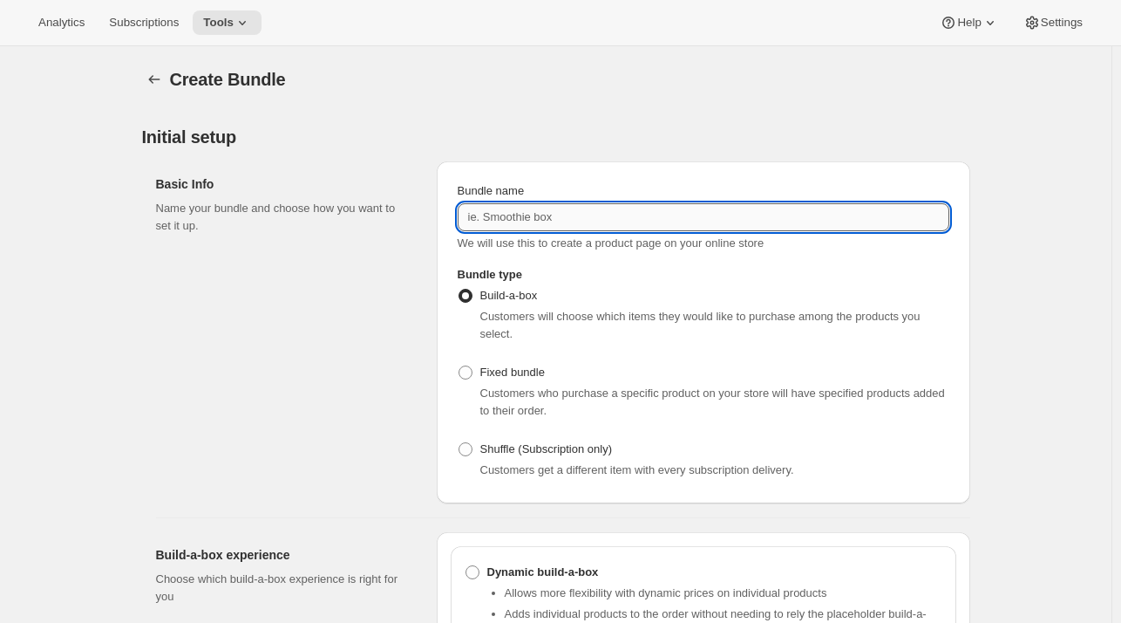
click at [595, 217] on input "Bundle name" at bounding box center [704, 217] width 492 height 28
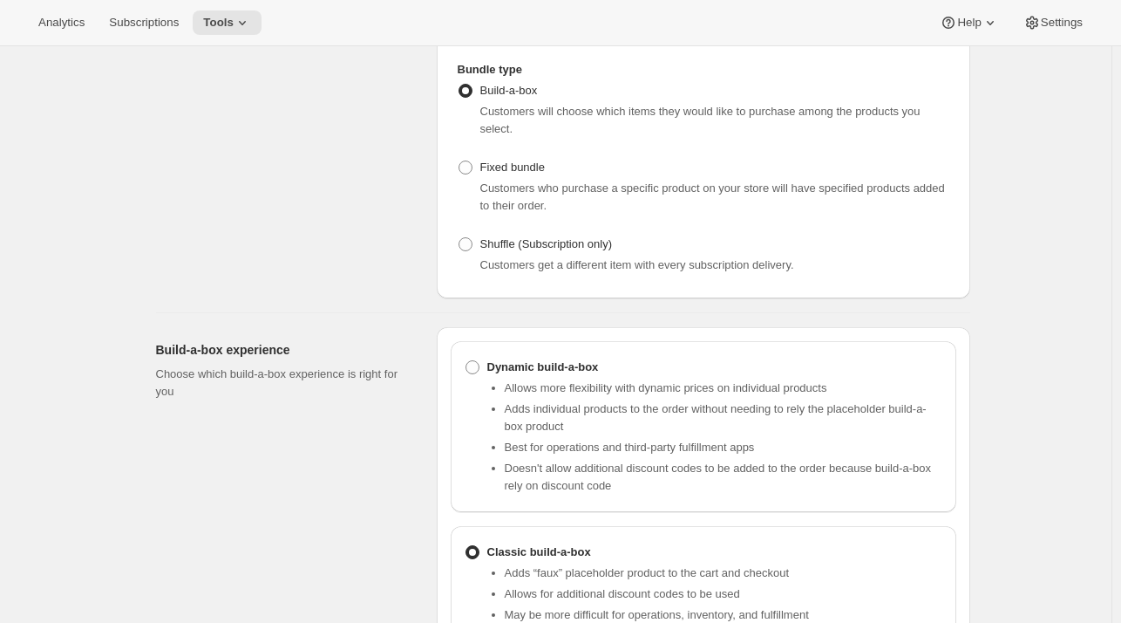
scroll to position [204, 0]
click at [495, 161] on span "Fixed bundle" at bounding box center [512, 167] width 65 height 13
click at [459, 161] on input "Fixed bundle" at bounding box center [459, 161] width 1 height 1
radio input "true"
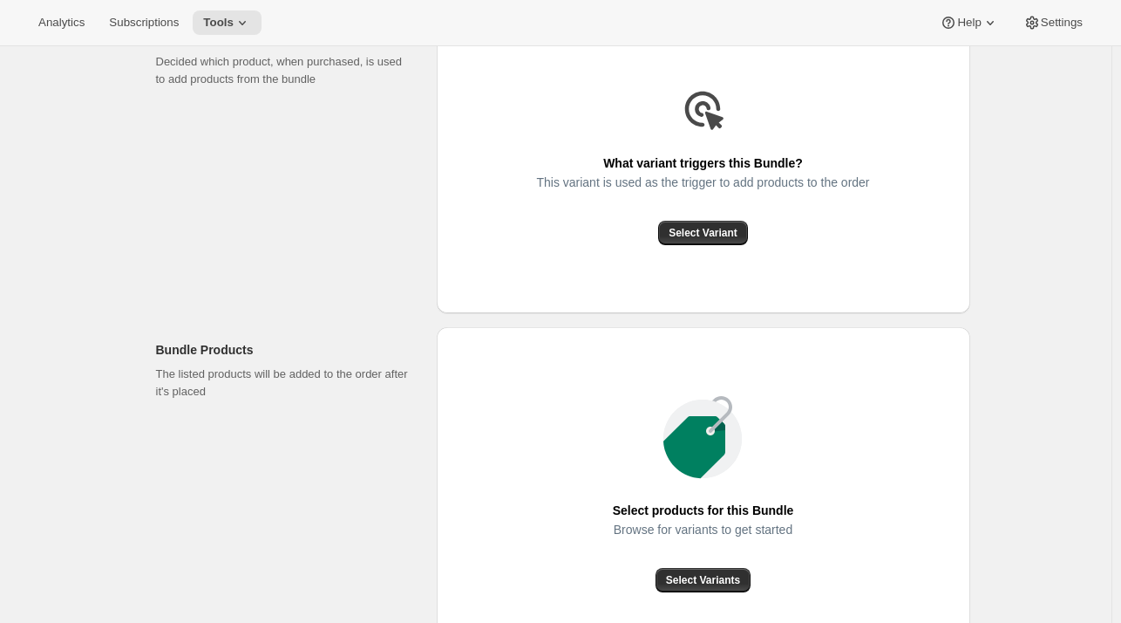
scroll to position [535, 0]
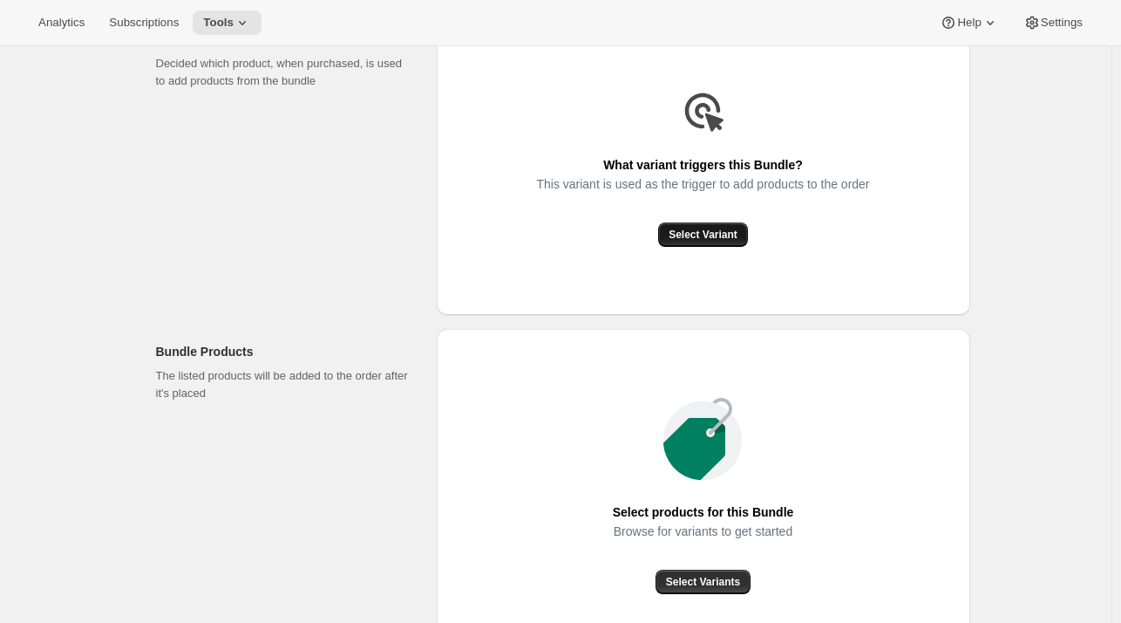
click at [702, 228] on span "Select Variant" at bounding box center [703, 235] width 69 height 14
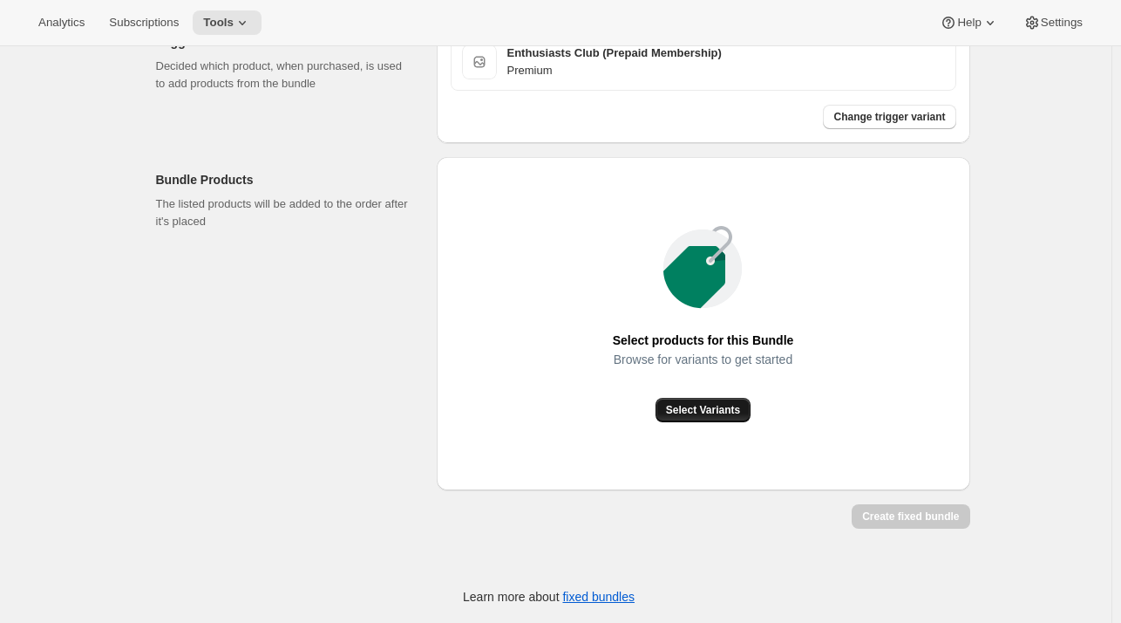
click at [690, 417] on span "Select Variants" at bounding box center [703, 410] width 74 height 14
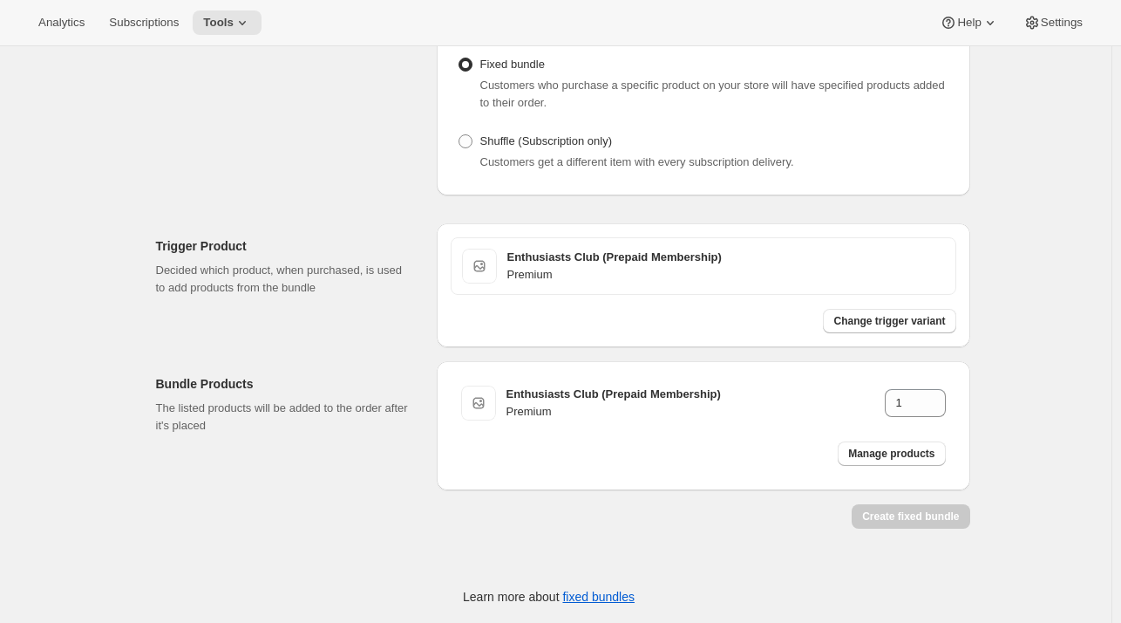
scroll to position [380, 0]
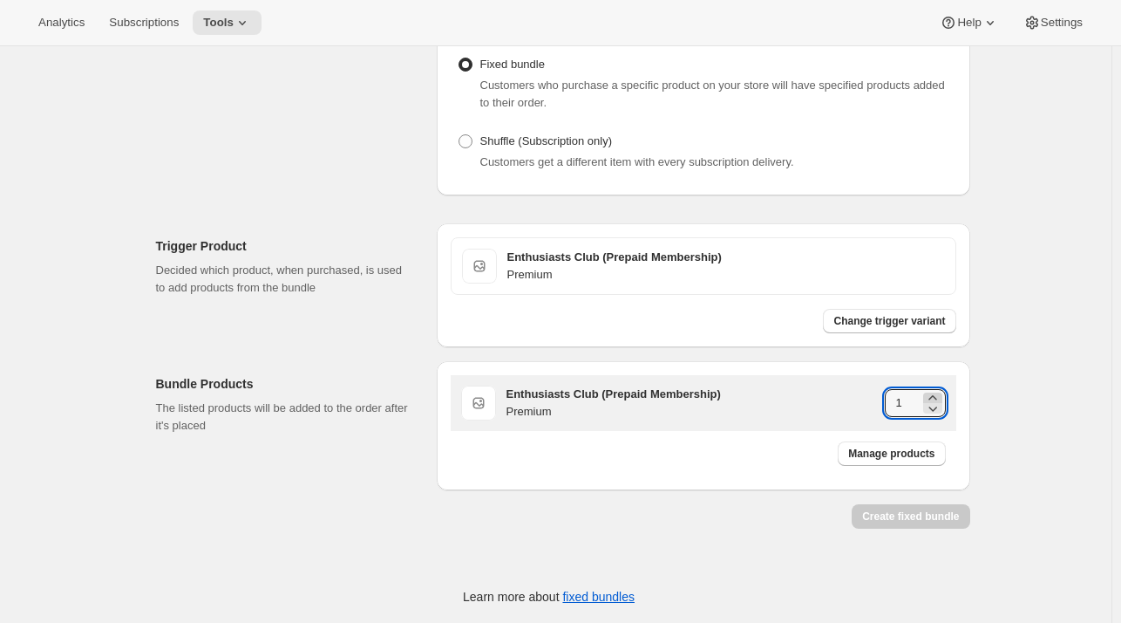
click at [935, 389] on icon at bounding box center [932, 397] width 17 height 17
type input "4"
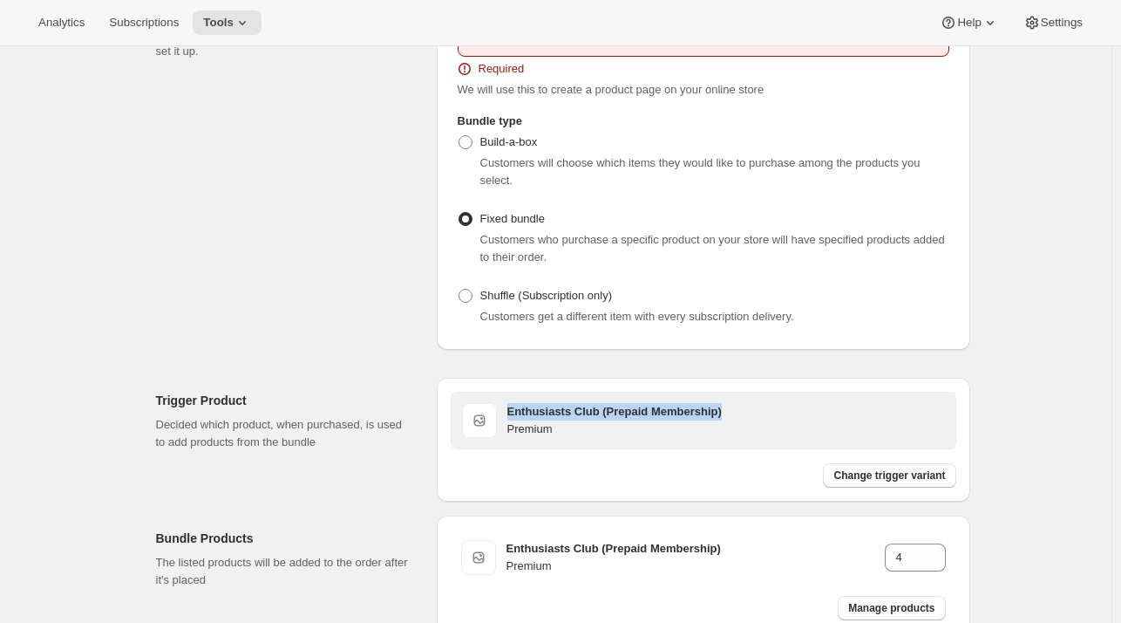
drag, startPoint x: 764, startPoint y: 388, endPoint x: 480, endPoint y: 388, distance: 283.4
click at [480, 403] on div "Enthusiasts Club (Prepaid Membership) Premium" at bounding box center [703, 420] width 483 height 35
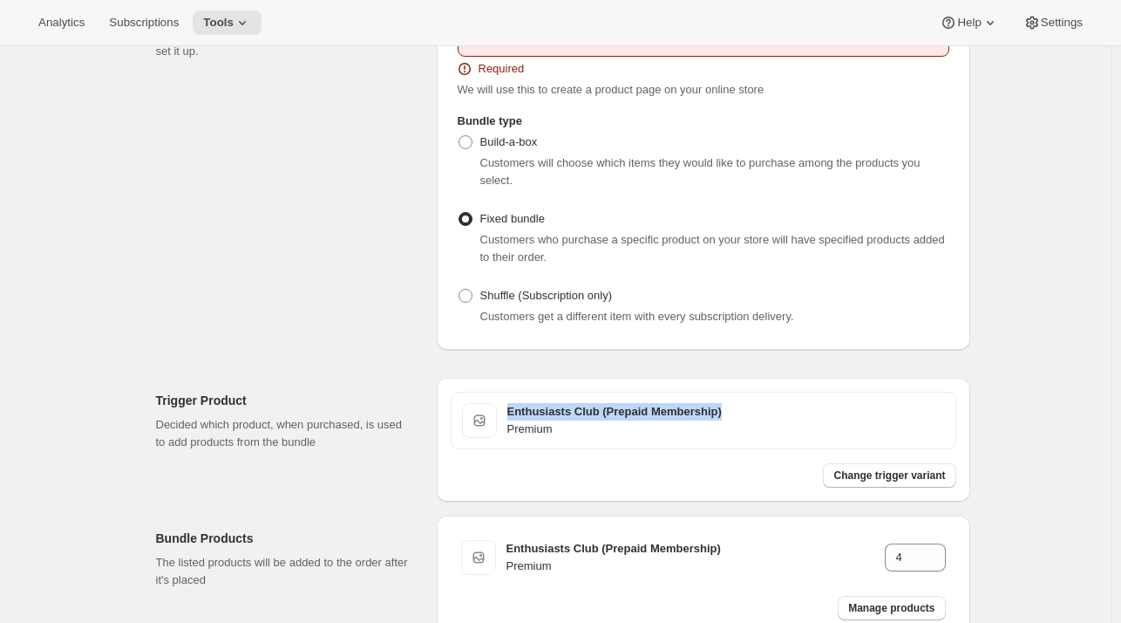
copy h3 "Enthusiasts Club (Prepaid Membership)"
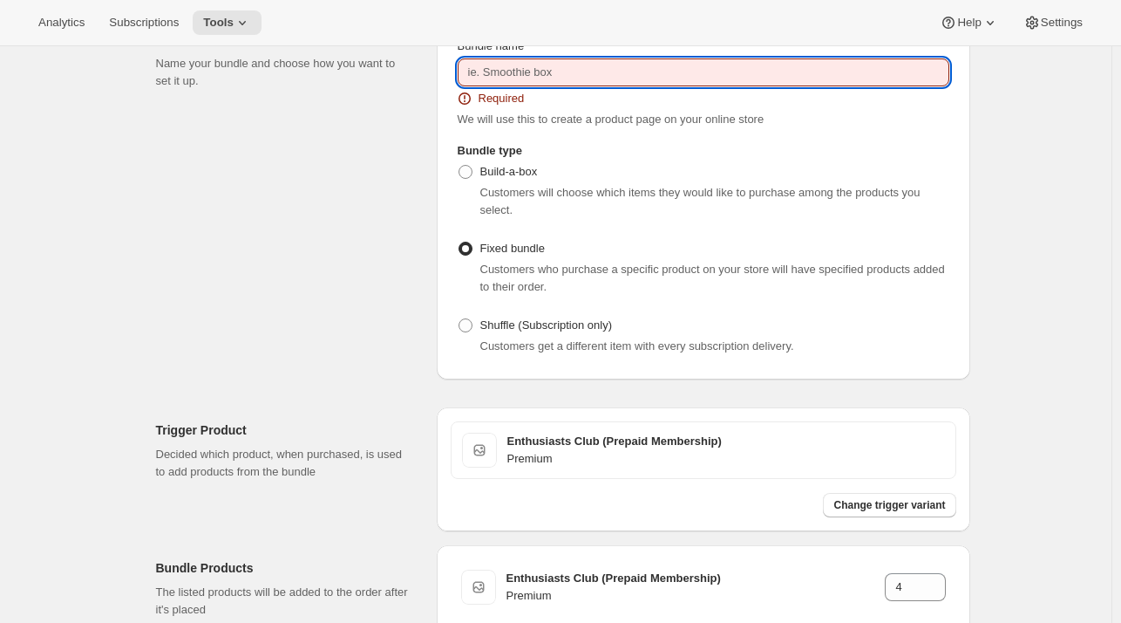
click at [505, 66] on input "Bundle name" at bounding box center [704, 72] width 492 height 28
paste input "Enthusiasts Club (Prepaid Membership)"
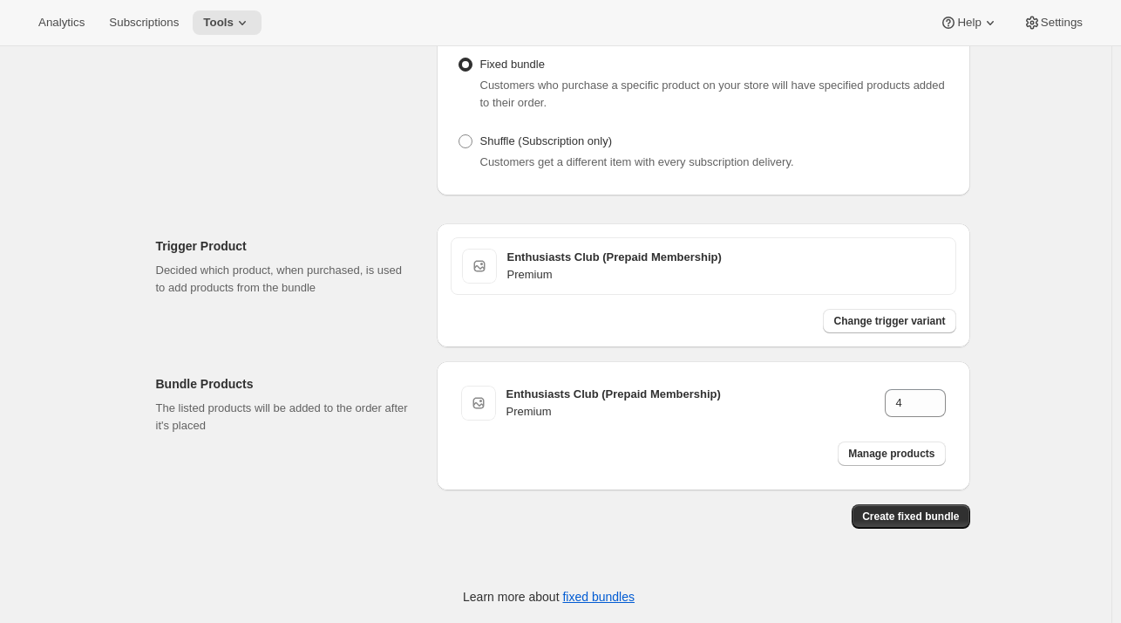
scroll to position [0, 0]
type input "Enthusiasts Club (Prepaid Membership)"
click at [927, 522] on span "Create fixed bundle" at bounding box center [910, 516] width 97 height 14
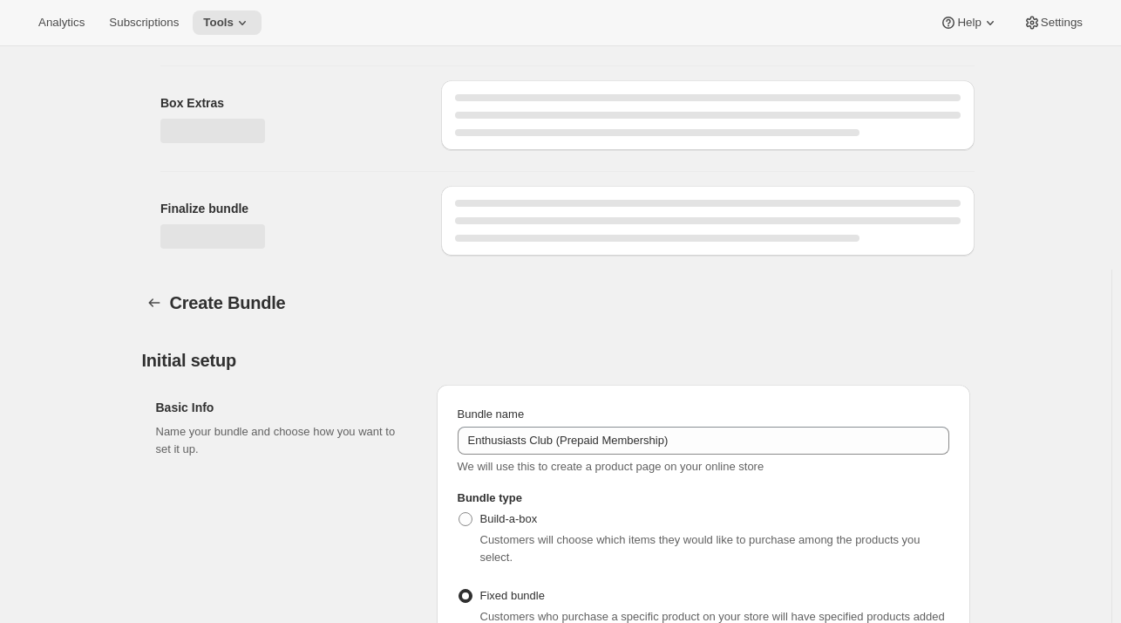
scroll to position [942, 0]
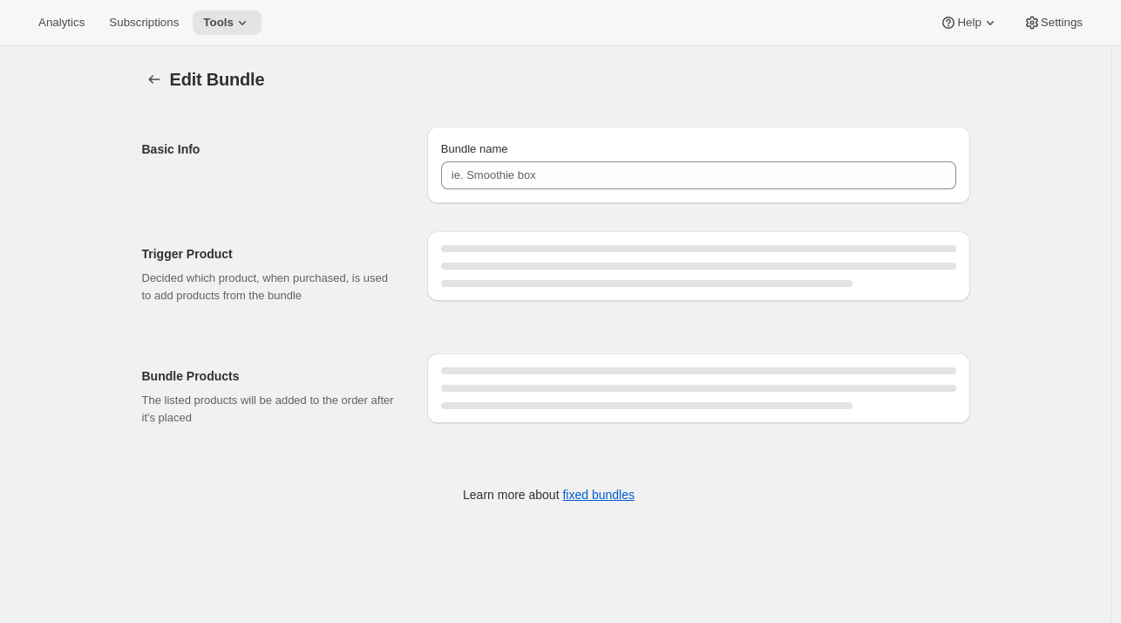
type input "Enthusiasts Club (Prepaid Membership)"
